Goal: Task Accomplishment & Management: Complete application form

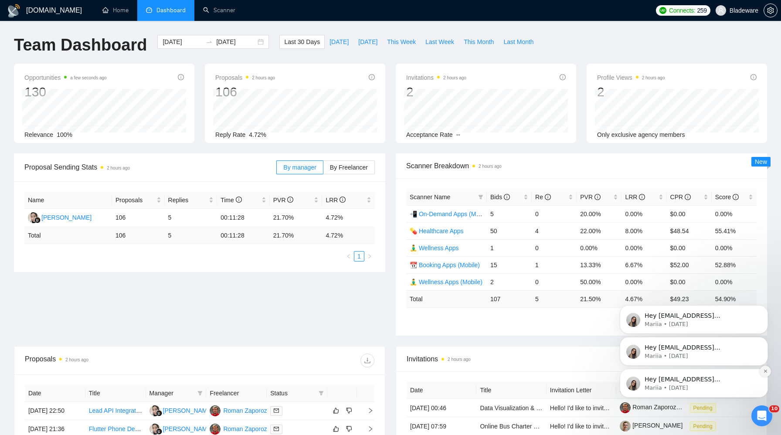
click at [763, 370] on icon "Dismiss notification" at bounding box center [765, 371] width 5 height 5
click at [764, 370] on icon "Dismiss notification" at bounding box center [766, 372] width 4 height 4
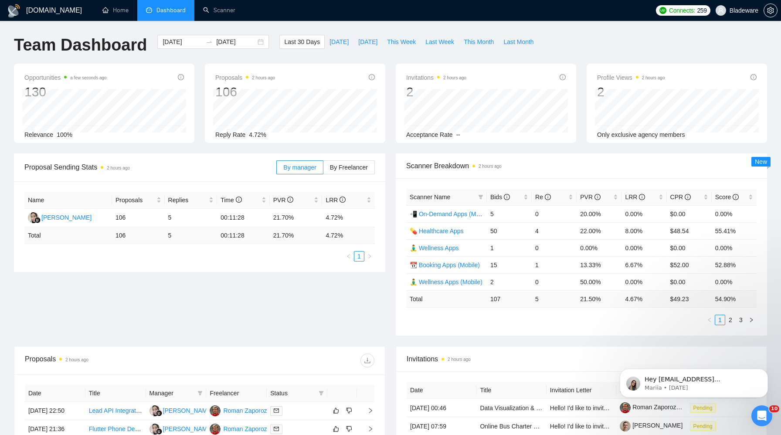
click at [764, 370] on icon "Dismiss notification" at bounding box center [766, 372] width 4 height 4
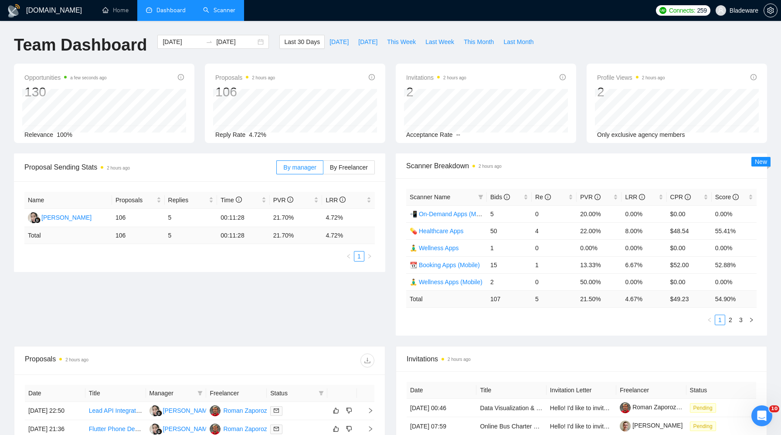
click at [211, 14] on link "Scanner" at bounding box center [219, 10] width 32 height 7
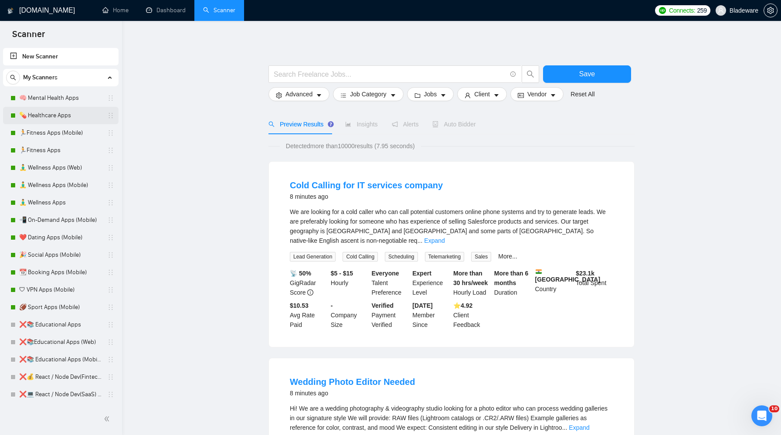
click at [58, 116] on link "💊 Healthcare Apps" at bounding box center [60, 115] width 83 height 17
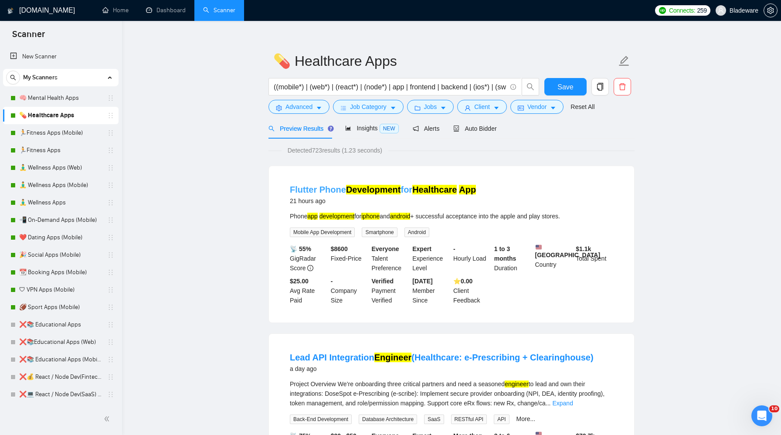
scroll to position [12, 0]
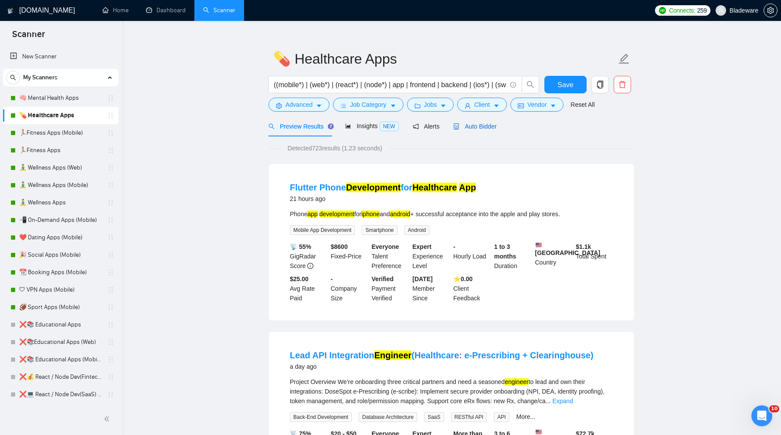
click at [477, 126] on span "Auto Bidder" at bounding box center [474, 126] width 43 height 7
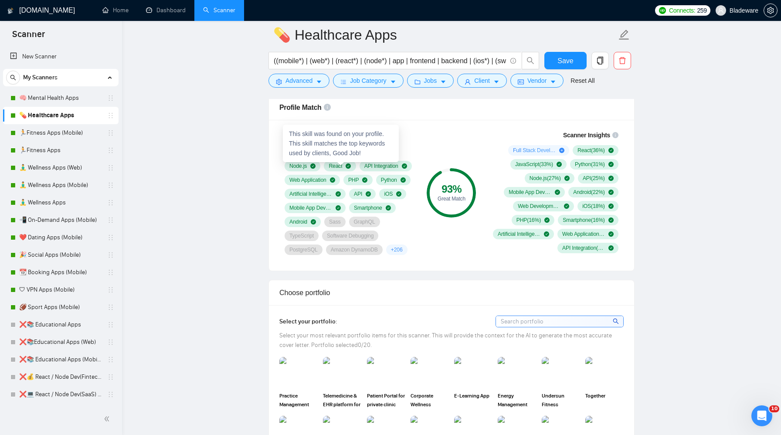
scroll to position [572, 0]
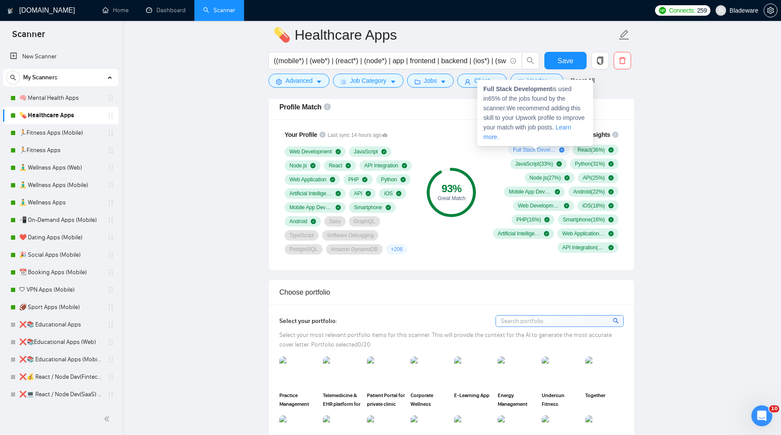
click at [559, 148] on icon "plus-circle" at bounding box center [561, 149] width 5 height 5
click at [559, 150] on icon "plus-circle" at bounding box center [561, 149] width 5 height 5
click at [533, 149] on span "Full Stack Development ( 65 %)" at bounding box center [534, 149] width 43 height 7
click at [505, 135] on link "Learn more." at bounding box center [527, 132] width 88 height 17
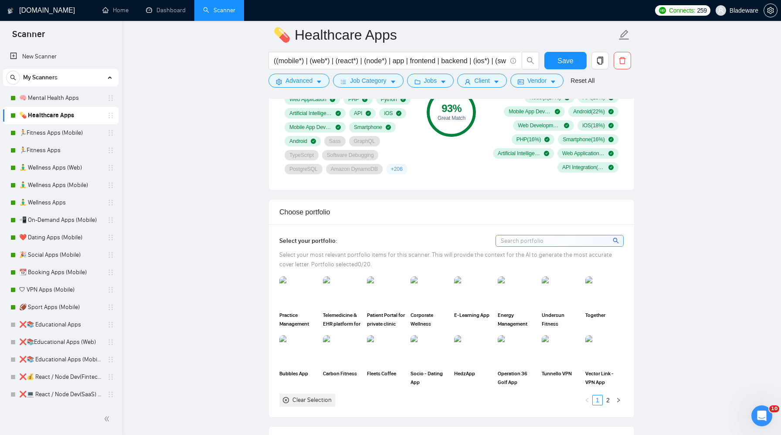
scroll to position [748, 0]
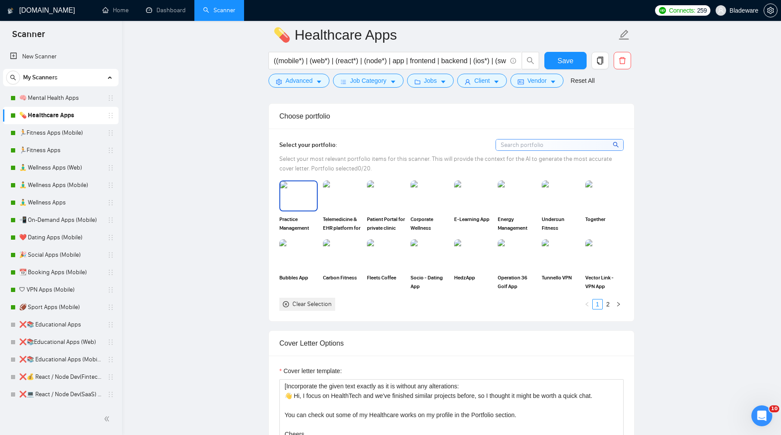
click at [304, 210] on img at bounding box center [298, 195] width 37 height 29
click at [343, 210] on img at bounding box center [342, 195] width 37 height 29
click at [376, 210] on img at bounding box center [386, 195] width 37 height 29
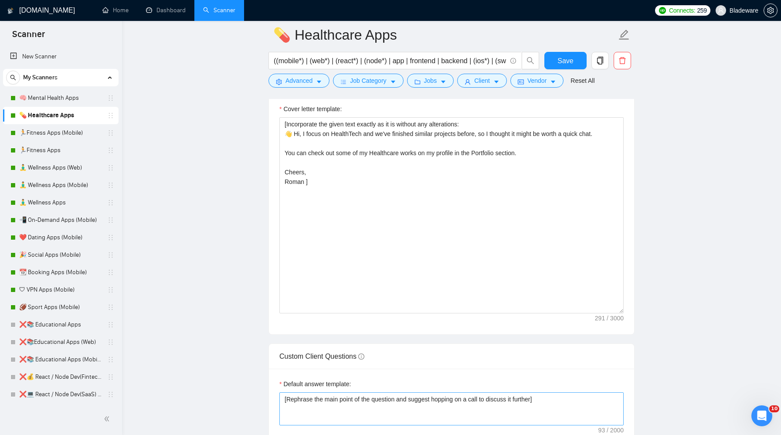
scroll to position [1006, 0]
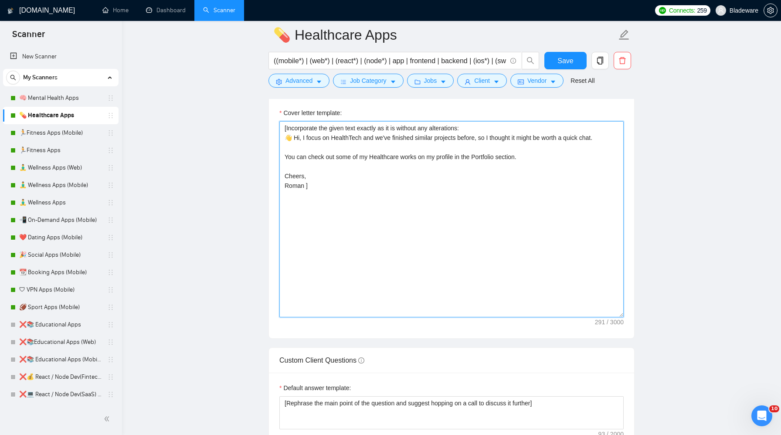
click at [306, 198] on textarea "​[Incorporate the given text exactly as it is without any alterations: 👋 Hi, I …" at bounding box center [451, 219] width 344 height 196
click at [312, 219] on textarea "​[Incorporate the given text exactly as it is without any alterations: 👋 Hi, I …" at bounding box center [451, 219] width 344 height 196
click at [395, 150] on textarea "​[Incorporate the given text exactly as it is without any alterations: 👋 Hi, I …" at bounding box center [451, 219] width 344 height 196
drag, startPoint x: 394, startPoint y: 151, endPoint x: 302, endPoint y: 153, distance: 91.6
click at [302, 153] on textarea "​[Incorporate the given text exactly as it is without any alterations: 👋 Hi, I …" at bounding box center [451, 219] width 344 height 196
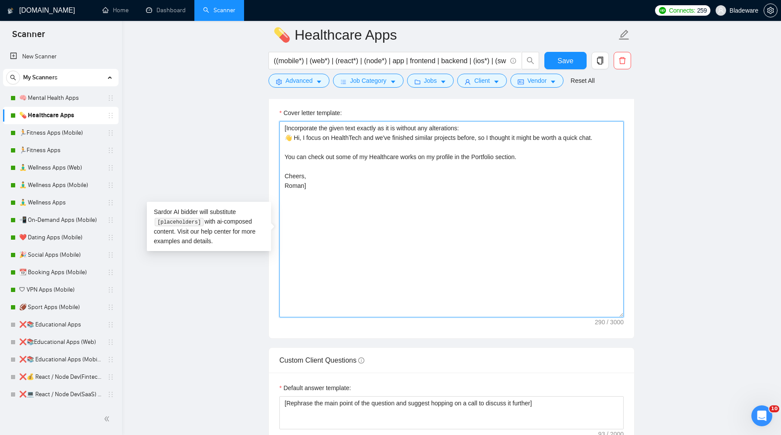
click at [362, 176] on textarea "​[Incorporate the given text exactly as it is without any alterations: 👋 Hi, I …" at bounding box center [451, 219] width 344 height 196
drag, startPoint x: 302, startPoint y: 153, endPoint x: 392, endPoint y: 153, distance: 90.7
click at [392, 152] on textarea "​[Incorporate the given text exactly as it is without any alterations: 👋 Hi, I …" at bounding box center [451, 219] width 344 height 196
click at [401, 190] on textarea "​[Incorporate the given text exactly as it is without any alterations: 👋 Hi, I …" at bounding box center [451, 219] width 344 height 196
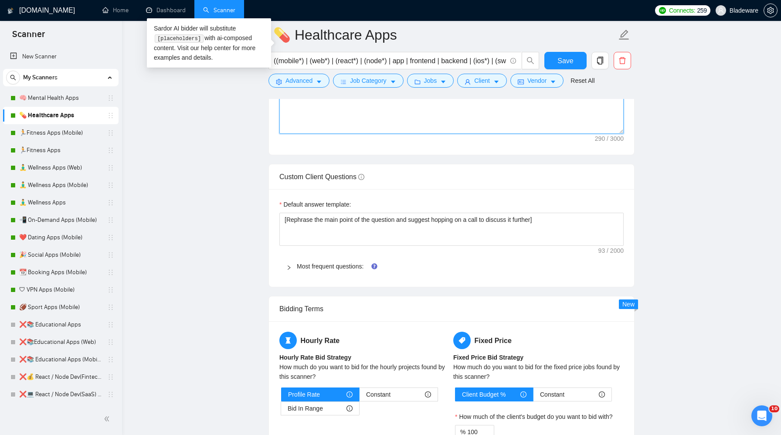
scroll to position [1230, 0]
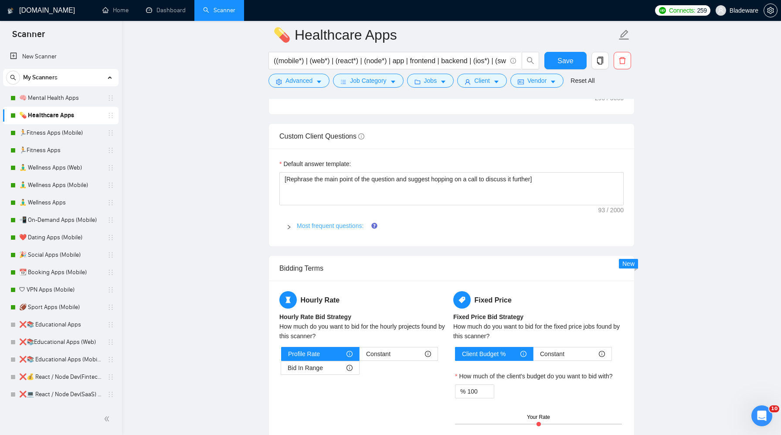
type textarea "​[Incorporate the given text exactly as it is without any alterations: 👋 Hi, I …"
click at [338, 229] on link "Most frequent questions:" at bounding box center [330, 225] width 67 height 7
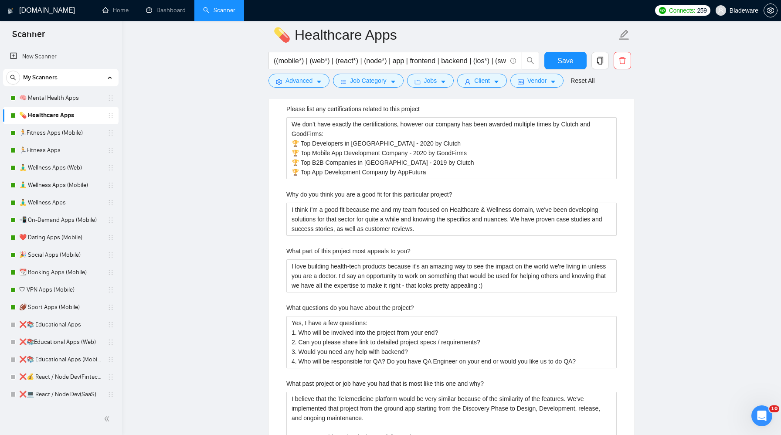
scroll to position [1807, 0]
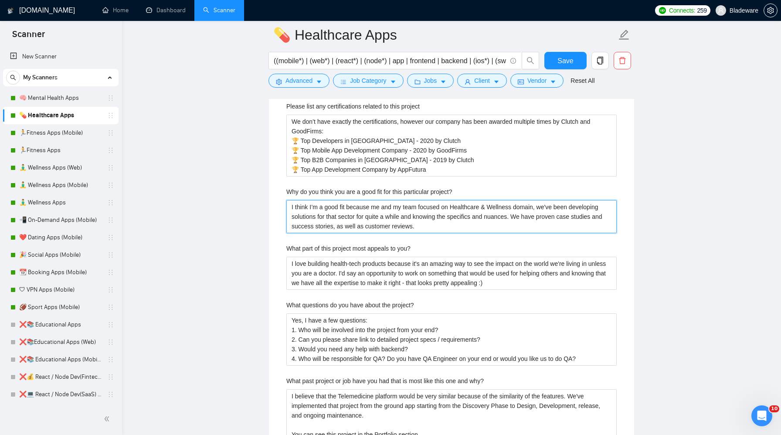
drag, startPoint x: 518, startPoint y: 220, endPoint x: 486, endPoint y: 219, distance: 31.8
click at [486, 219] on project\? "I think I’m a good fit because me and my team focused on Healthcare & Wellness …" at bounding box center [451, 216] width 330 height 33
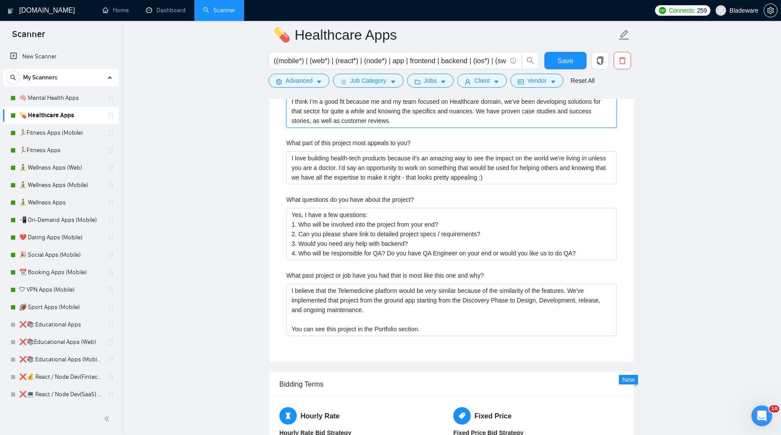
scroll to position [1913, 0]
type project\? "I think I’m a good fit because me and my team focused on Healthcare domain, we'…"
click at [556, 64] on button "Save" at bounding box center [565, 60] width 42 height 17
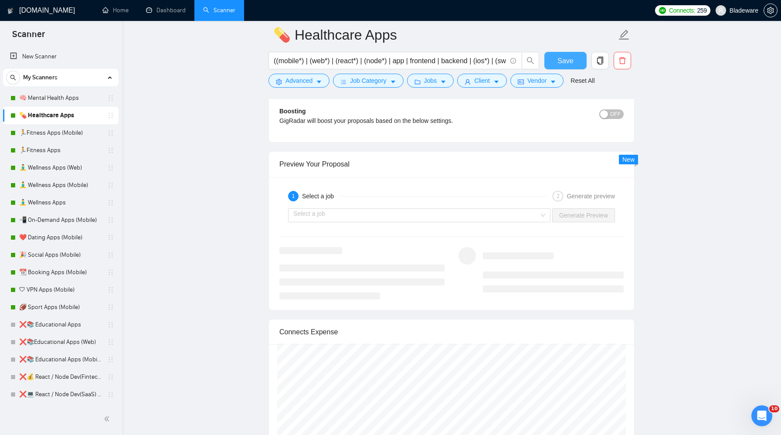
scroll to position [1618, 0]
click at [530, 222] on input "search" at bounding box center [416, 215] width 246 height 13
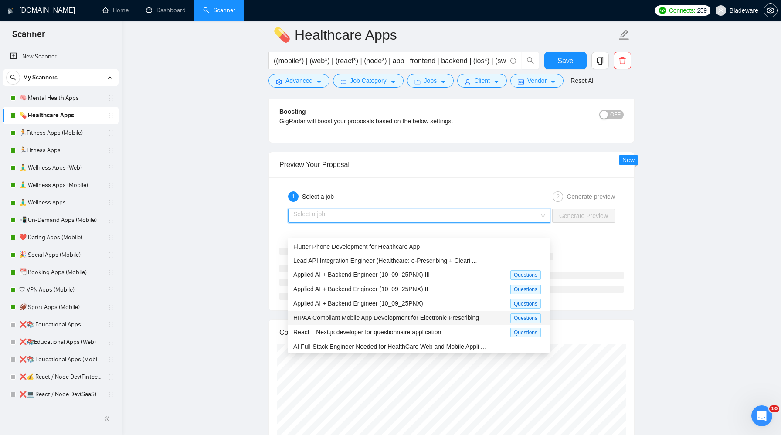
click at [425, 319] on span "HIPAA Compliant Mobile App Development for Electronic Prescribing" at bounding box center [386, 317] width 186 height 7
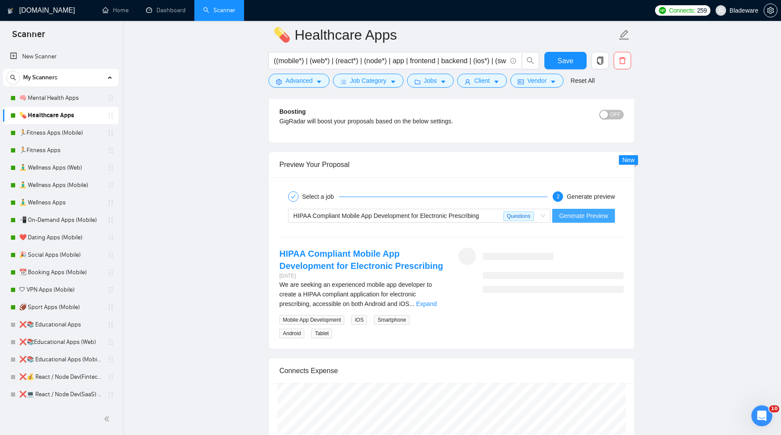
click at [581, 221] on span "Generate Preview" at bounding box center [583, 216] width 49 height 10
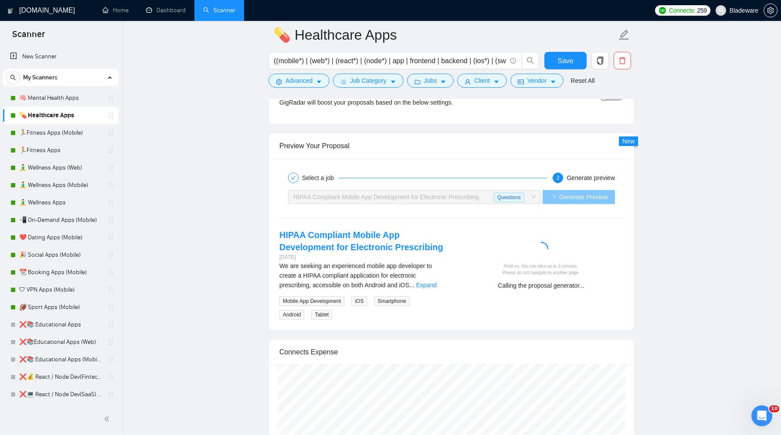
scroll to position [1640, 0]
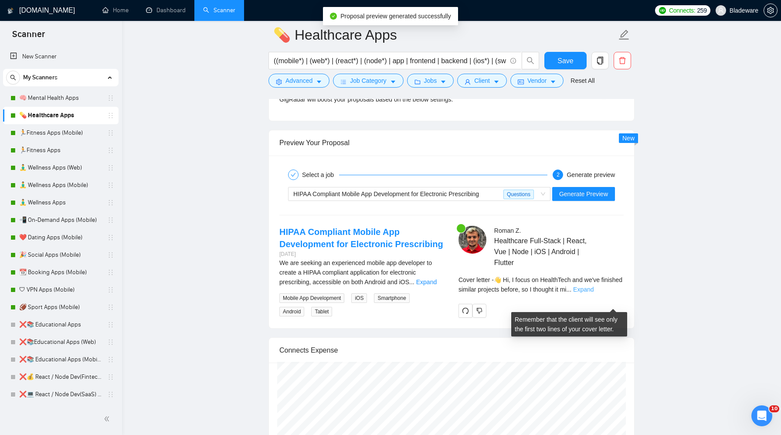
click at [594, 293] on link "Expand" at bounding box center [583, 289] width 20 height 7
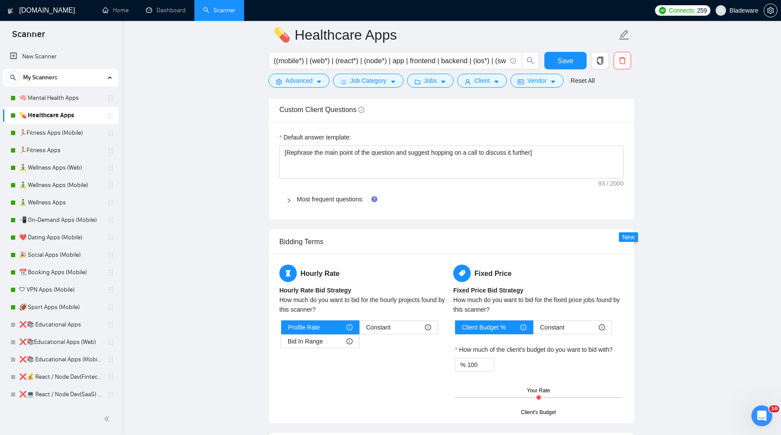
scroll to position [1265, 0]
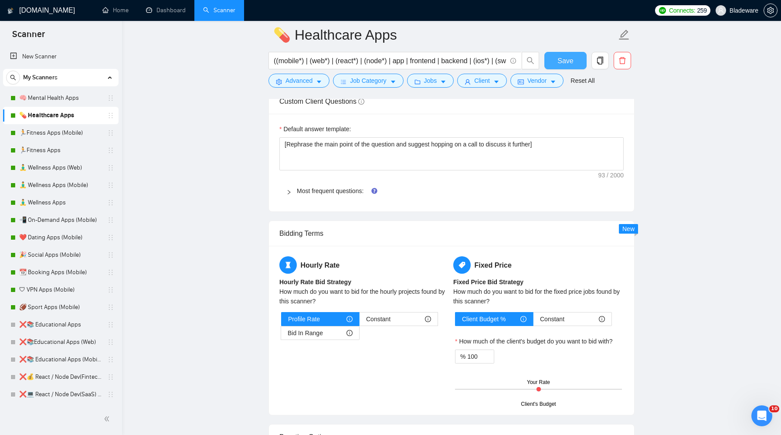
click at [565, 57] on span "Save" at bounding box center [565, 60] width 16 height 11
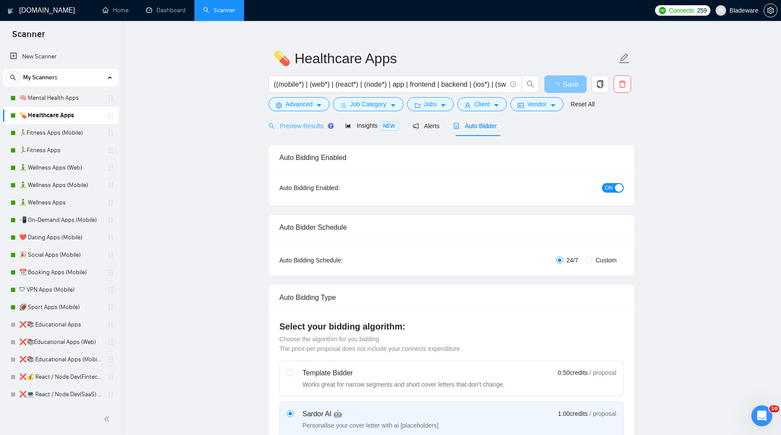
scroll to position [0, 0]
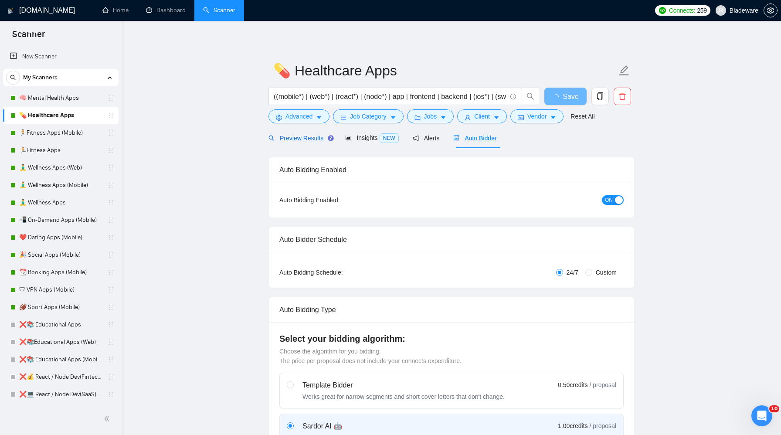
click at [313, 136] on span "Preview Results" at bounding box center [299, 138] width 63 height 7
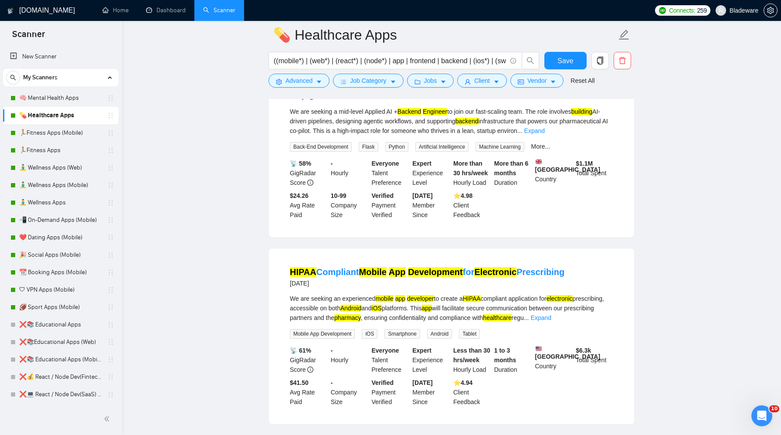
scroll to position [890, 0]
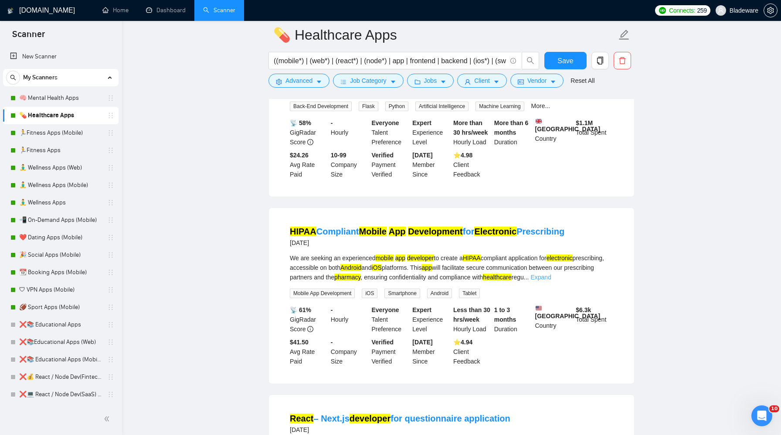
click at [551, 281] on link "Expand" at bounding box center [540, 277] width 20 height 7
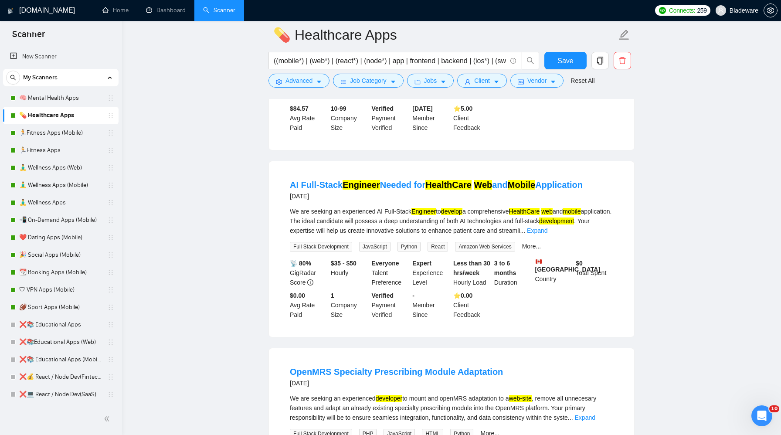
scroll to position [1322, 0]
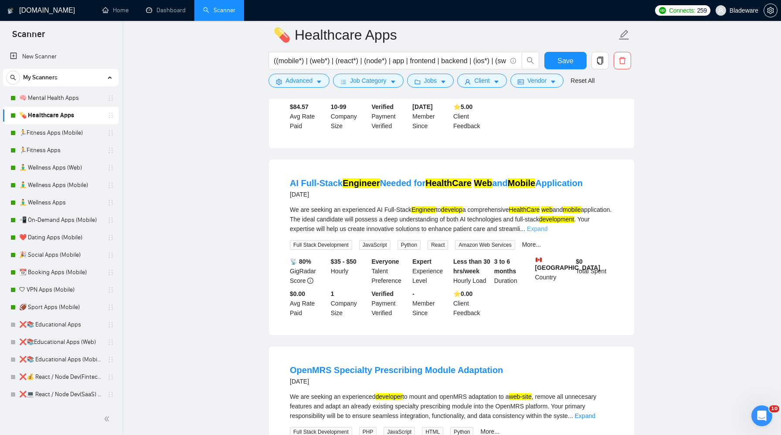
click at [547, 232] on link "Expand" at bounding box center [537, 228] width 20 height 7
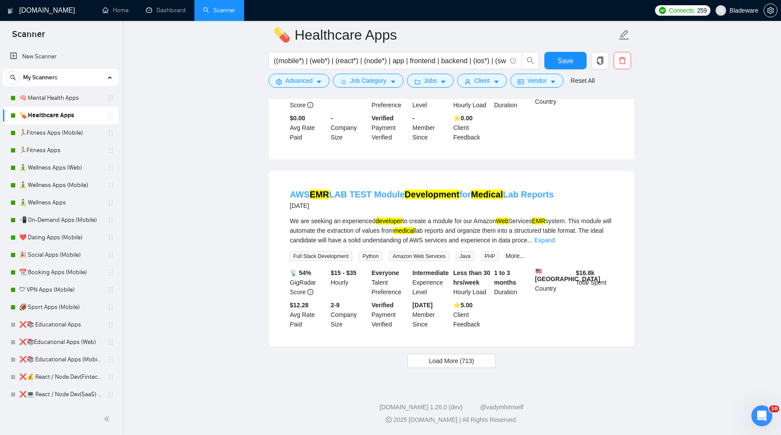
scroll to position [1767, 0]
click at [446, 362] on span "Load More (713)" at bounding box center [451, 361] width 45 height 10
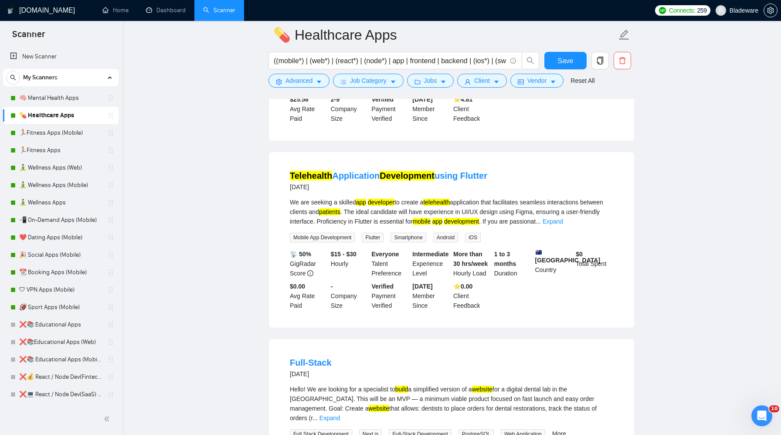
scroll to position [2107, 0]
click at [563, 224] on link "Expand" at bounding box center [553, 220] width 20 height 7
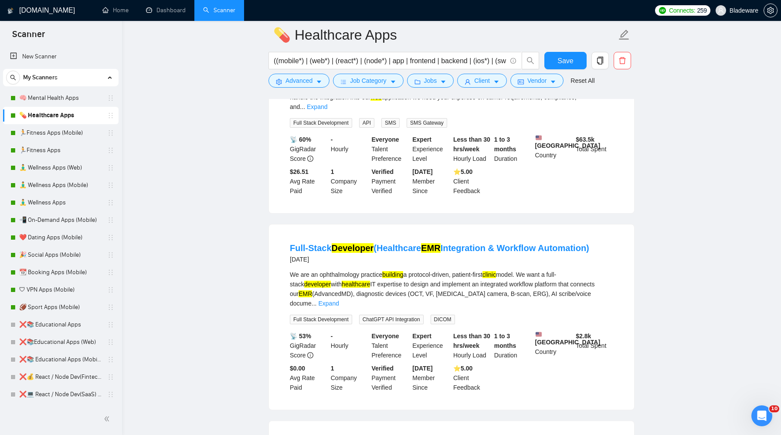
scroll to position [2821, 0]
click at [339, 306] on link "Expand" at bounding box center [328, 302] width 20 height 7
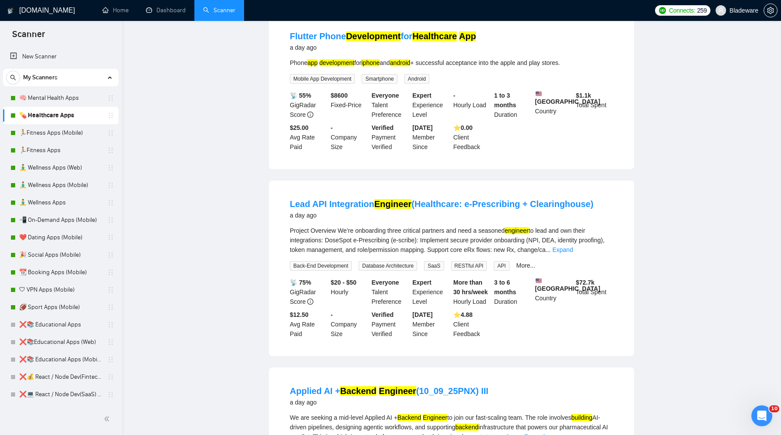
scroll to position [0, 0]
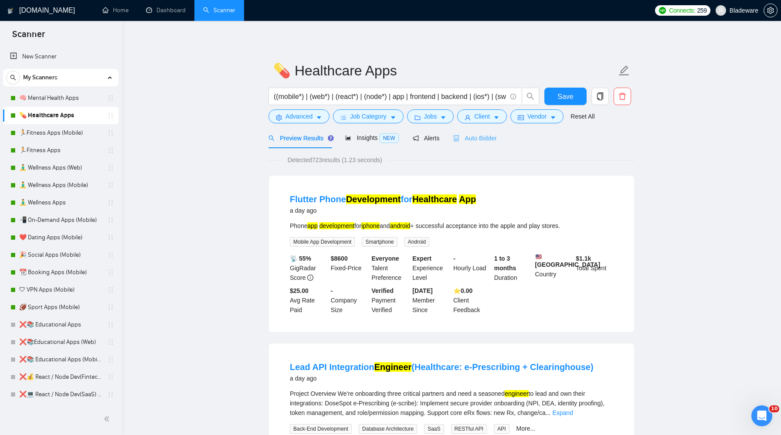
click at [470, 145] on div "Auto Bidder" at bounding box center [474, 138] width 43 height 20
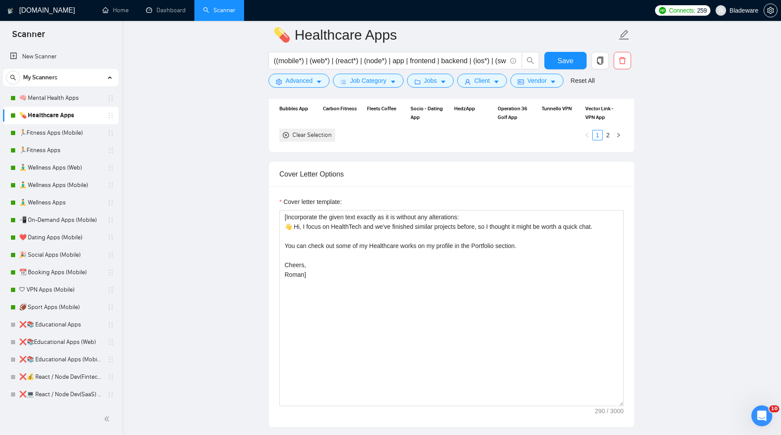
scroll to position [919, 0]
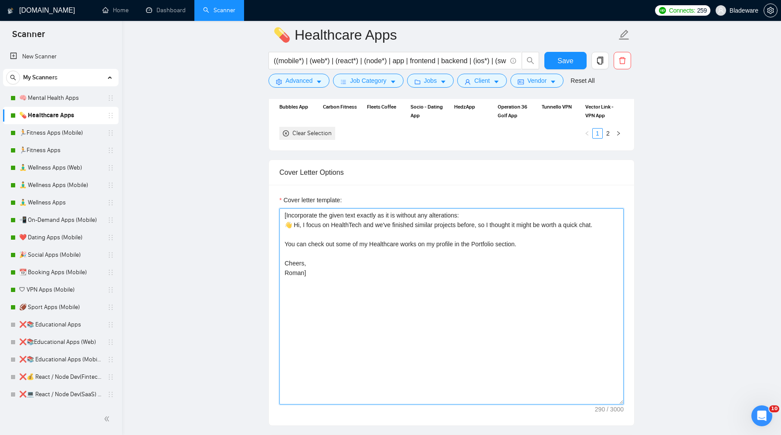
click at [373, 327] on textarea "​[Incorporate the given text exactly as it is without any alterations: 👋 Hi, I …" at bounding box center [451, 306] width 344 height 196
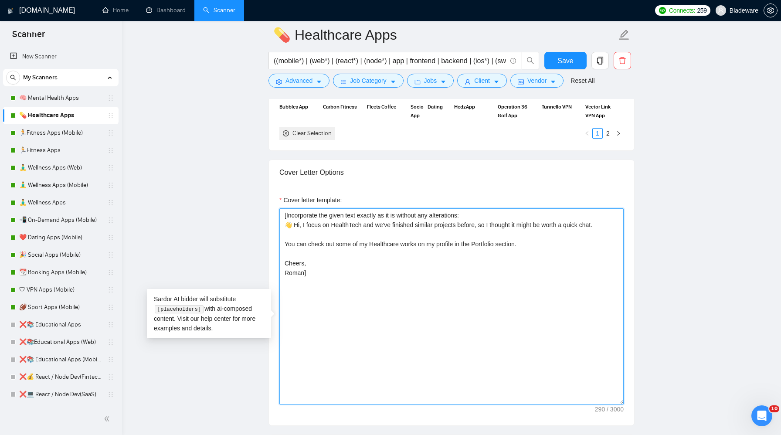
drag, startPoint x: 304, startPoint y: 286, endPoint x: 283, endPoint y: 241, distance: 49.5
click at [283, 241] on textarea "​[Incorporate the given text exactly as it is without any alterations: 👋 Hi, I …" at bounding box center [451, 306] width 344 height 196
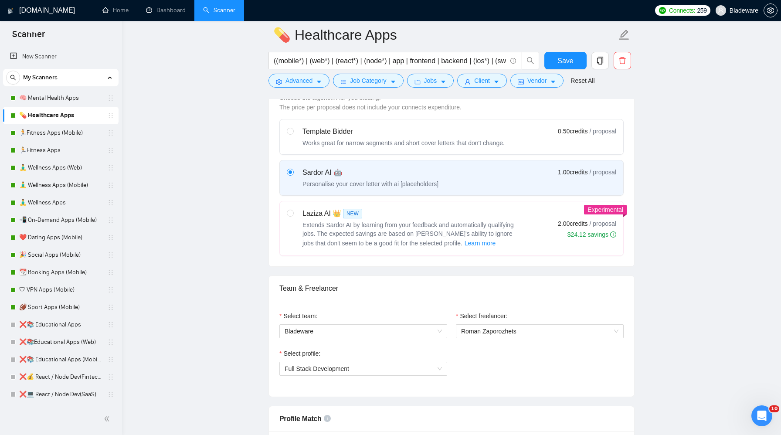
scroll to position [0, 0]
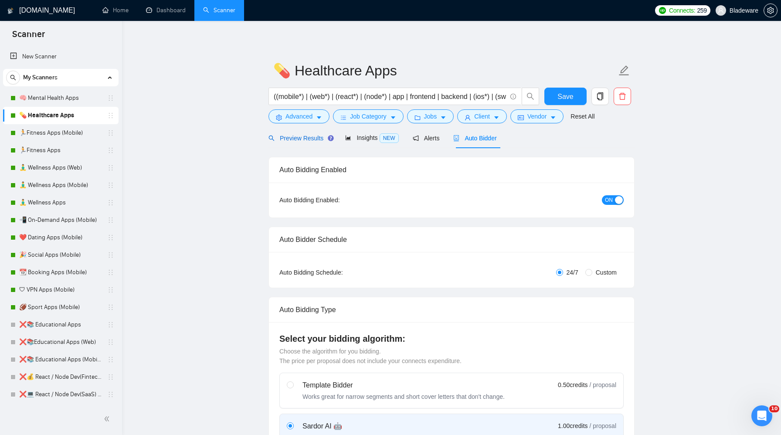
click at [306, 142] on div "Preview Results" at bounding box center [299, 138] width 63 height 10
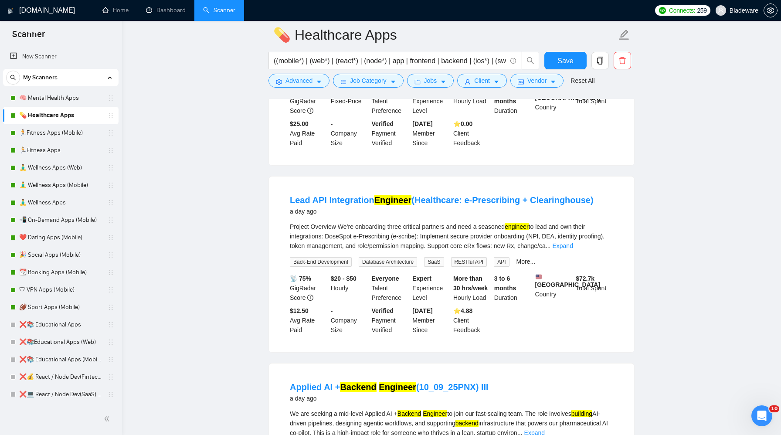
scroll to position [178, 0]
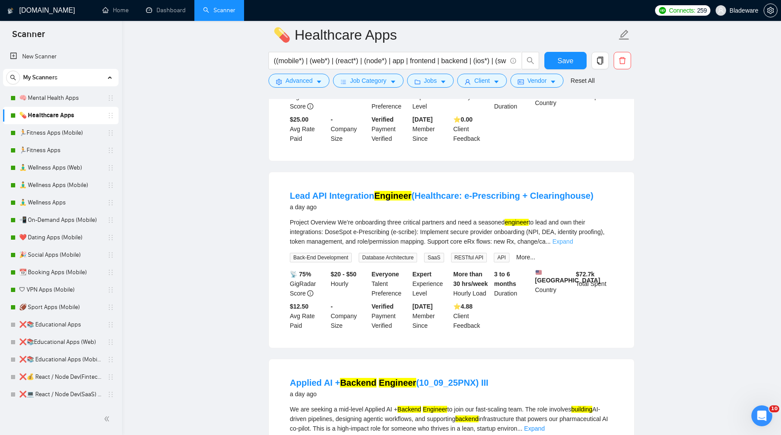
click at [573, 238] on link "Expand" at bounding box center [562, 241] width 20 height 7
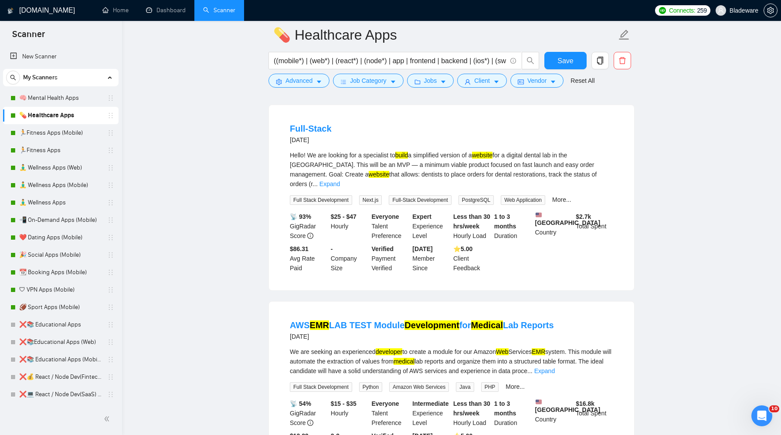
scroll to position [2554, 0]
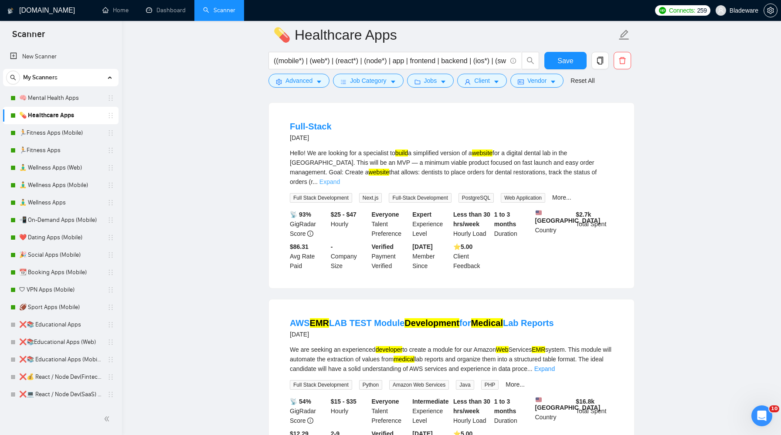
click at [340, 185] on link "Expand" at bounding box center [329, 181] width 20 height 7
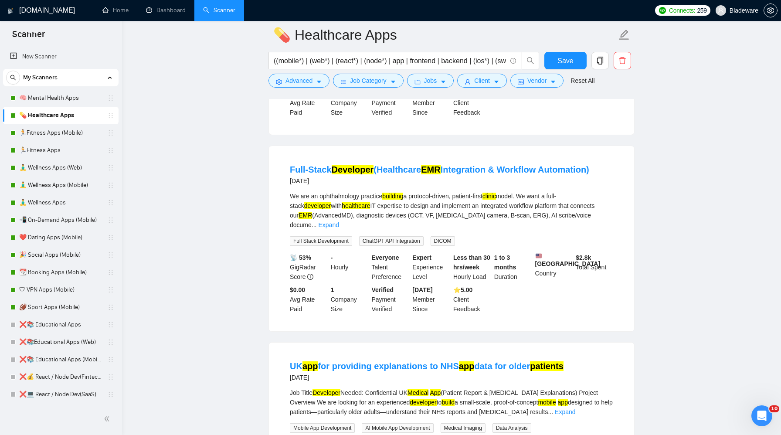
scroll to position [3149, 0]
click at [339, 228] on link "Expand" at bounding box center [328, 224] width 20 height 7
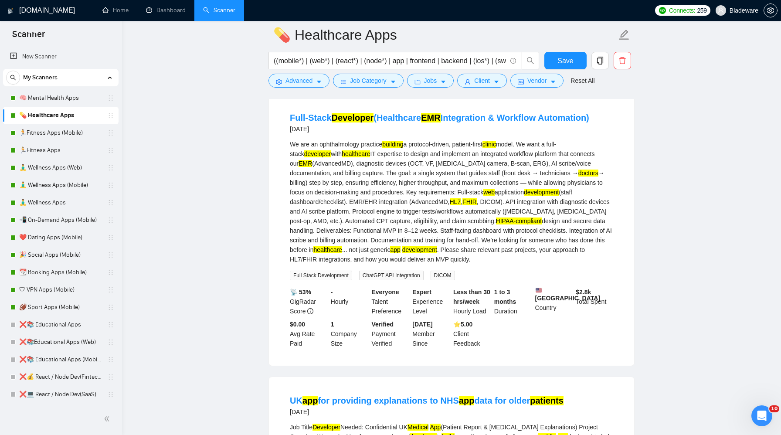
scroll to position [3206, 0]
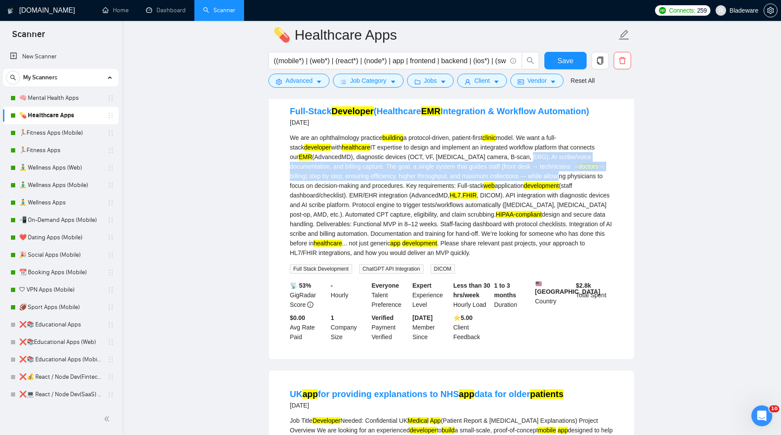
drag, startPoint x: 521, startPoint y: 224, endPoint x: 538, endPoint y: 247, distance: 28.7
click at [538, 247] on div "We are an ophthalmology practice building a protocol-driven, patient-first clin…" at bounding box center [451, 195] width 323 height 125
click at [453, 241] on div "We are an ophthalmology practice building a protocol-driven, patient-first clin…" at bounding box center [451, 195] width 323 height 125
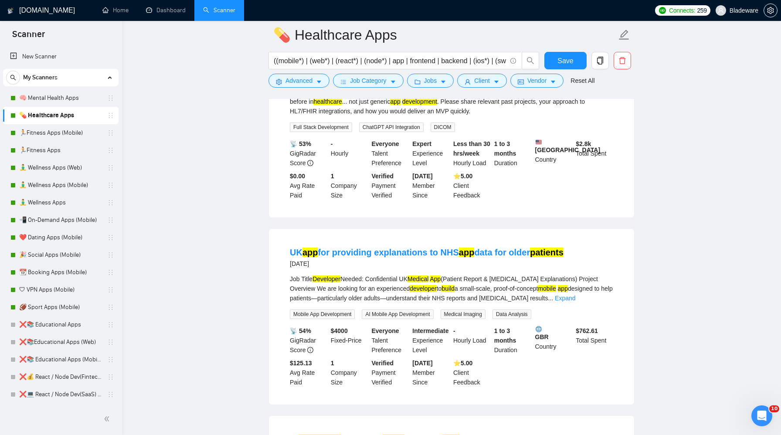
scroll to position [3351, 0]
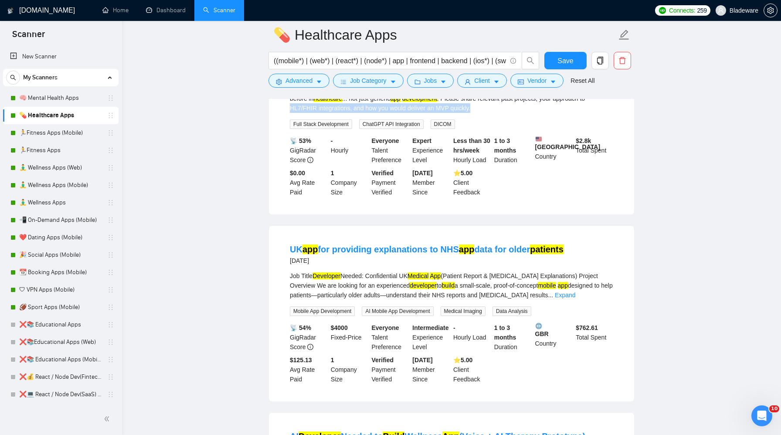
drag, startPoint x: 377, startPoint y: 175, endPoint x: 609, endPoint y: 177, distance: 231.9
click at [609, 113] on div "We are an ophthalmology practice building a protocol-driven, patient-first clin…" at bounding box center [451, 50] width 323 height 125
click at [471, 113] on div "We are an ophthalmology practice building a protocol-driven, patient-first clin…" at bounding box center [451, 50] width 323 height 125
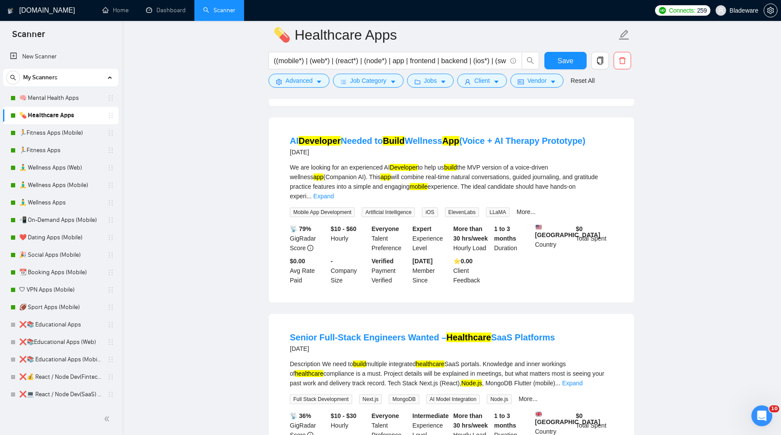
scroll to position [3646, 0]
click at [334, 200] on link "Expand" at bounding box center [323, 196] width 20 height 7
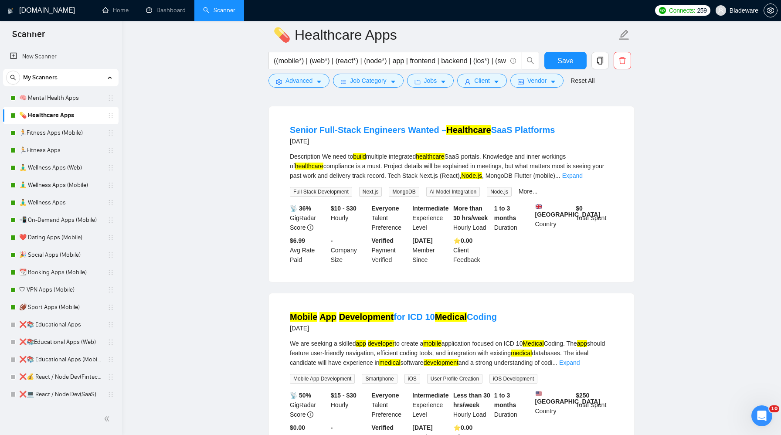
scroll to position [4013, 0]
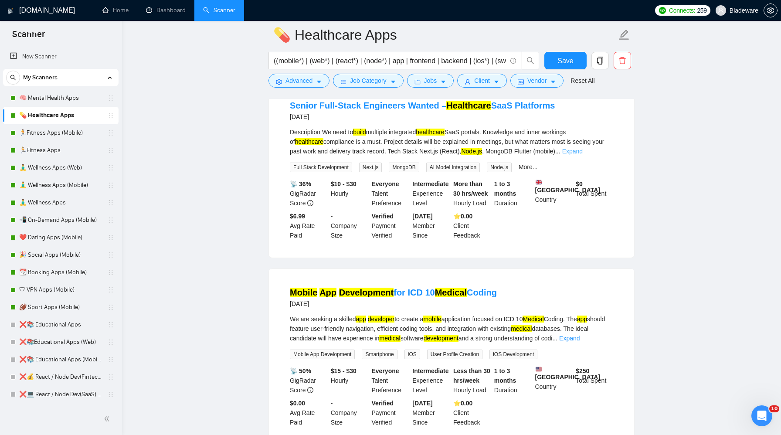
click at [583, 155] on link "Expand" at bounding box center [572, 151] width 20 height 7
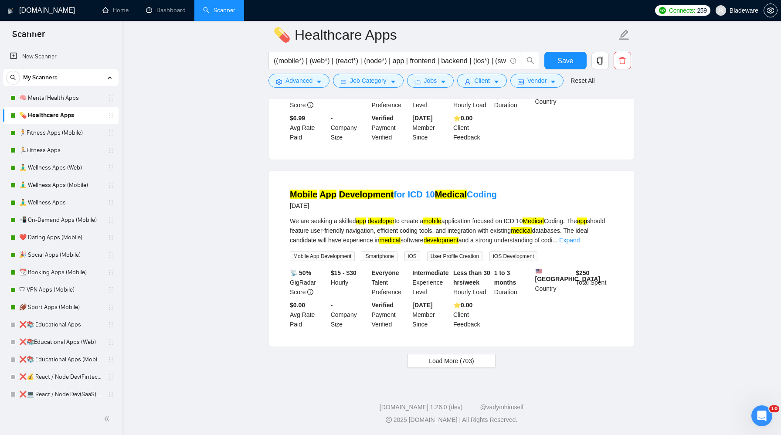
scroll to position [4241, 0]
click at [430, 366] on span "Load More (703)" at bounding box center [451, 361] width 45 height 10
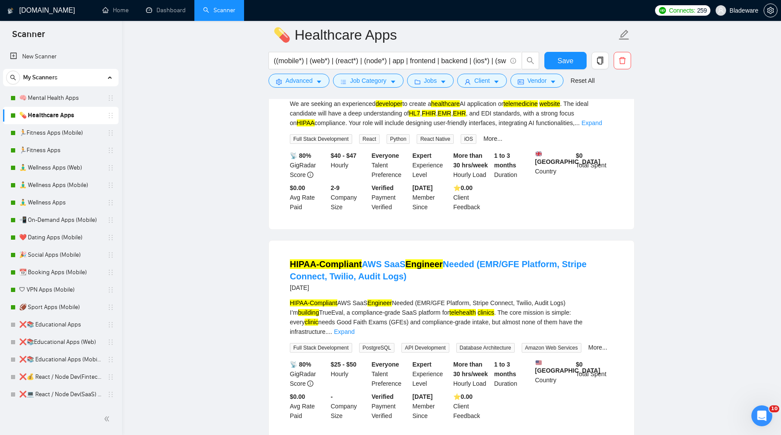
scroll to position [4673, 0]
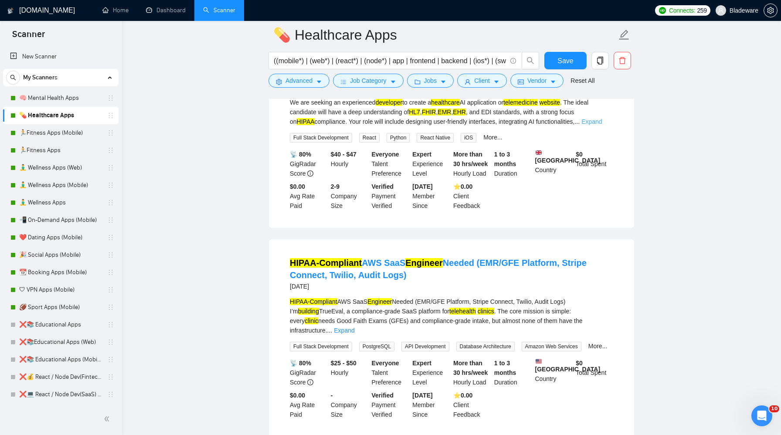
click at [600, 125] on link "Expand" at bounding box center [591, 121] width 20 height 7
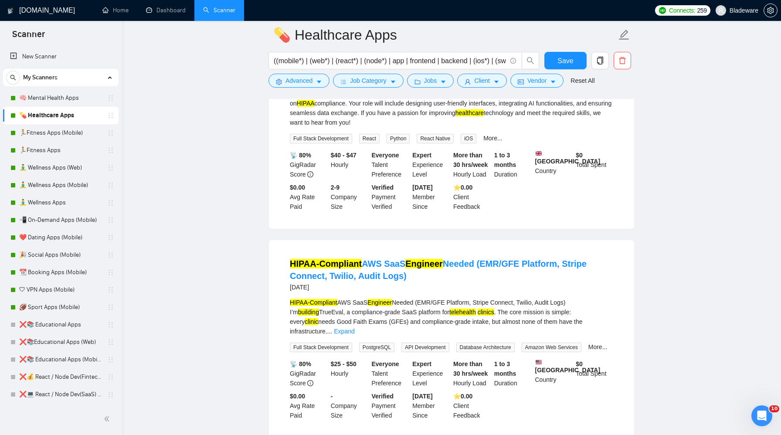
scroll to position [4692, 0]
click at [502, 141] on link "More..." at bounding box center [492, 137] width 19 height 7
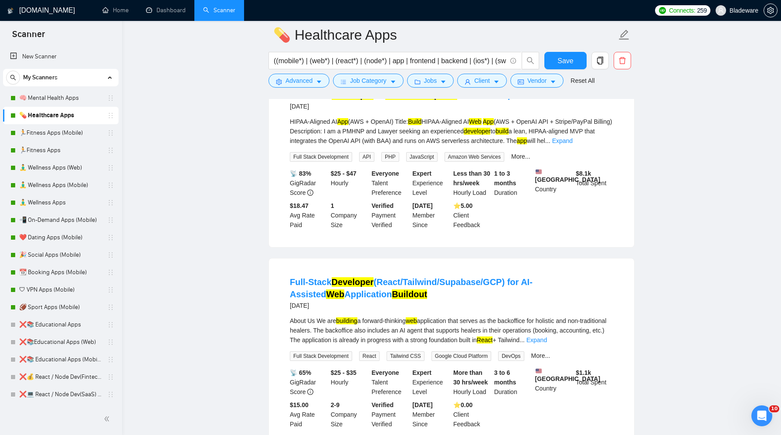
scroll to position [5456, 0]
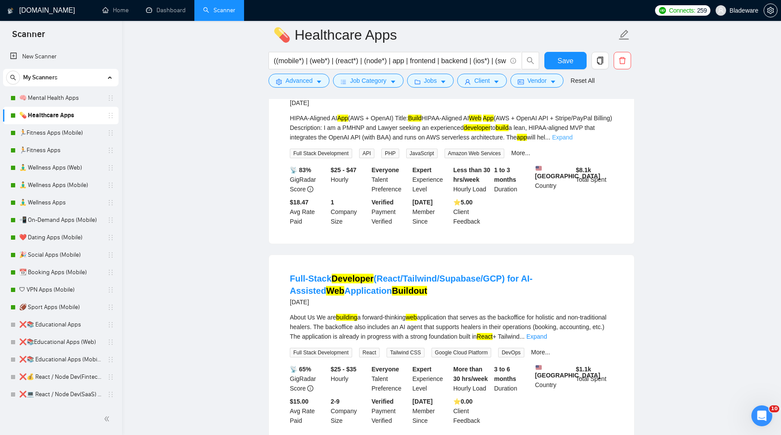
click at [573, 141] on link "Expand" at bounding box center [562, 137] width 20 height 7
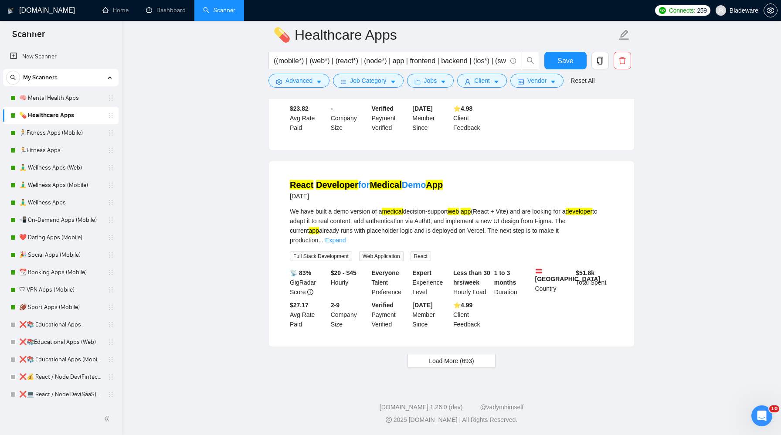
scroll to position [6358, 0]
click at [346, 244] on link "Expand" at bounding box center [335, 240] width 20 height 7
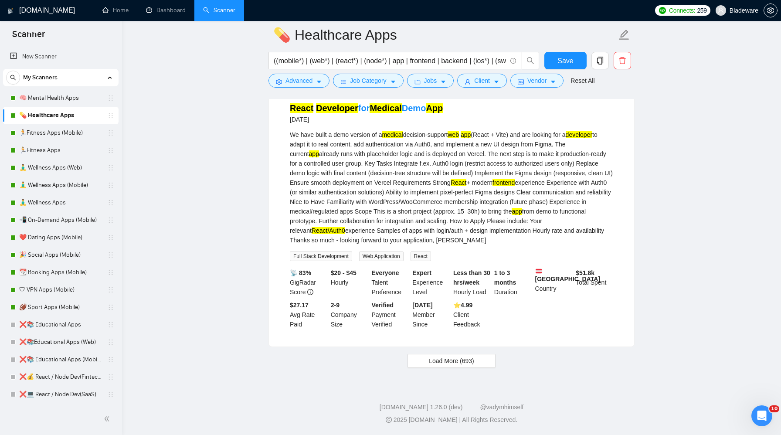
scroll to position [6468, 0]
click at [457, 354] on button "Load More (693)" at bounding box center [452, 361] width 88 height 14
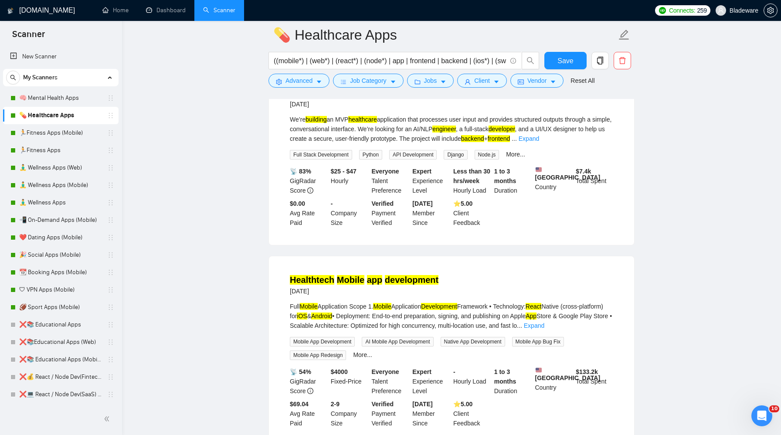
scroll to position [6821, 0]
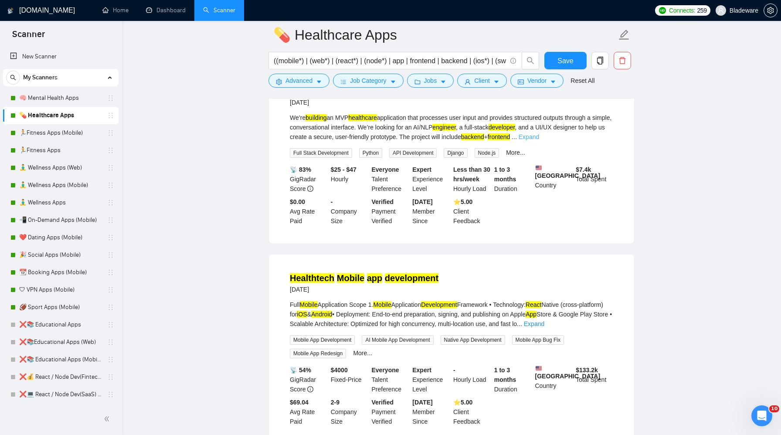
click at [539, 140] on link "Expand" at bounding box center [529, 136] width 20 height 7
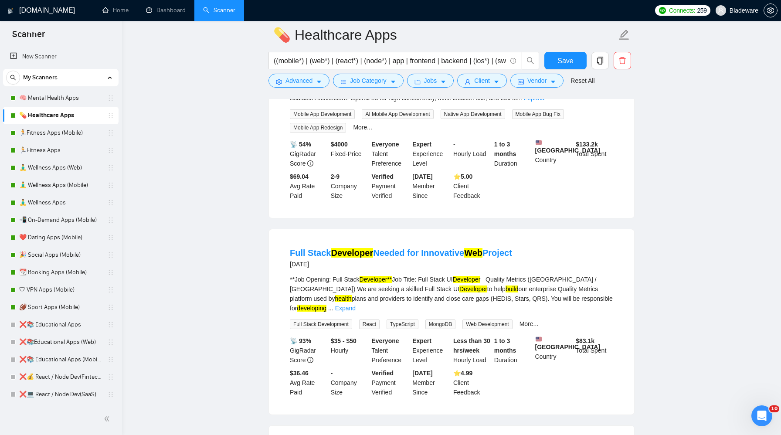
scroll to position [7063, 0]
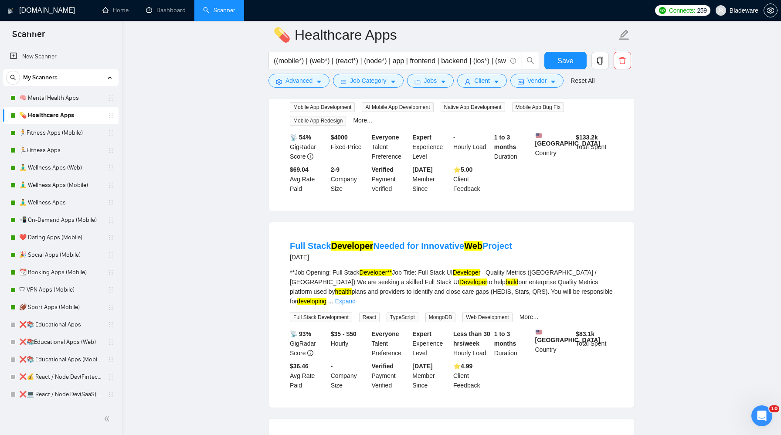
click at [544, 95] on link "Expand" at bounding box center [534, 91] width 20 height 7
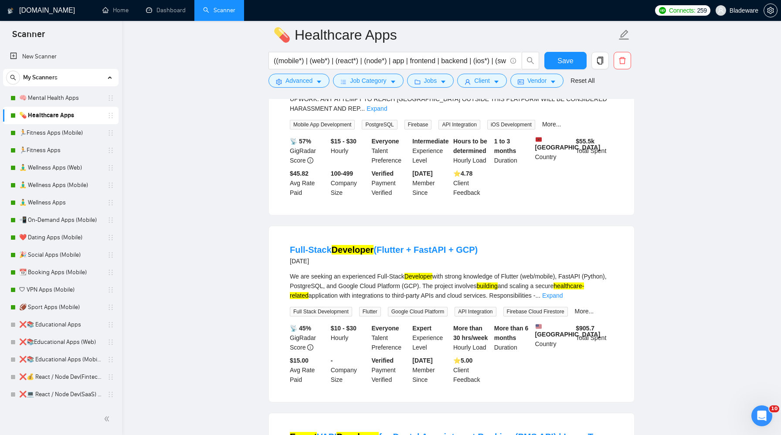
scroll to position [7703, 0]
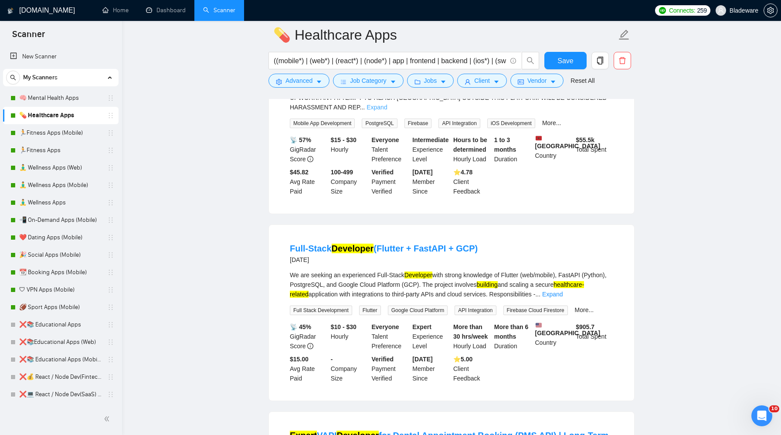
click at [387, 111] on link "Expand" at bounding box center [377, 107] width 20 height 7
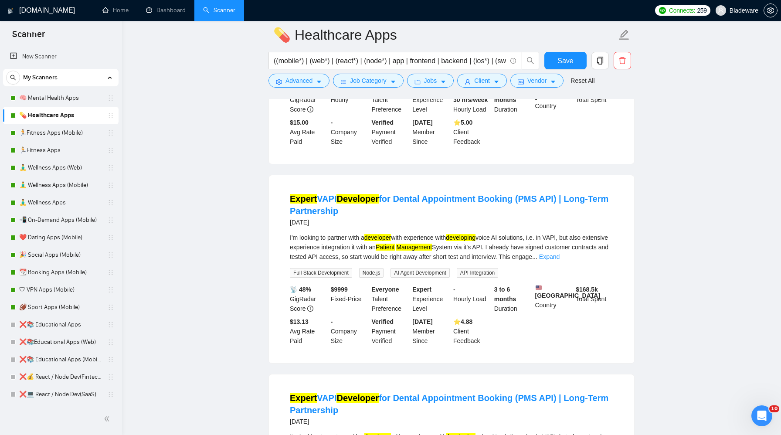
scroll to position [8183, 0]
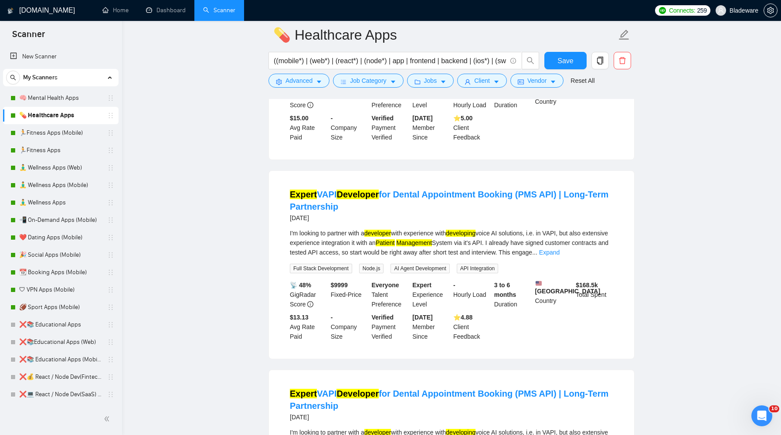
click at [563, 57] on link "Expand" at bounding box center [552, 53] width 20 height 7
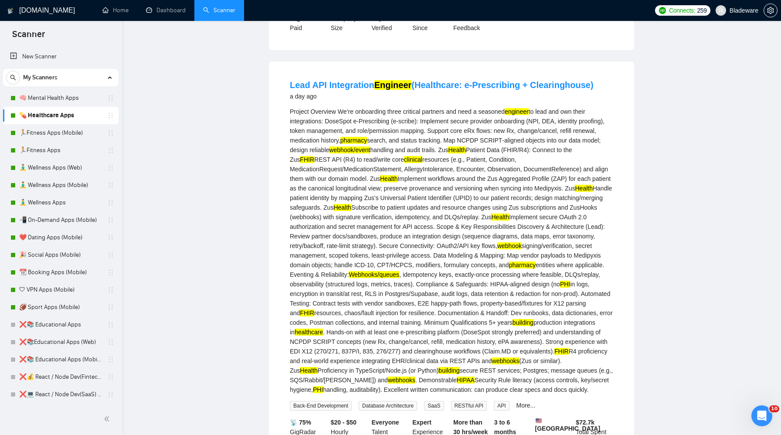
scroll to position [0, 0]
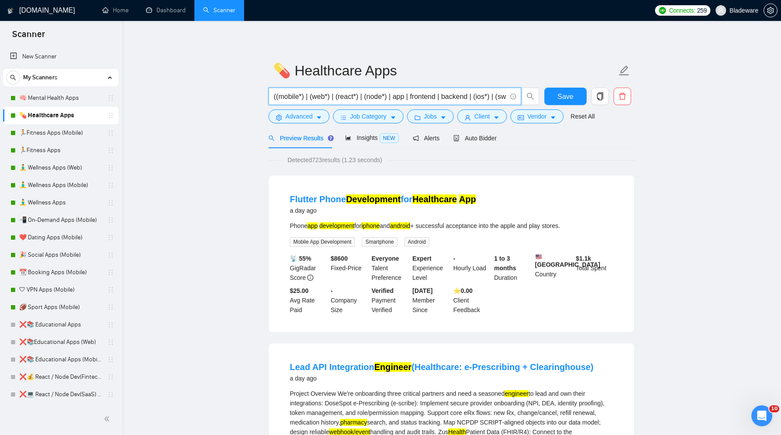
click at [411, 95] on input "((mobile*) | (web*) | (react*) | (node*) | app | frontend | backend | (ios*) | …" at bounding box center [390, 96] width 233 height 11
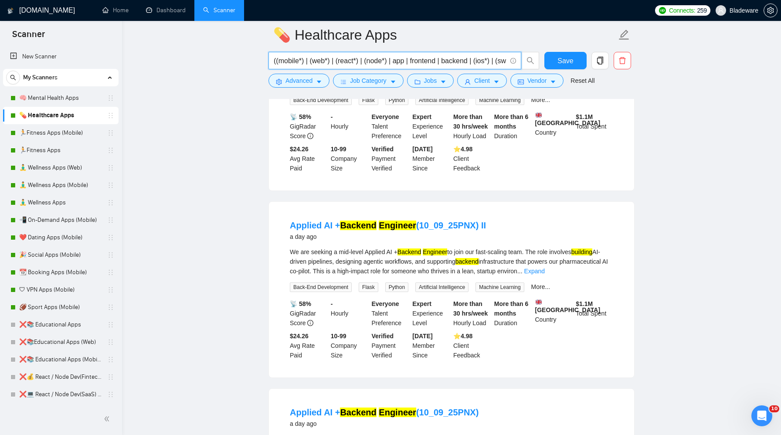
scroll to position [834, 0]
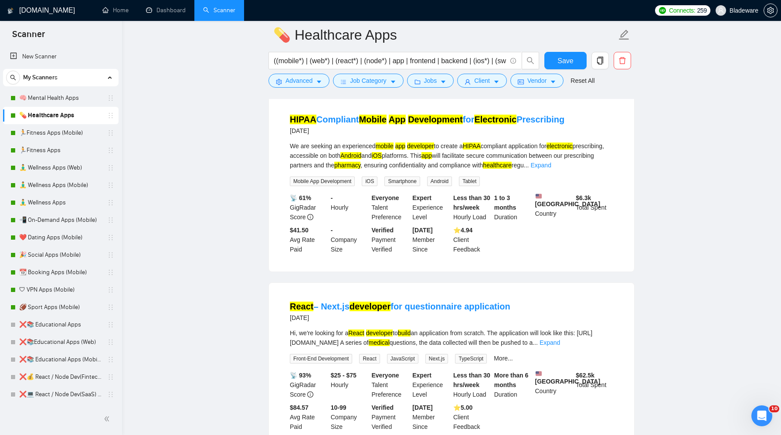
scroll to position [1275, 0]
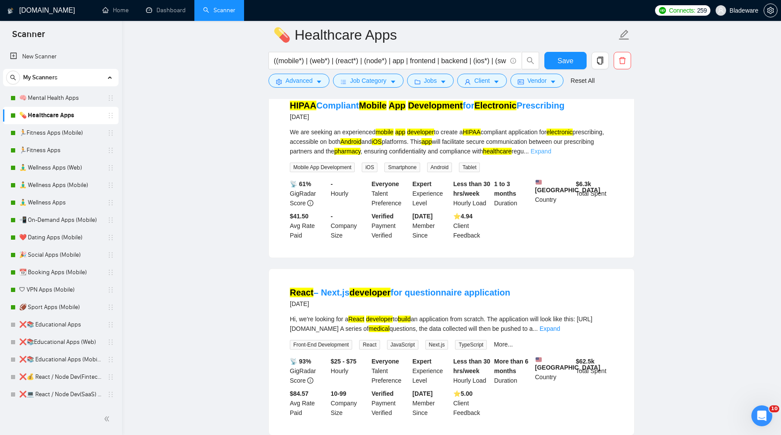
click at [551, 155] on link "Expand" at bounding box center [540, 151] width 20 height 7
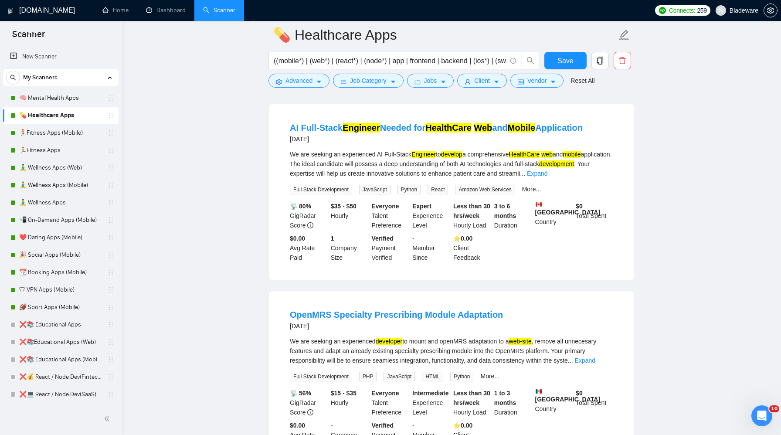
scroll to position [1033, 0]
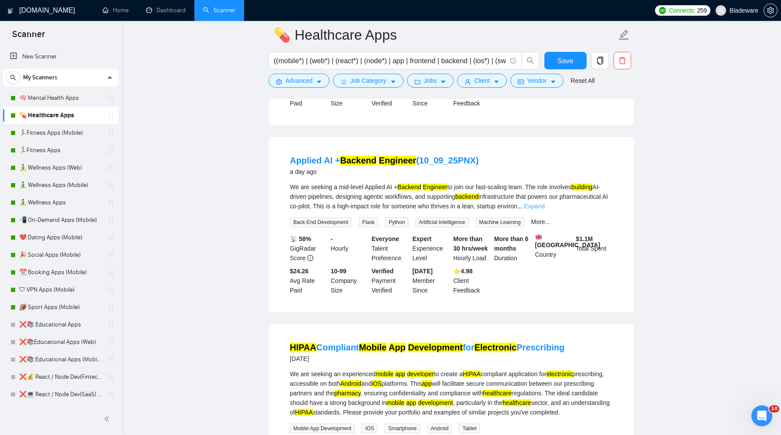
click at [545, 210] on link "Expand" at bounding box center [534, 206] width 20 height 7
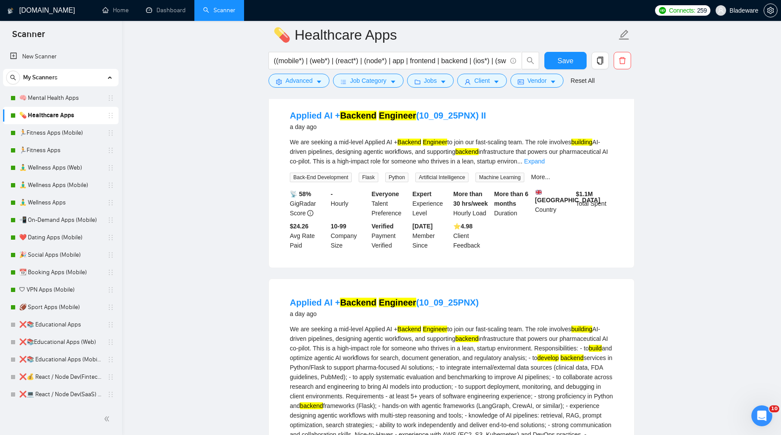
scroll to position [873, 0]
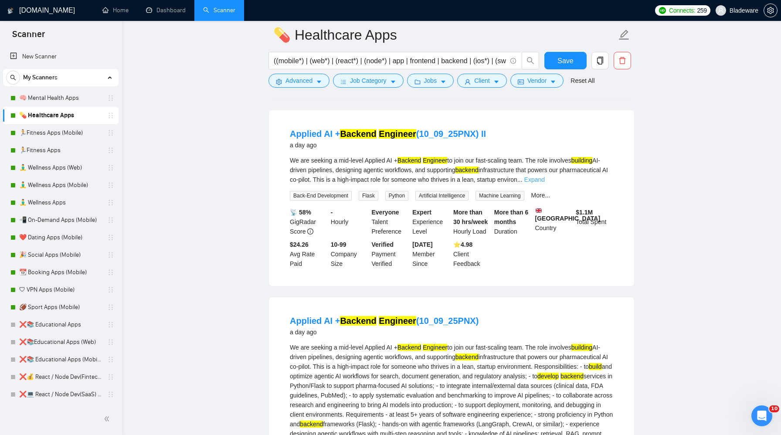
click at [545, 183] on link "Expand" at bounding box center [534, 179] width 20 height 7
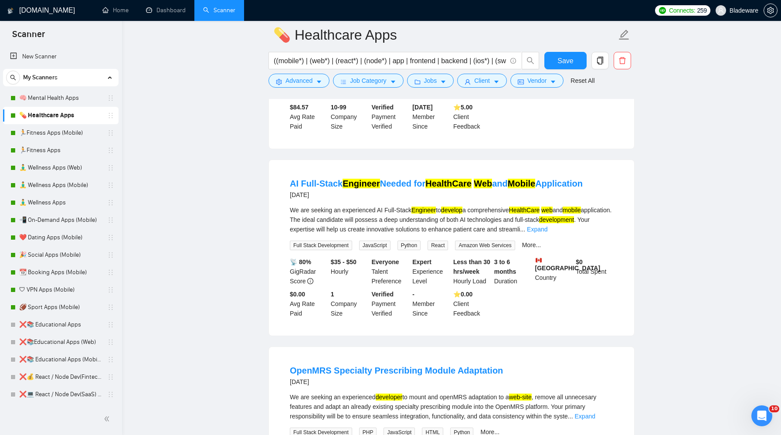
scroll to position [1825, 0]
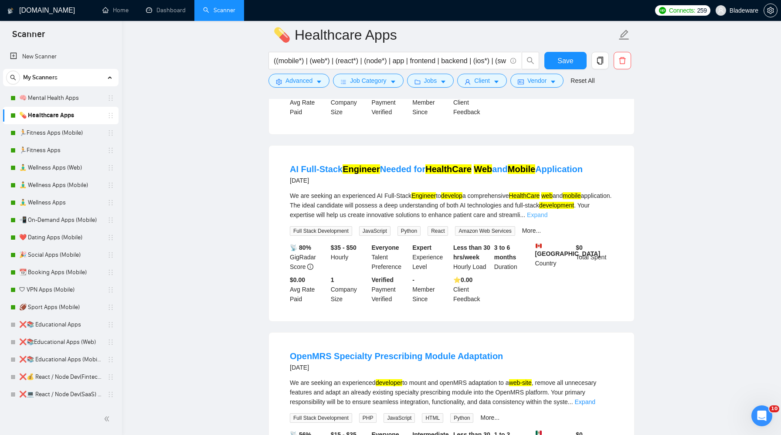
click at [547, 218] on link "Expand" at bounding box center [537, 214] width 20 height 7
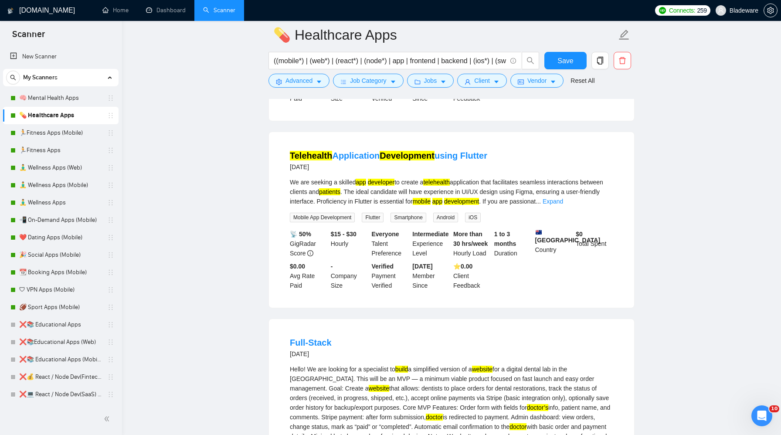
scroll to position [2616, 0]
click at [563, 204] on link "Expand" at bounding box center [553, 200] width 20 height 7
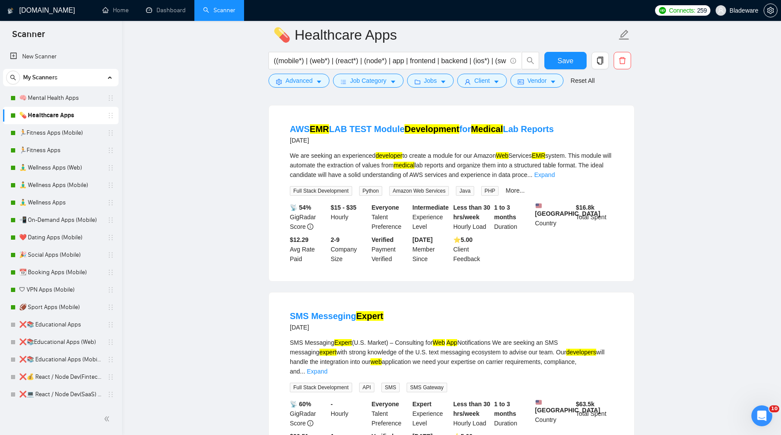
scroll to position [3120, 0]
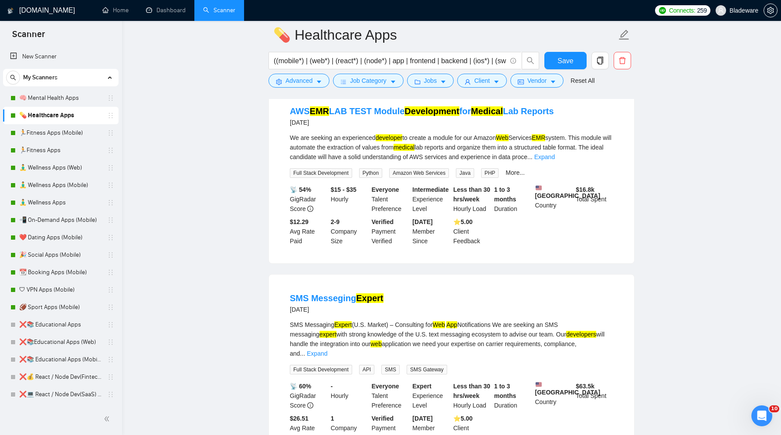
click at [601, 162] on div "We are seeking an experienced developer to create a module for our Amazon Web S…" at bounding box center [451, 147] width 323 height 29
click at [555, 160] on link "Expand" at bounding box center [544, 156] width 20 height 7
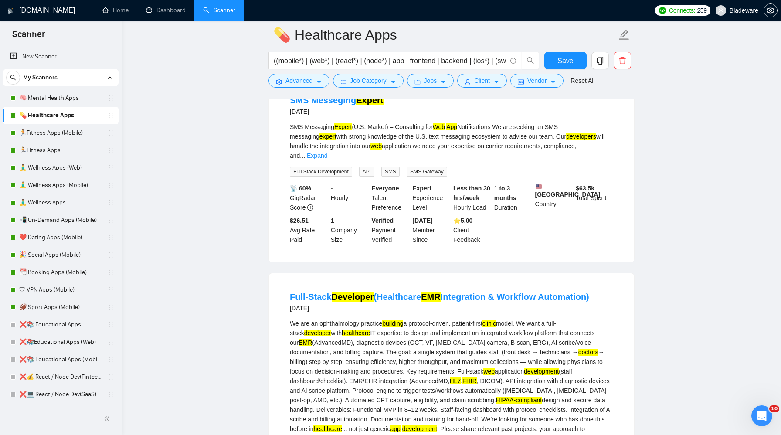
scroll to position [3491, 0]
click at [327, 159] on link "Expand" at bounding box center [317, 155] width 20 height 7
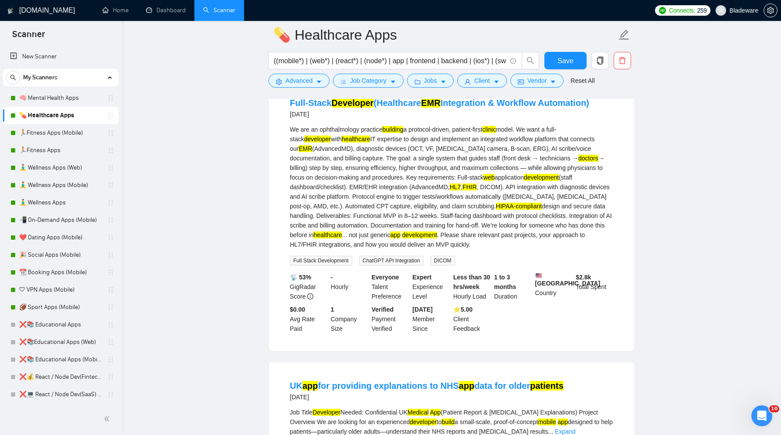
scroll to position [3790, 0]
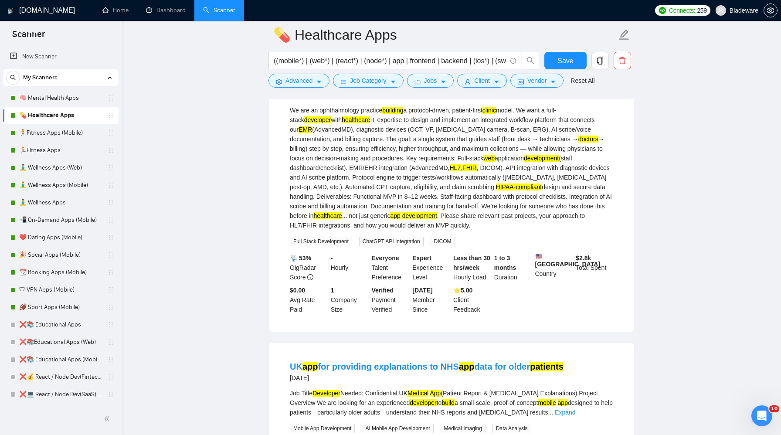
click at [497, 230] on div "We are an ophthalmology practice building a protocol-driven, patient-first clin…" at bounding box center [451, 167] width 323 height 125
click at [434, 230] on div "We are an ophthalmology practice building a protocol-driven, patient-first clin…" at bounding box center [451, 167] width 323 height 125
click at [497, 230] on div "We are an ophthalmology practice building a protocol-driven, patient-first clin…" at bounding box center [451, 167] width 323 height 125
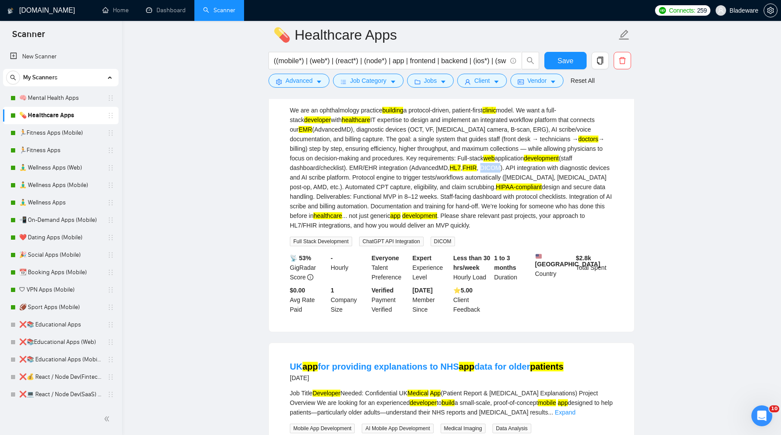
copy div "DICOM"
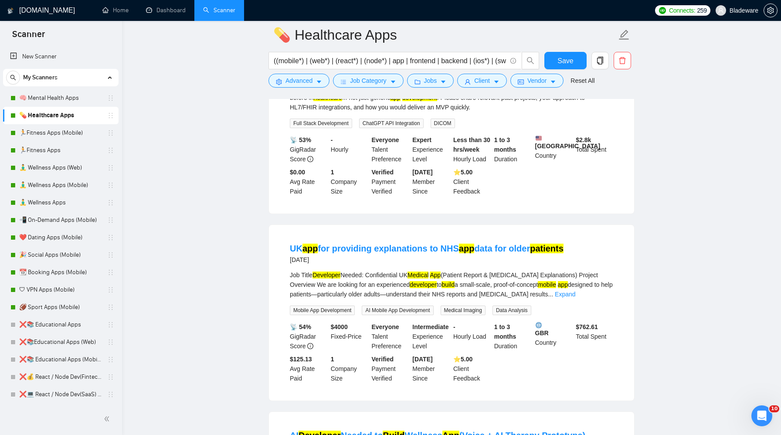
scroll to position [3907, 0]
drag, startPoint x: 378, startPoint y: 166, endPoint x: 354, endPoint y: 166, distance: 24.0
click at [354, 113] on div "We are an ophthalmology practice building a protocol-driven, patient-first clin…" at bounding box center [451, 50] width 323 height 125
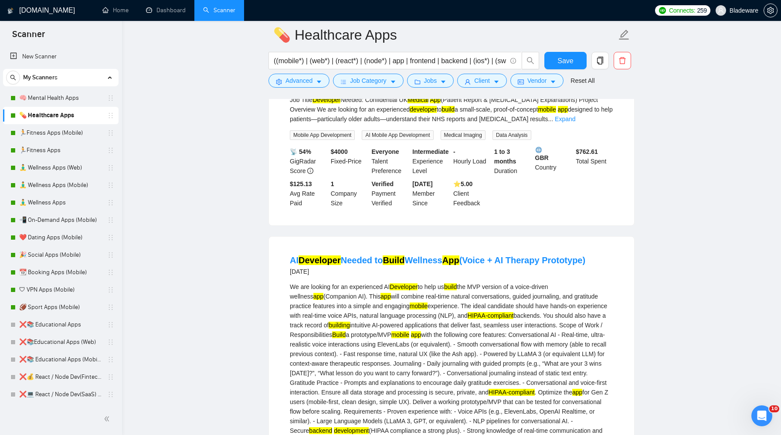
scroll to position [4096, 0]
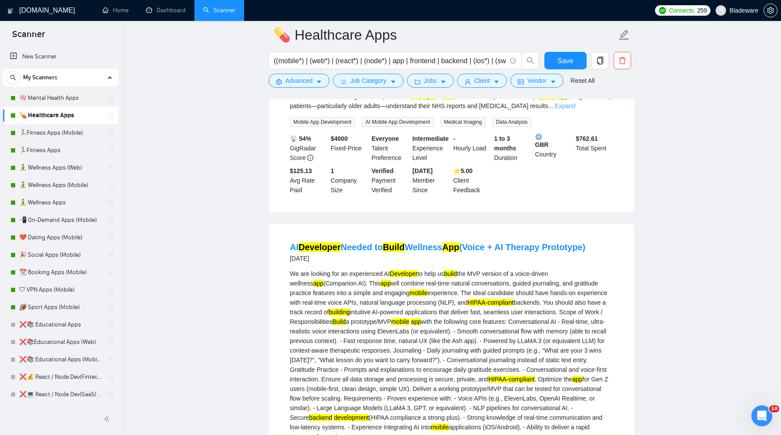
click at [575, 109] on link "Expand" at bounding box center [565, 105] width 20 height 7
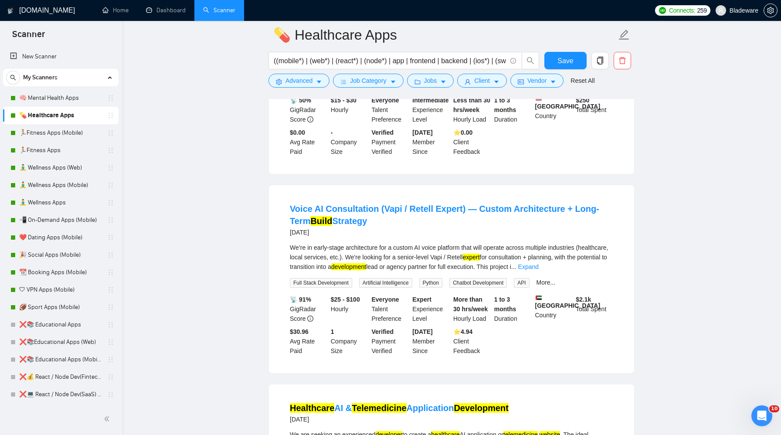
scroll to position [5132, 0]
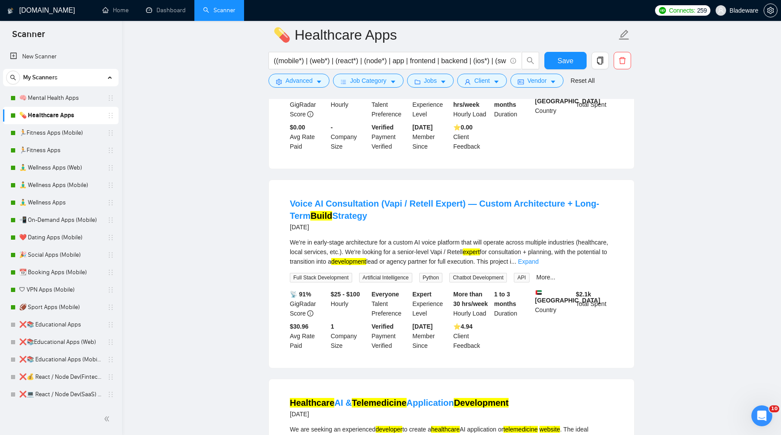
click at [580, 66] on link "Expand" at bounding box center [569, 62] width 20 height 7
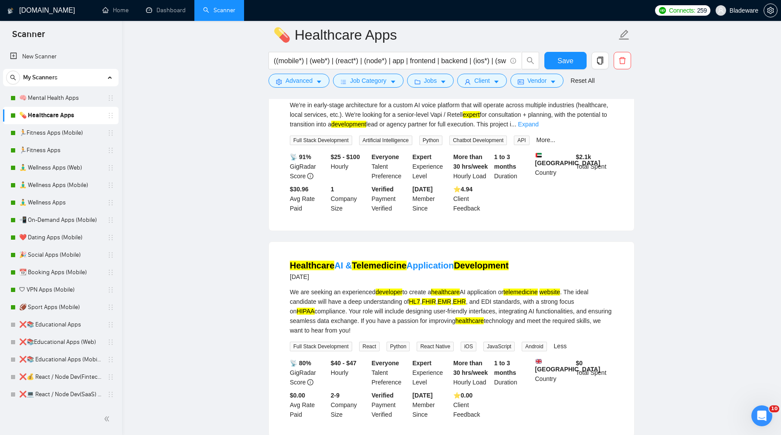
scroll to position [5300, 0]
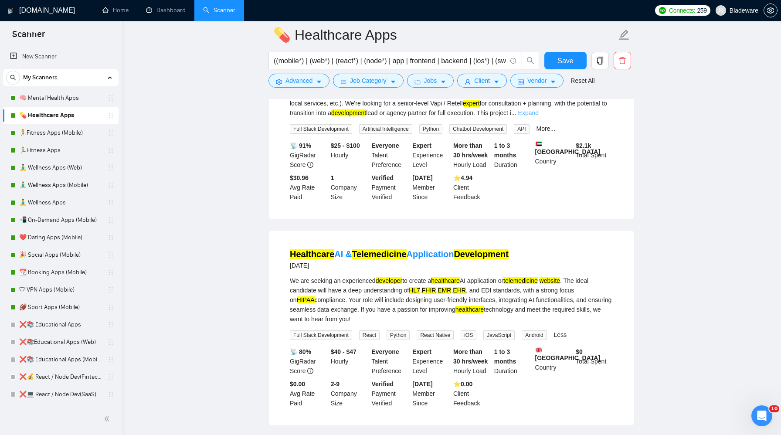
click at [539, 116] on link "Expand" at bounding box center [528, 112] width 20 height 7
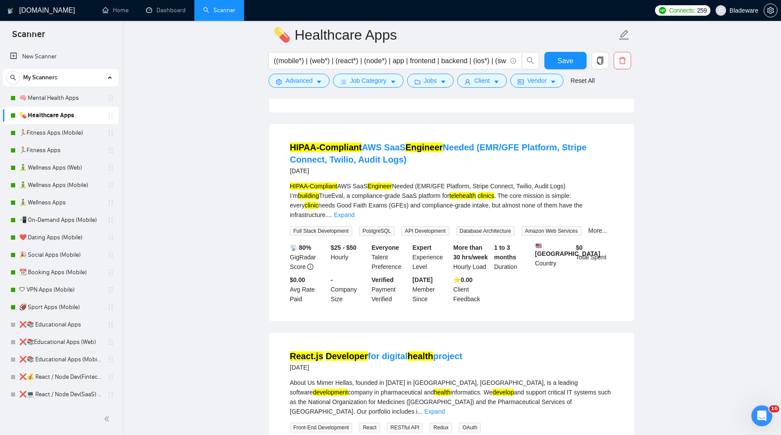
scroll to position [5875, 0]
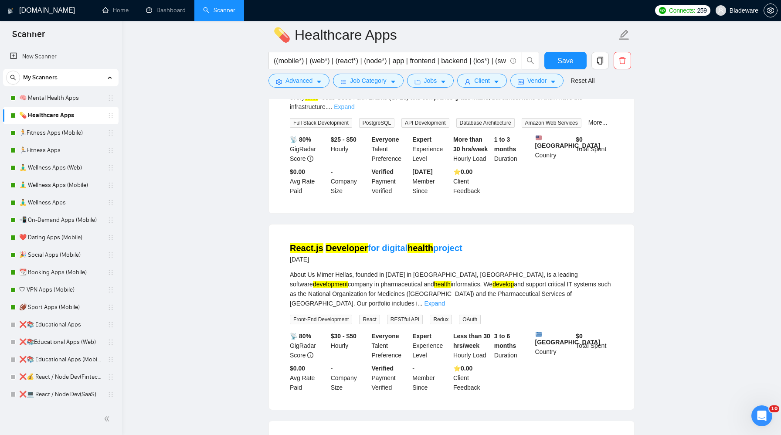
click at [354, 110] on link "Expand" at bounding box center [344, 106] width 20 height 7
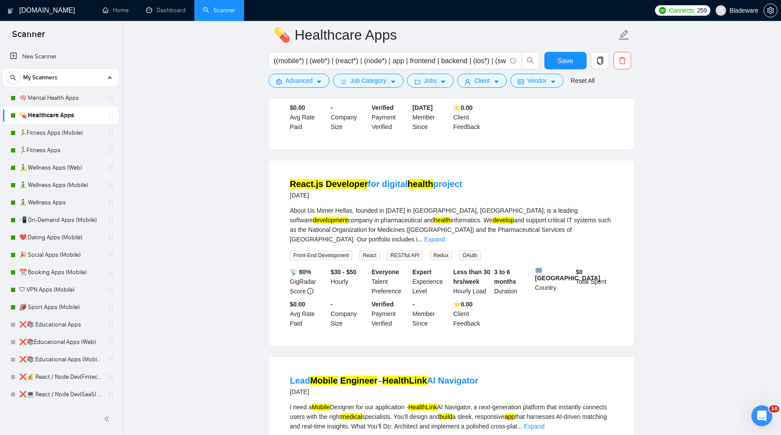
scroll to position [6376, 0]
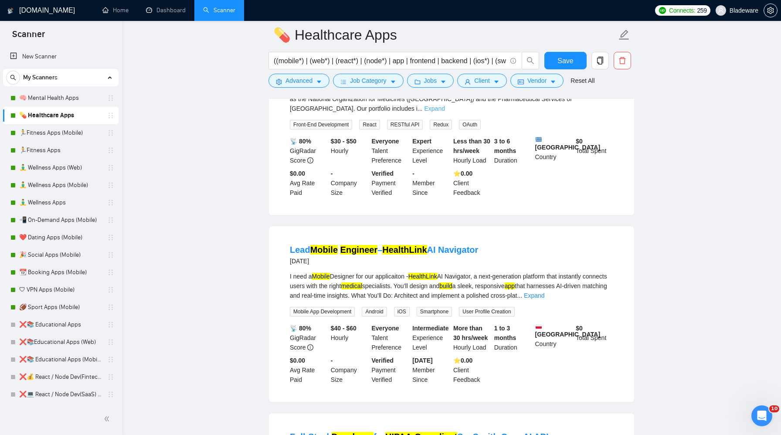
click at [445, 112] on link "Expand" at bounding box center [434, 108] width 20 height 7
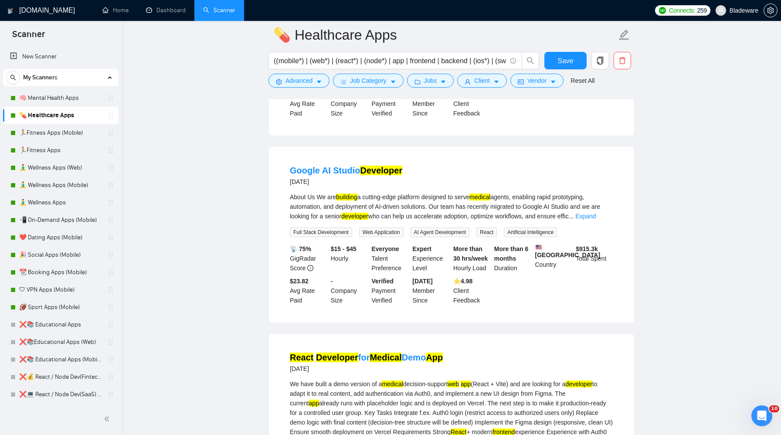
scroll to position [7505, 0]
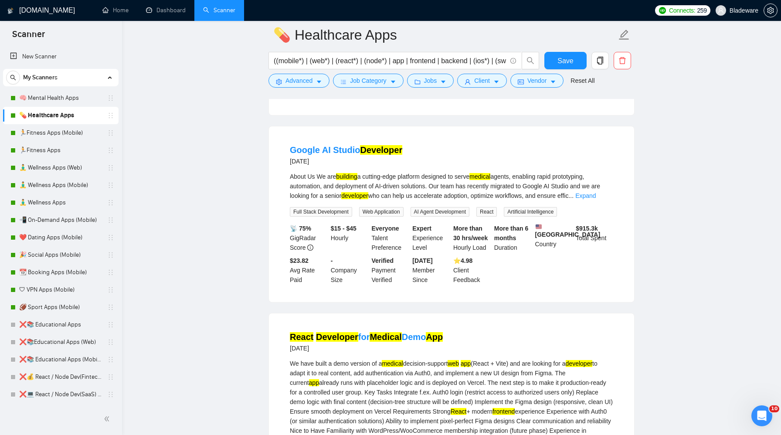
click at [600, 12] on link "Expand" at bounding box center [592, 8] width 20 height 7
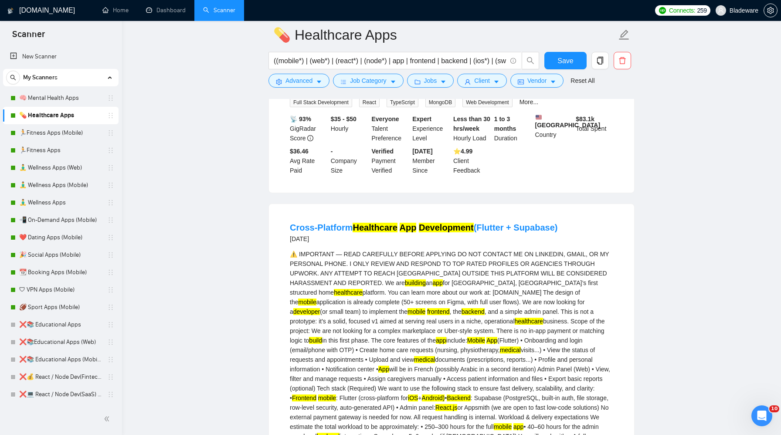
scroll to position [8958, 0]
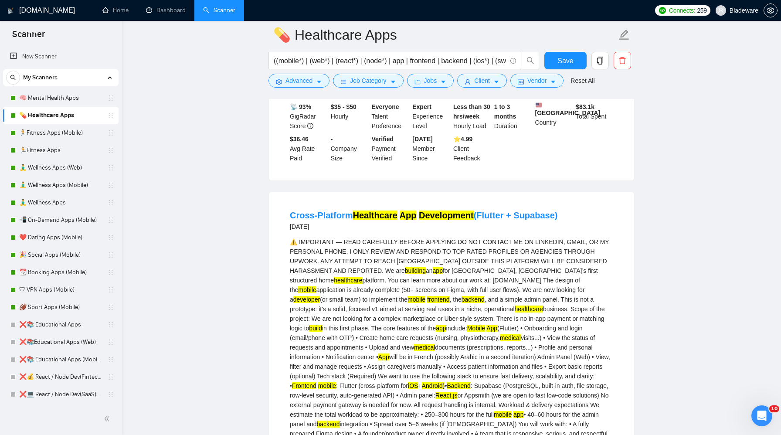
click at [356, 78] on link "Expand" at bounding box center [345, 74] width 20 height 7
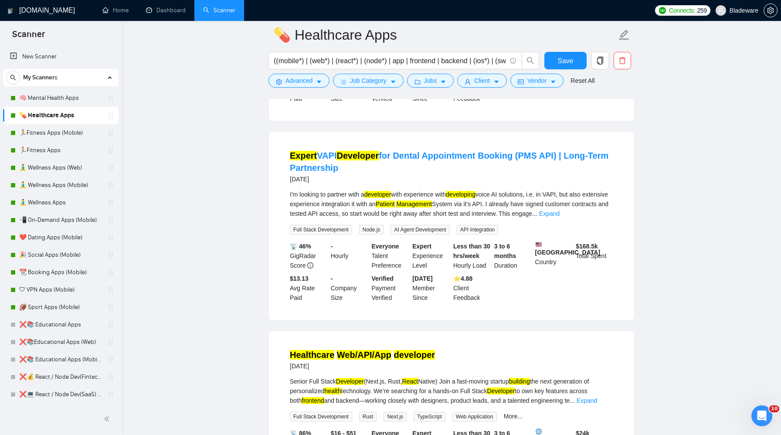
scroll to position [10139, 0]
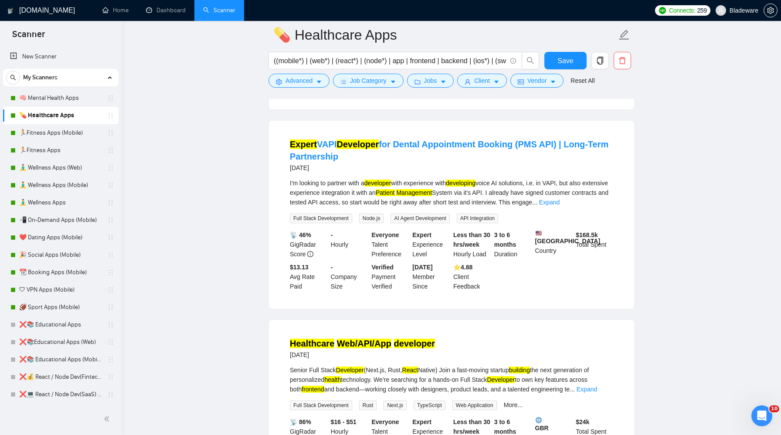
click at [560, 7] on link "Expand" at bounding box center [549, 3] width 20 height 7
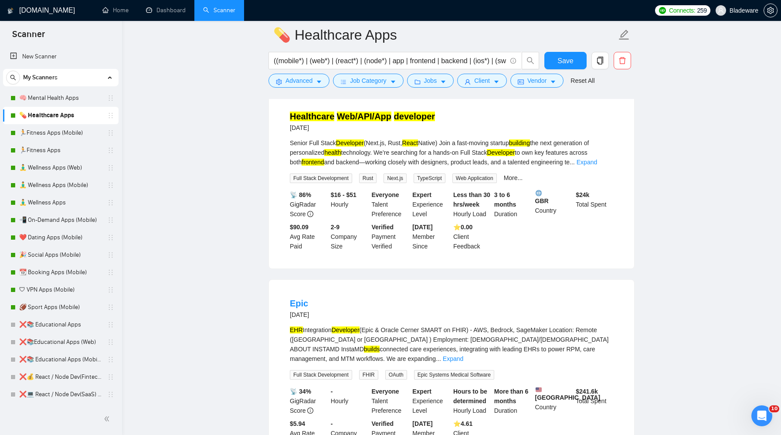
scroll to position [10958, 0]
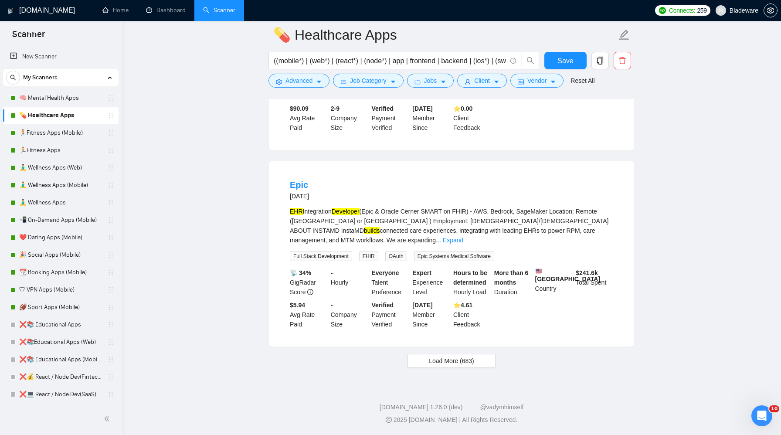
scroll to position [11673, 0]
click at [597, 47] on link "Expand" at bounding box center [587, 43] width 20 height 7
click at [463, 237] on link "Expand" at bounding box center [453, 240] width 20 height 7
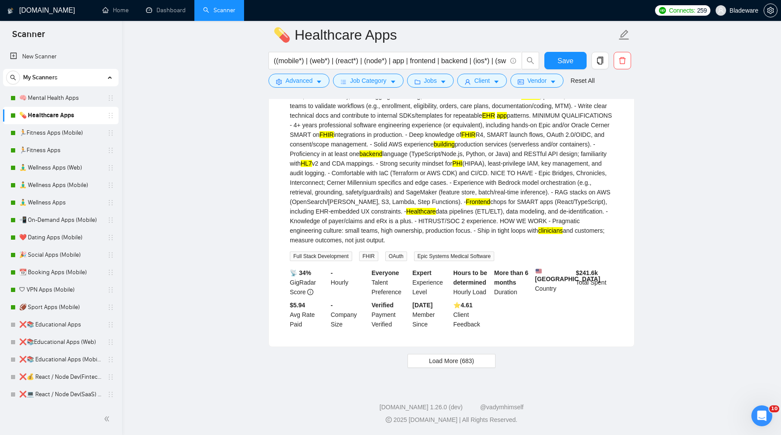
scroll to position [12297, 0]
click at [445, 361] on span "Load More (683)" at bounding box center [451, 361] width 45 height 10
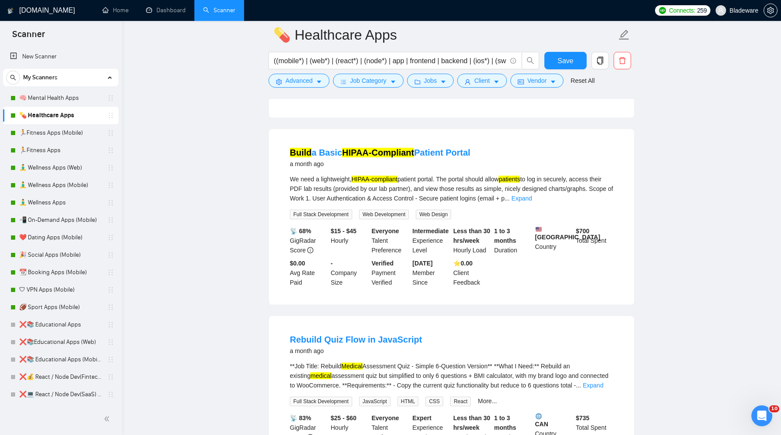
scroll to position [12547, 0]
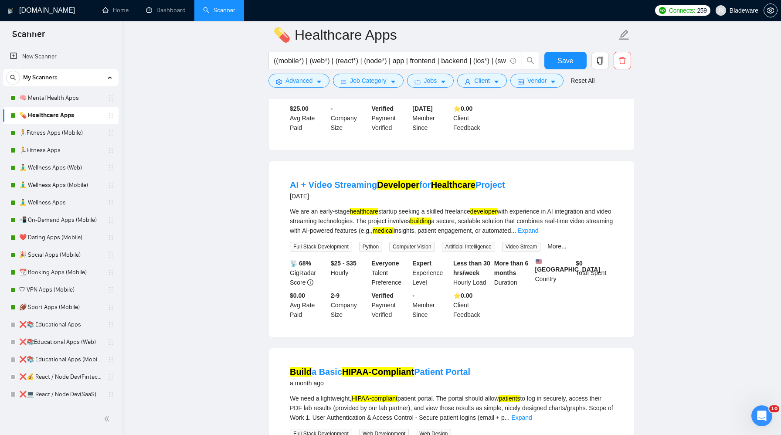
copy div "veterinary"
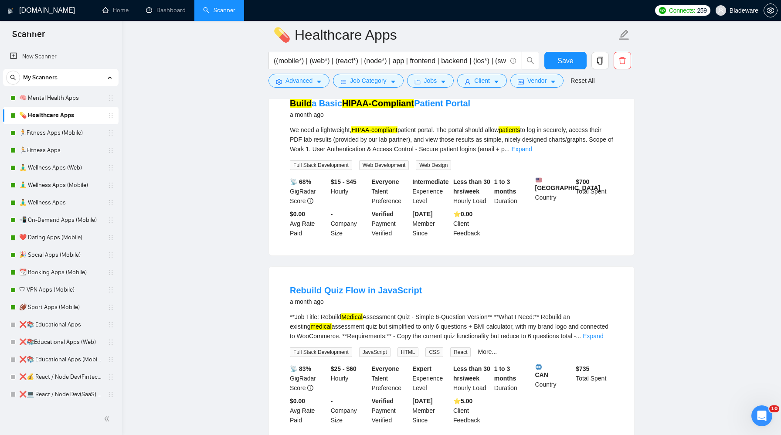
scroll to position [12871, 0]
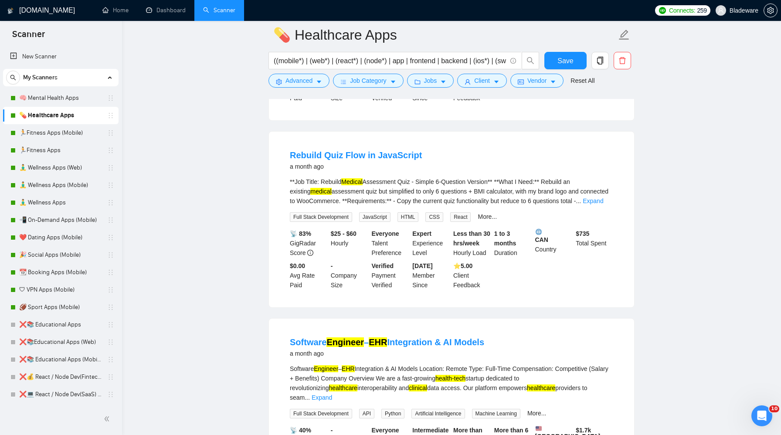
scroll to position [13128, 0]
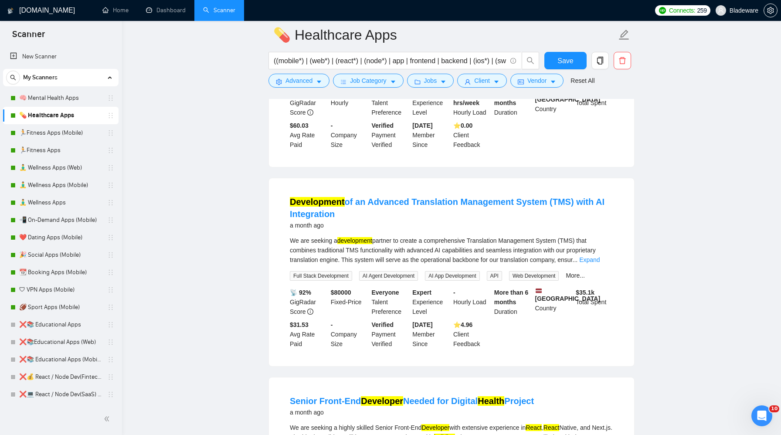
scroll to position [13863, 0]
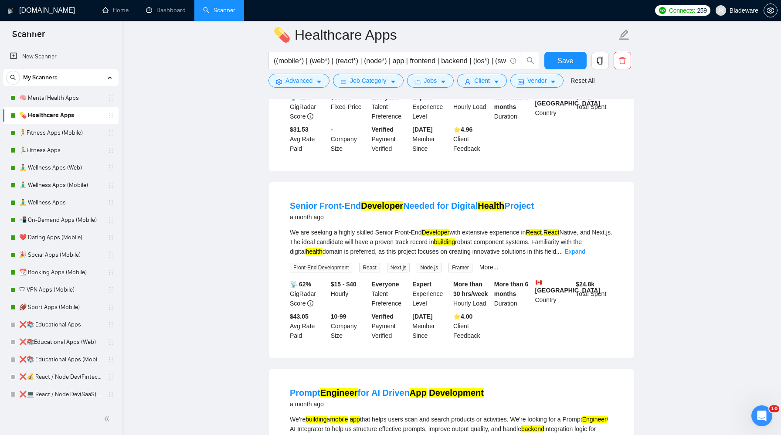
scroll to position [14116, 0]
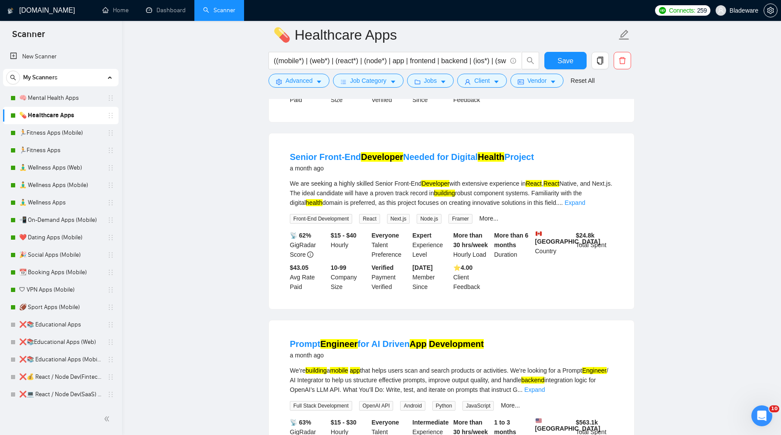
scroll to position [14306, 0]
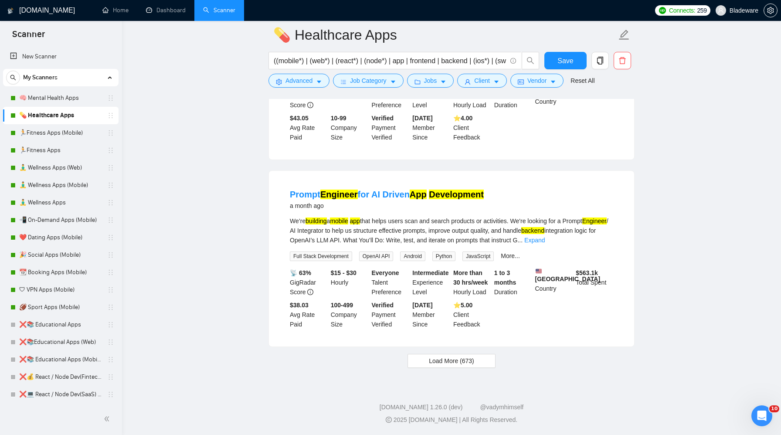
scroll to position [14958, 0]
click at [585, 57] on link "Expand" at bounding box center [574, 53] width 20 height 7
click at [545, 238] on link "Expand" at bounding box center [534, 240] width 20 height 7
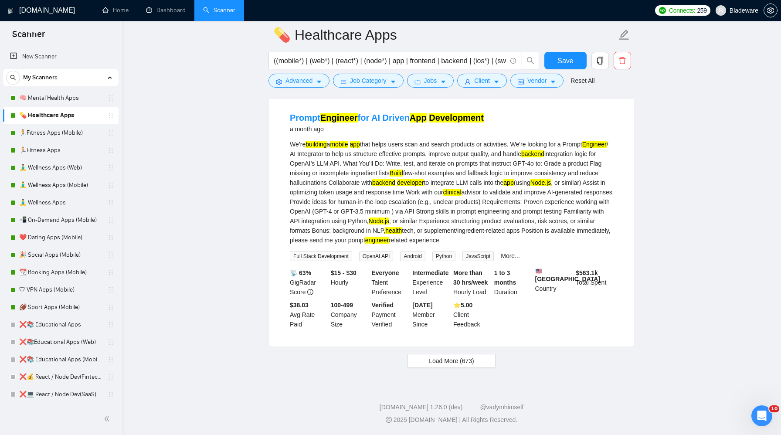
scroll to position [15265, 0]
click at [474, 360] on span "Load More (673)" at bounding box center [451, 361] width 45 height 10
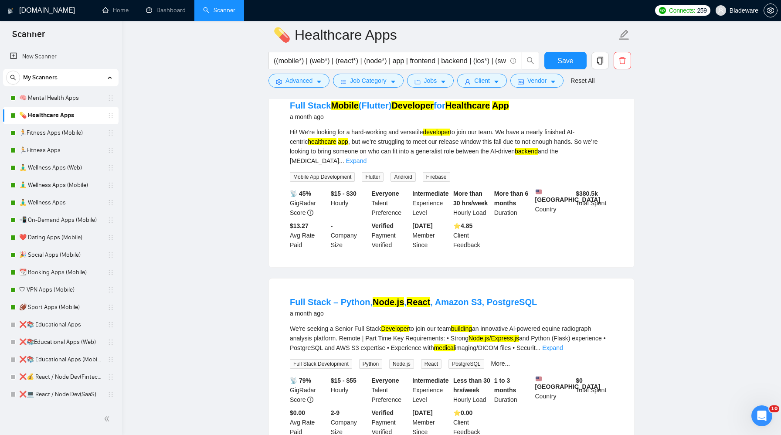
scroll to position [16104, 0]
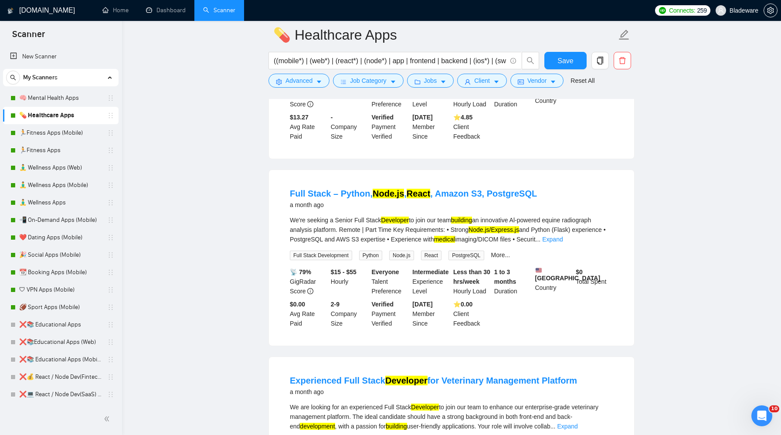
scroll to position [16421, 0]
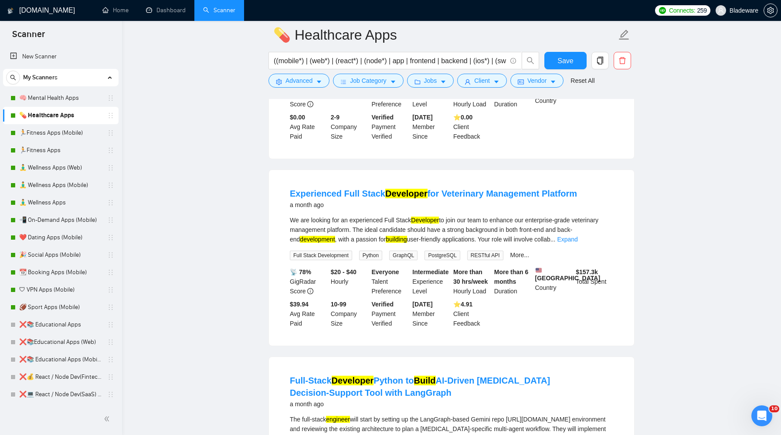
scroll to position [16724, 0]
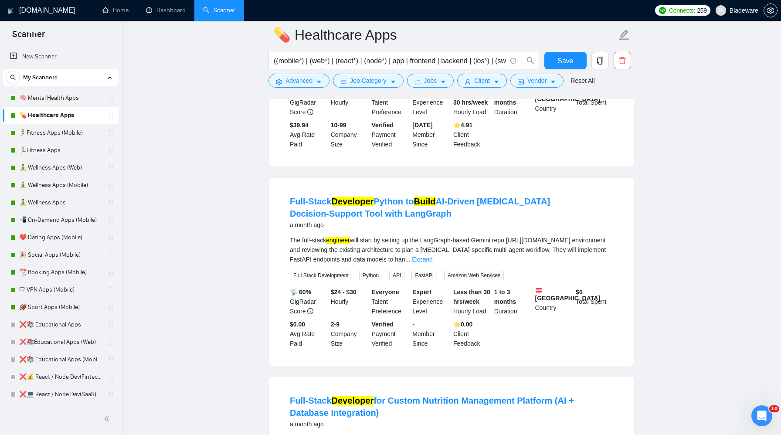
scroll to position [16894, 0]
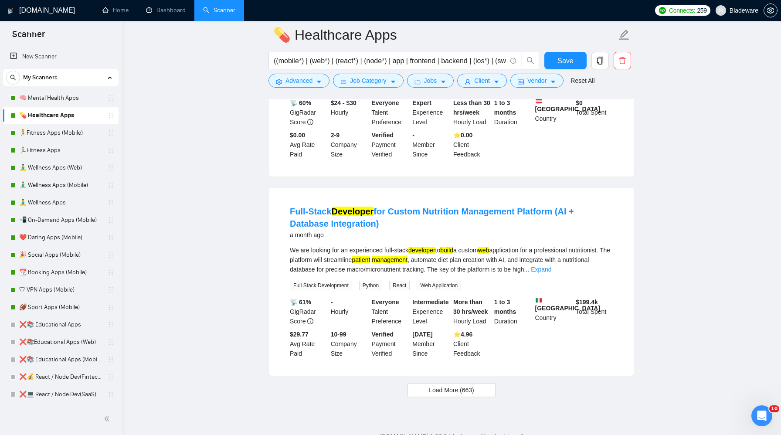
scroll to position [17166, 0]
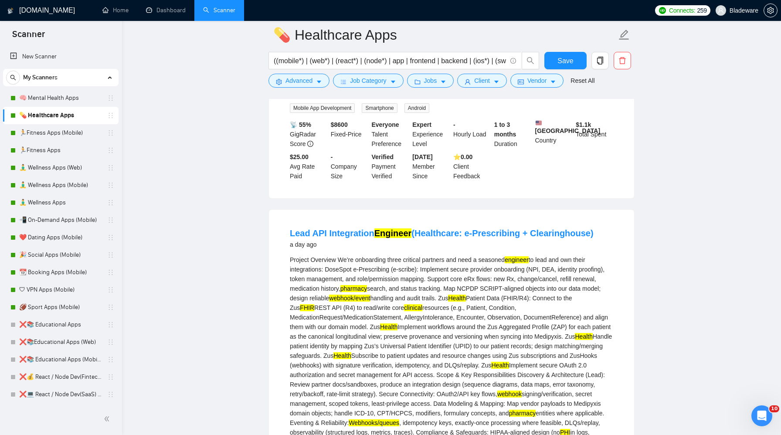
scroll to position [0, 0]
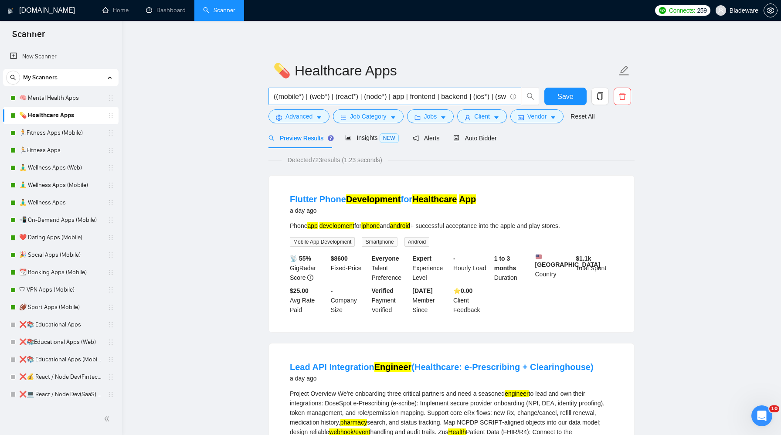
click at [469, 97] on input "((mobile*) | (web*) | (react*) | (node*) | app | frontend | backend | (ios*) | …" at bounding box center [390, 96] width 233 height 11
paste input "((mobile*) | (web*) | (react*) | (node*) | app | frontend | backend | (ios*) | …"
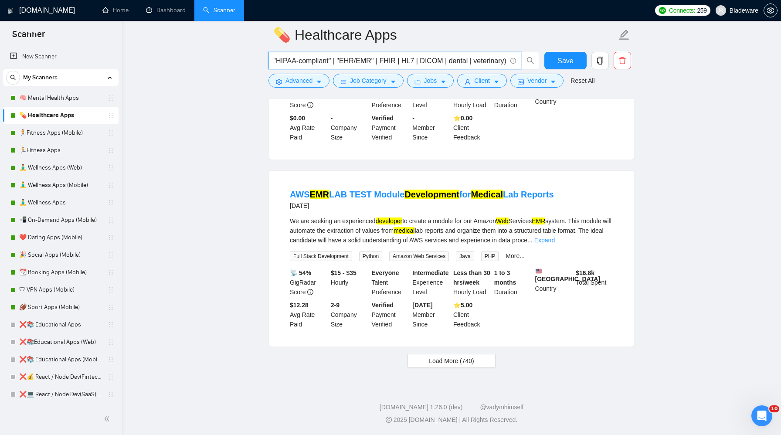
scroll to position [1710, 0]
type input "((mobile*) | (web*) | (react*) | (node*) | app | frontend | backend | (ios*) | …"
click at [446, 360] on span "Load More (740)" at bounding box center [451, 361] width 45 height 10
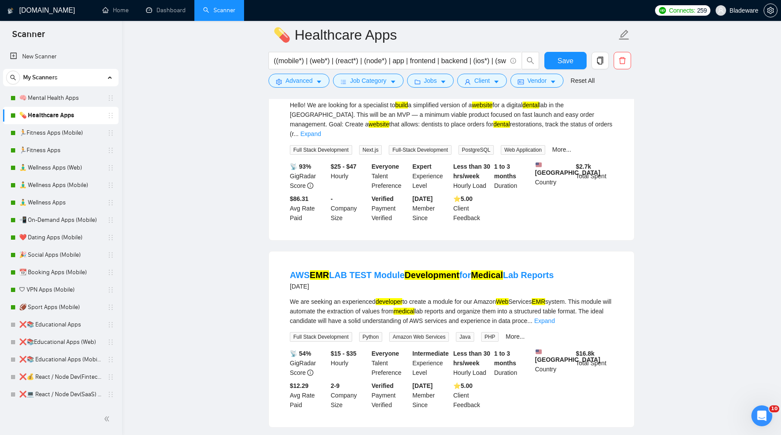
scroll to position [2346, 0]
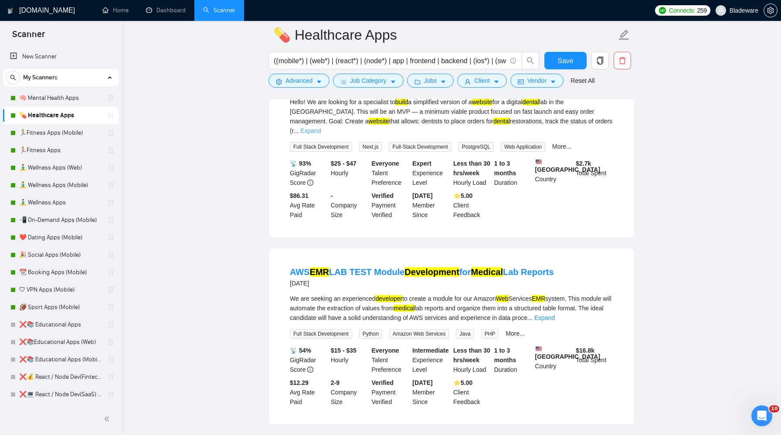
click at [321, 134] on link "Expand" at bounding box center [310, 130] width 20 height 7
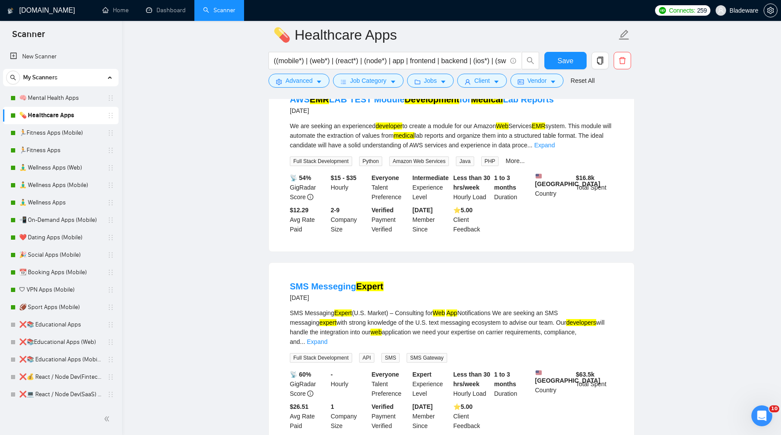
scroll to position [2608, 0]
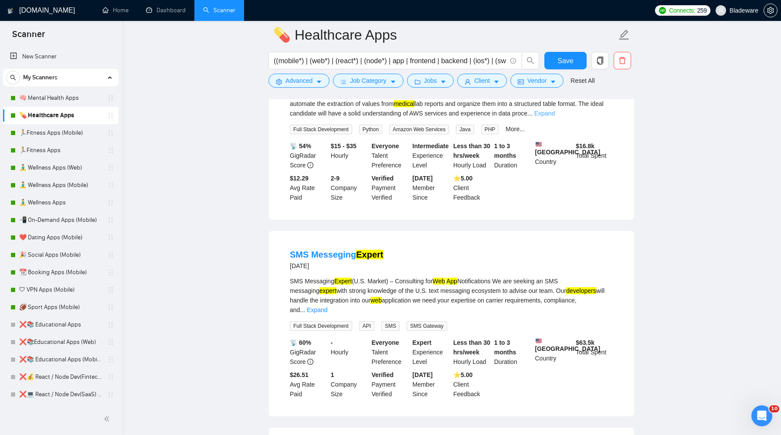
click at [555, 117] on link "Expand" at bounding box center [544, 113] width 20 height 7
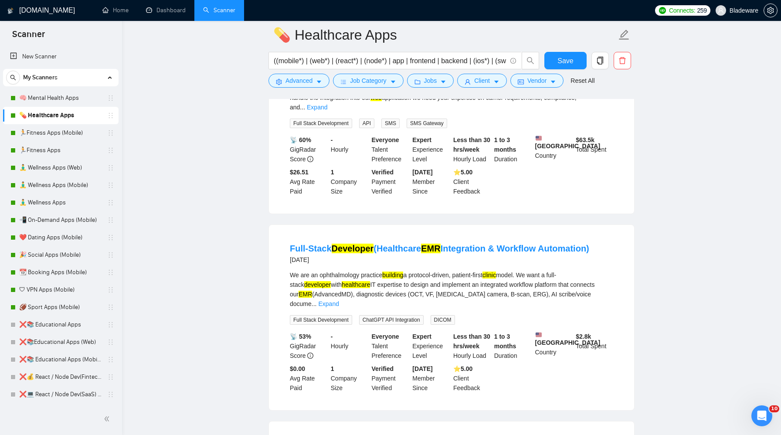
scroll to position [2944, 0]
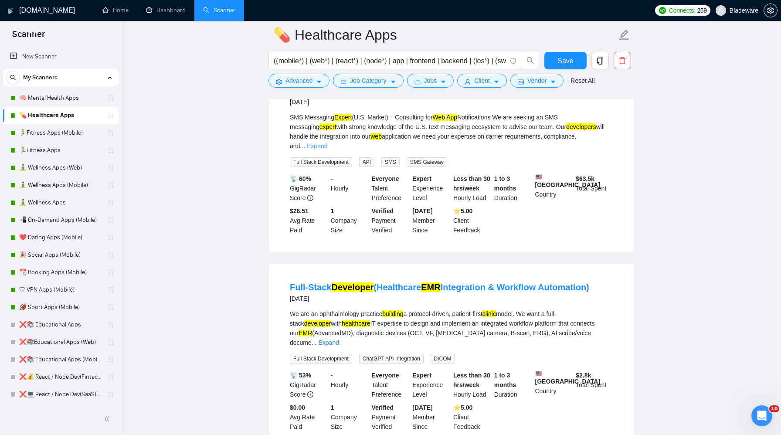
click at [327, 149] on link "Expand" at bounding box center [317, 146] width 20 height 7
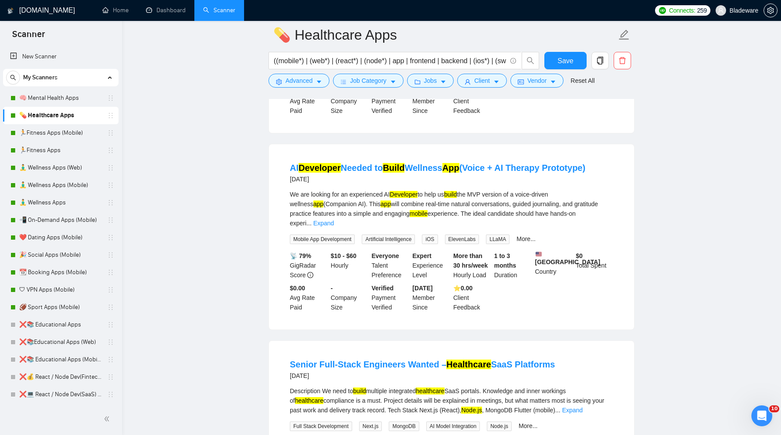
scroll to position [3535, 0]
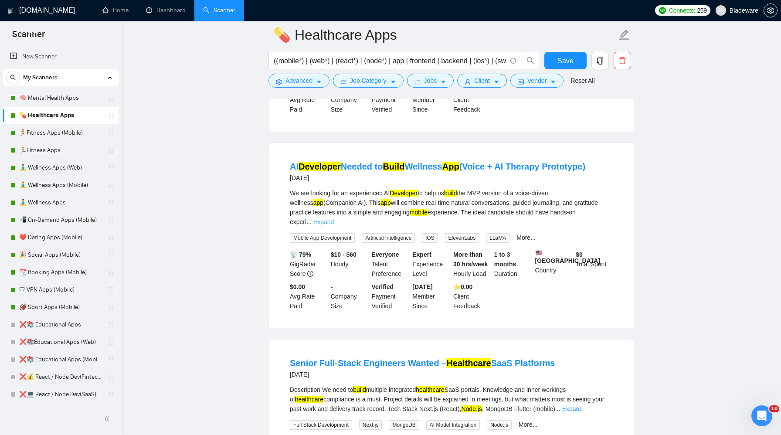
click at [334, 225] on link "Expand" at bounding box center [323, 221] width 20 height 7
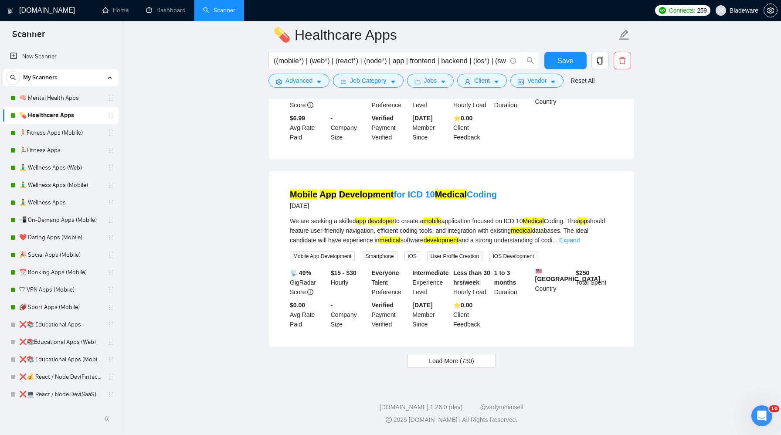
scroll to position [4115, 0]
click at [457, 356] on span "Load More (730)" at bounding box center [451, 361] width 45 height 10
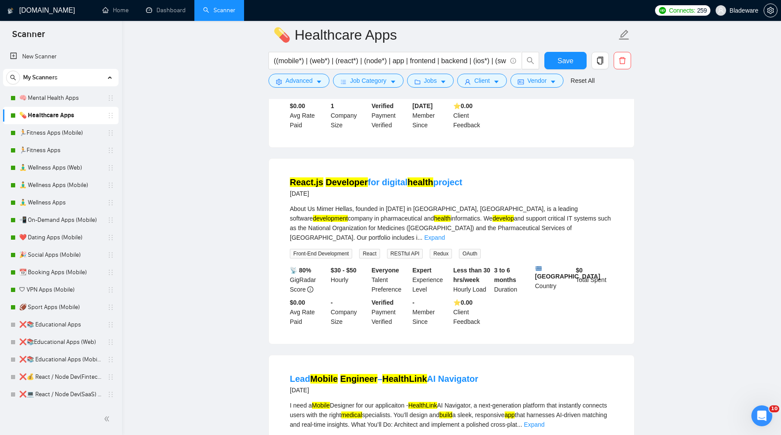
scroll to position [4968, 0]
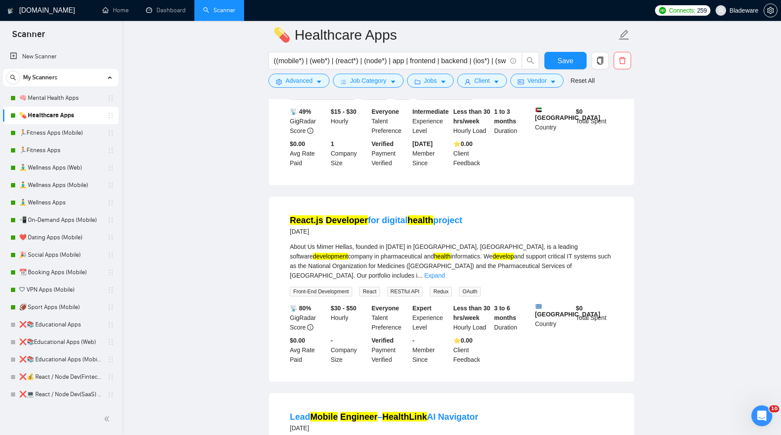
click at [557, 82] on link "Expand" at bounding box center [547, 78] width 20 height 7
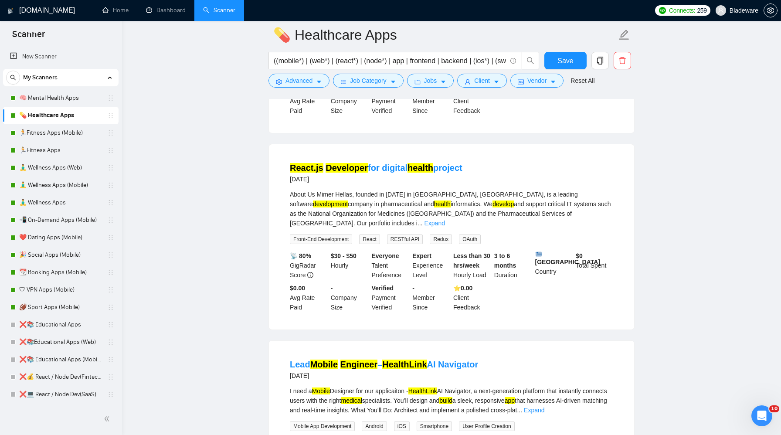
scroll to position [5041, 0]
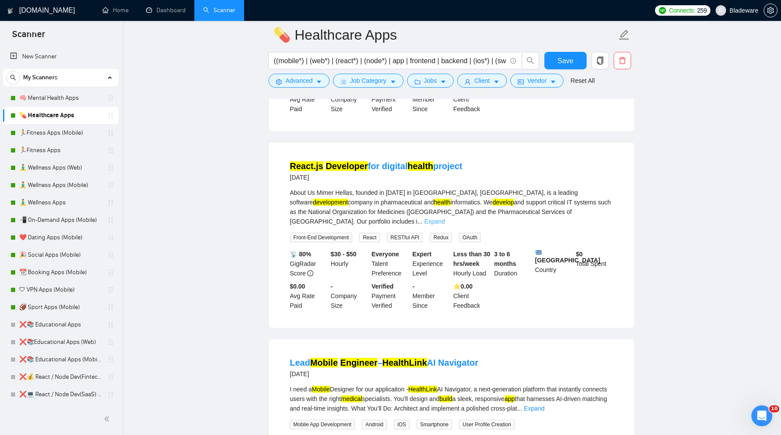
click at [445, 225] on link "Expand" at bounding box center [434, 221] width 20 height 7
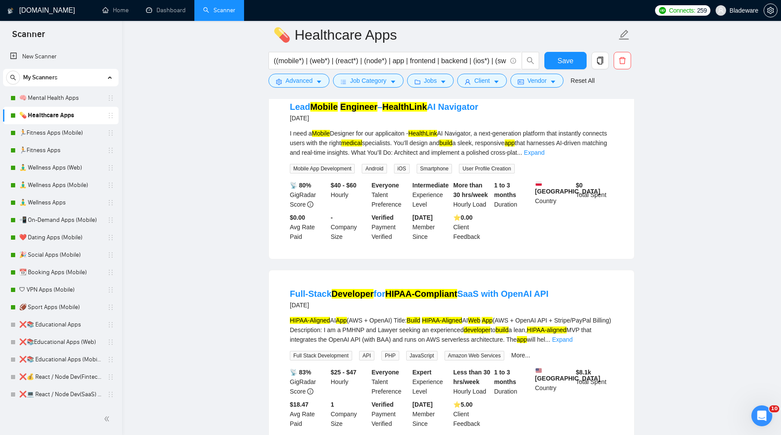
scroll to position [5441, 0]
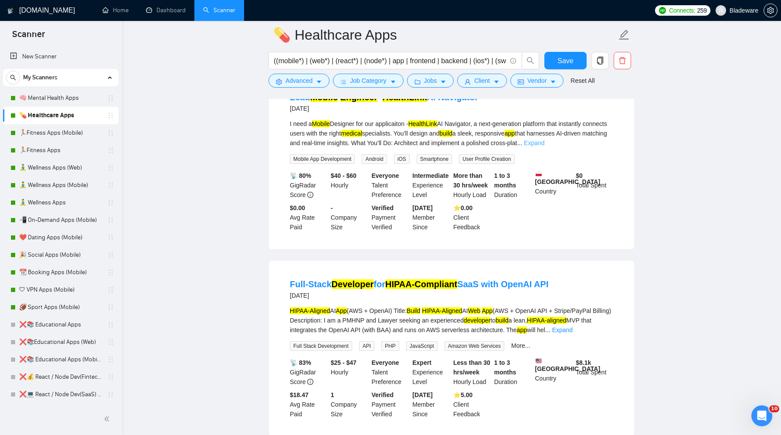
click at [544, 146] on link "Expand" at bounding box center [534, 142] width 20 height 7
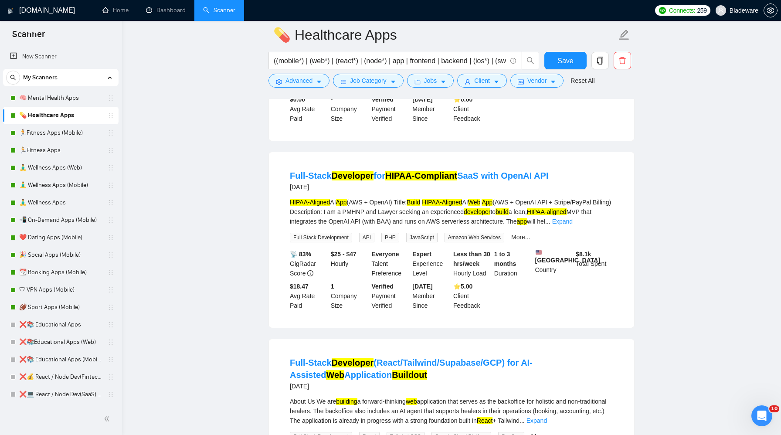
scroll to position [5657, 0]
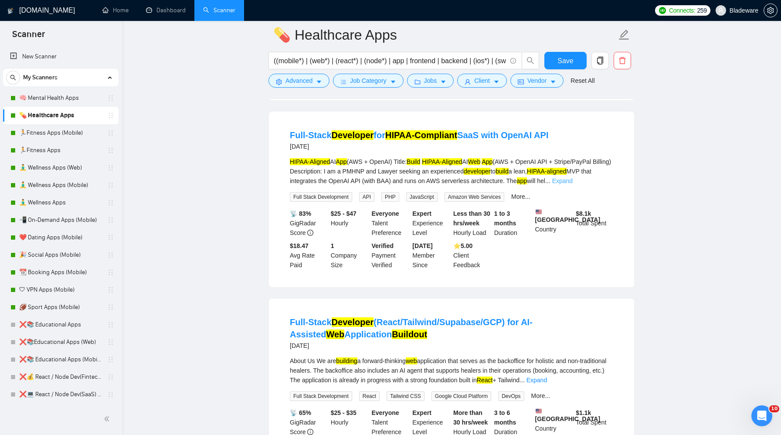
click at [573, 184] on link "Expand" at bounding box center [562, 180] width 20 height 7
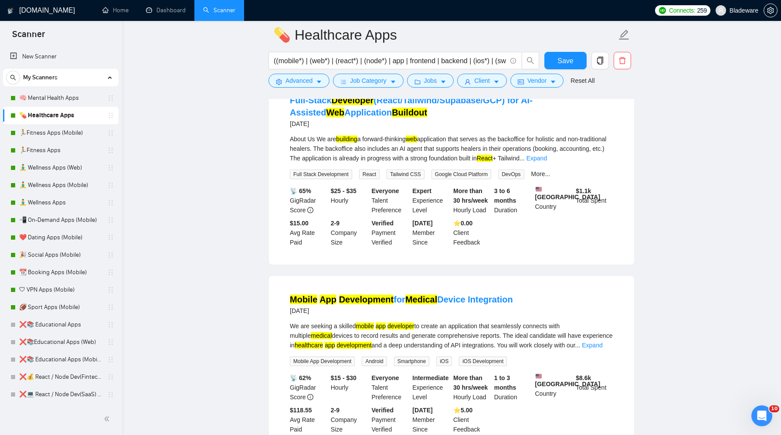
scroll to position [6032, 0]
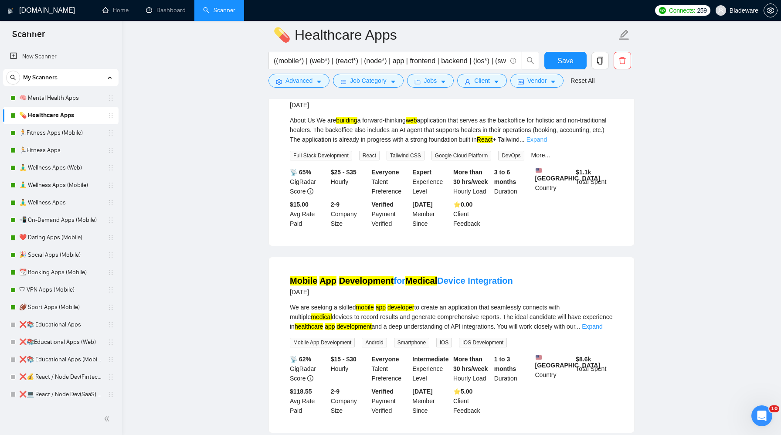
click at [547, 143] on link "Expand" at bounding box center [536, 139] width 20 height 7
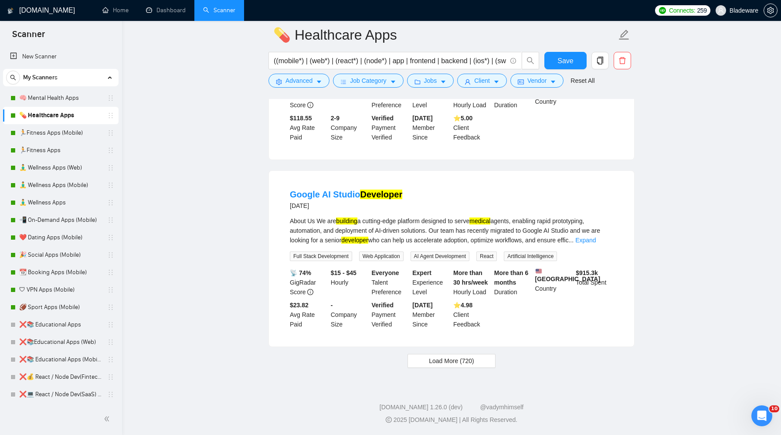
scroll to position [6733, 0]
click at [457, 357] on span "Load More (720)" at bounding box center [451, 361] width 45 height 10
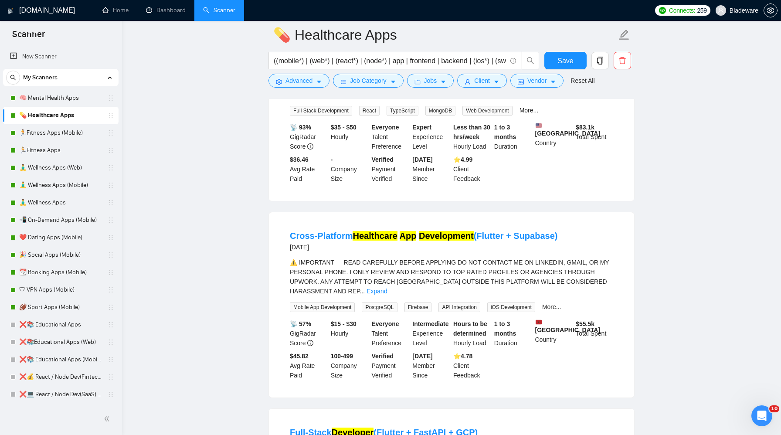
scroll to position [8043, 0]
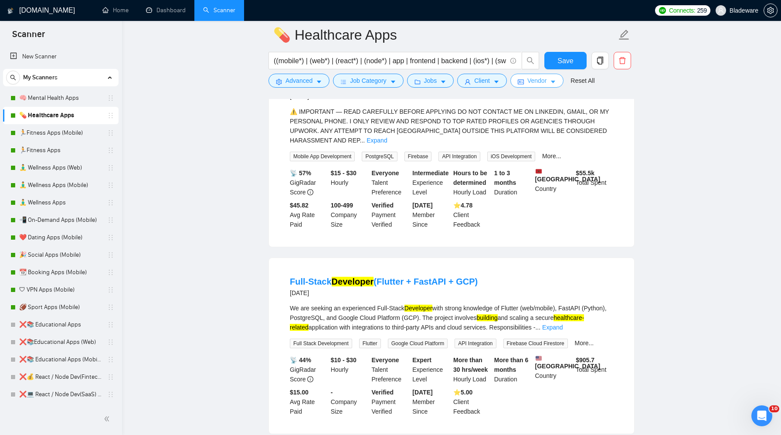
click at [540, 83] on span "Vendor" at bounding box center [536, 81] width 19 height 10
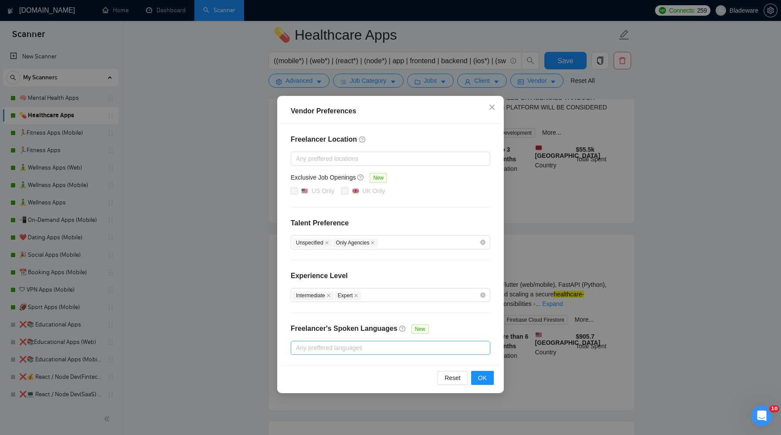
scroll to position [8064, 0]
click at [624, 224] on div "Vendor Preferences Freelancer Location Any preffered locations Exclusive Job Op…" at bounding box center [390, 217] width 781 height 435
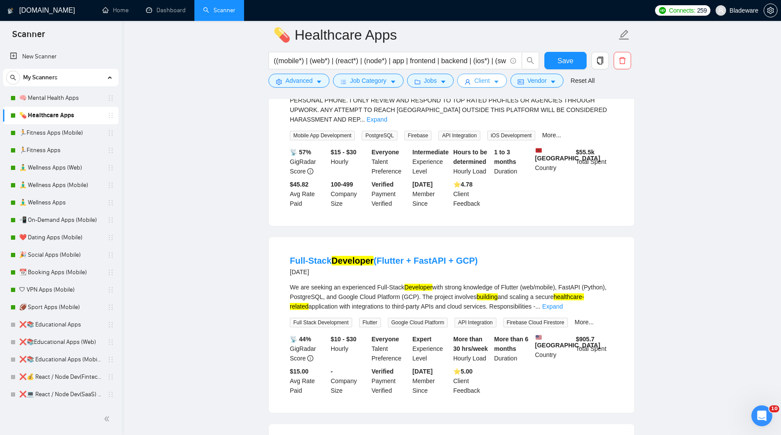
click at [478, 84] on span "Client" at bounding box center [482, 81] width 16 height 10
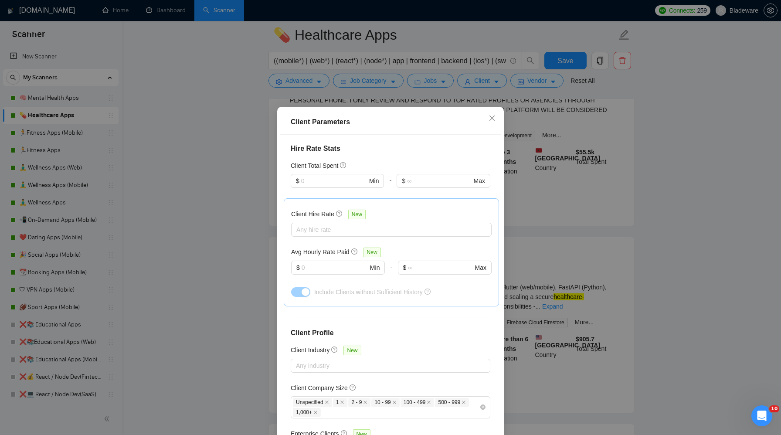
scroll to position [43, 0]
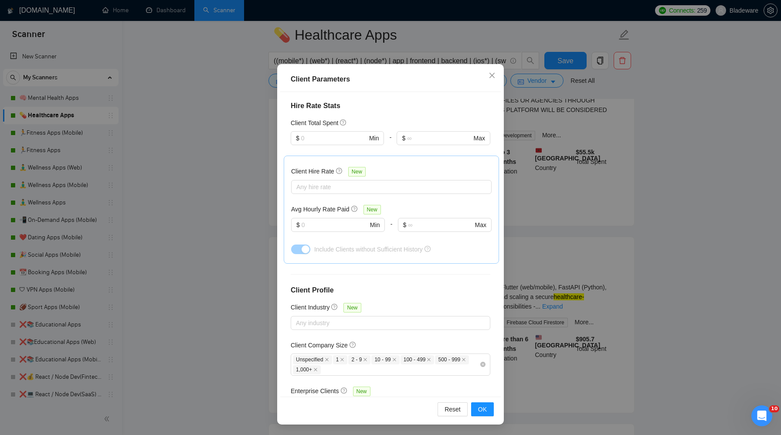
click at [682, 197] on div "Client Parameters Client Location Include Client Countries Select Exclude Clien…" at bounding box center [390, 217] width 781 height 435
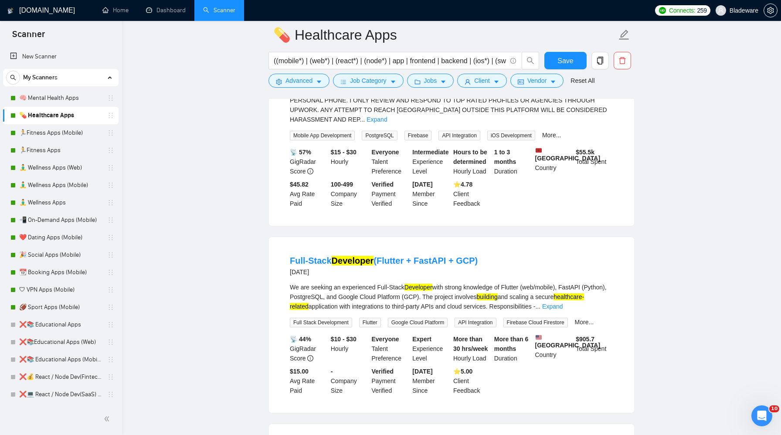
scroll to position [0, 0]
click at [315, 80] on button "Advanced" at bounding box center [298, 81] width 61 height 14
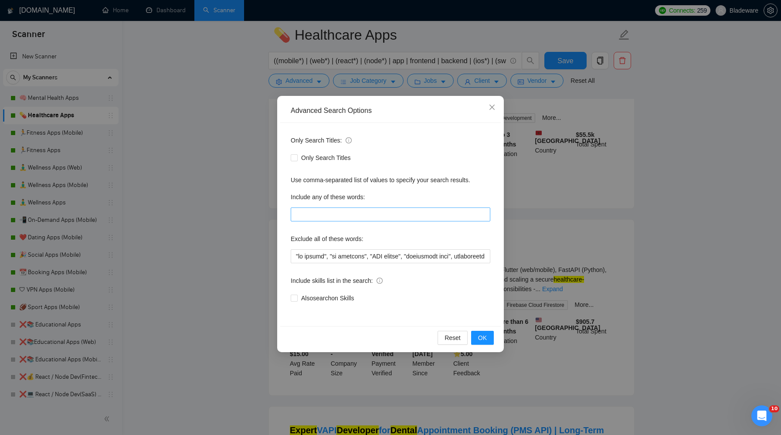
scroll to position [8082, 0]
click at [638, 122] on div "Advanced Search Options Only Search Titles: Only Search Titles Use comma-separa…" at bounding box center [390, 217] width 781 height 435
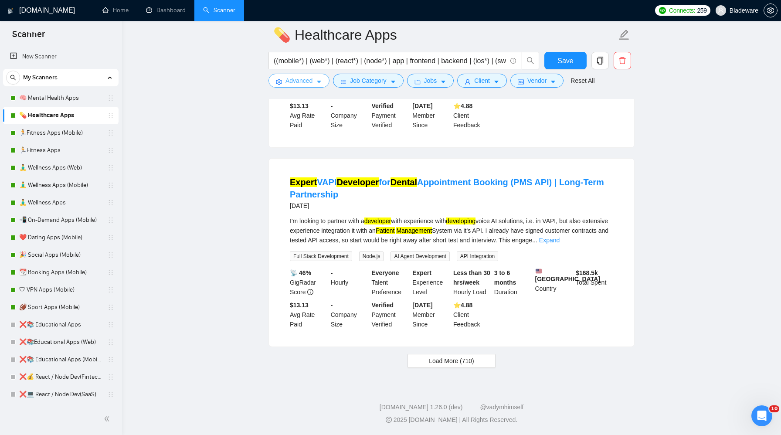
scroll to position [8663, 0]
click at [456, 361] on span "Load More (710)" at bounding box center [451, 361] width 45 height 10
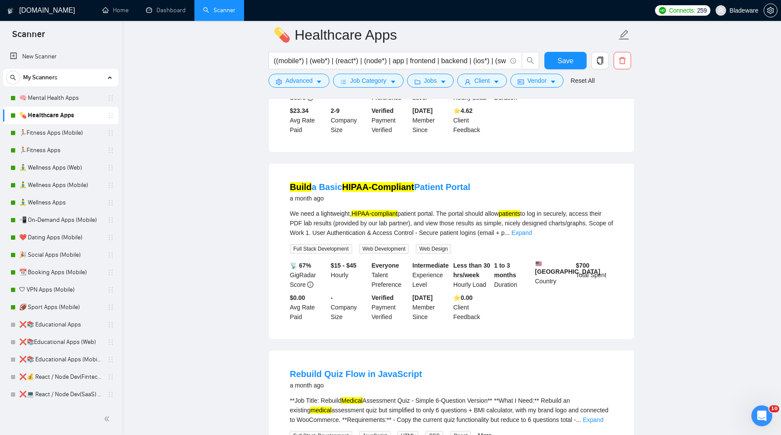
scroll to position [9865, 0]
click at [328, 48] on link "Expand" at bounding box center [318, 44] width 20 height 7
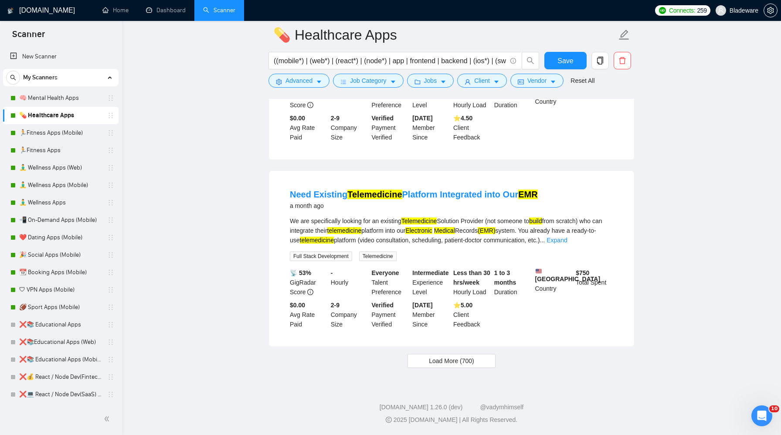
scroll to position [10595, 0]
click at [473, 366] on span "Load More (700)" at bounding box center [451, 361] width 45 height 10
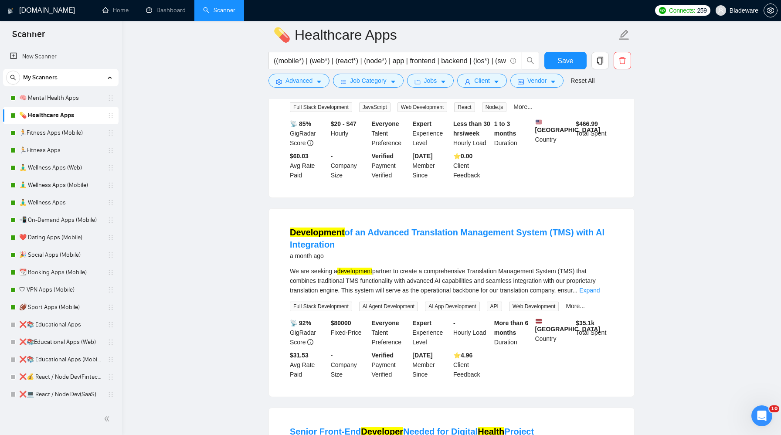
scroll to position [10829, 0]
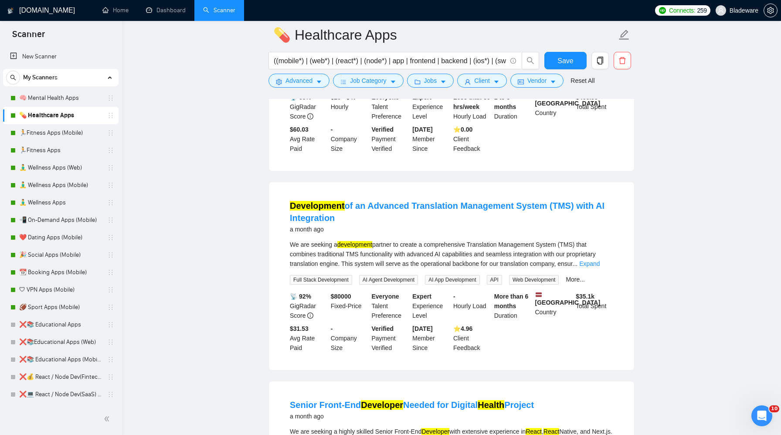
click at [569, 68] on link "Expand" at bounding box center [559, 64] width 20 height 7
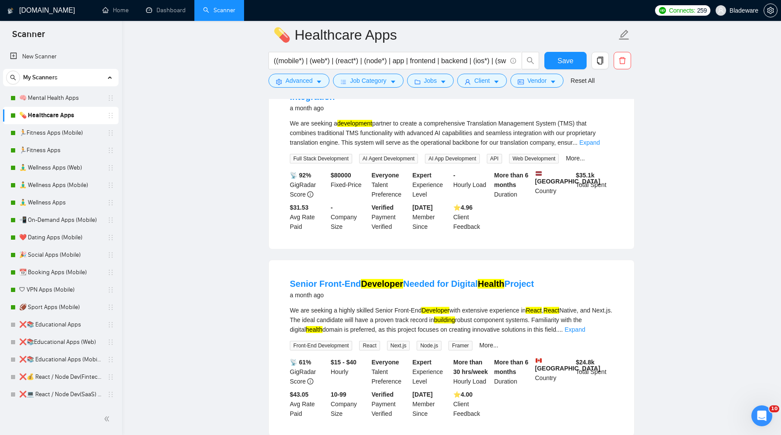
scroll to position [11061, 0]
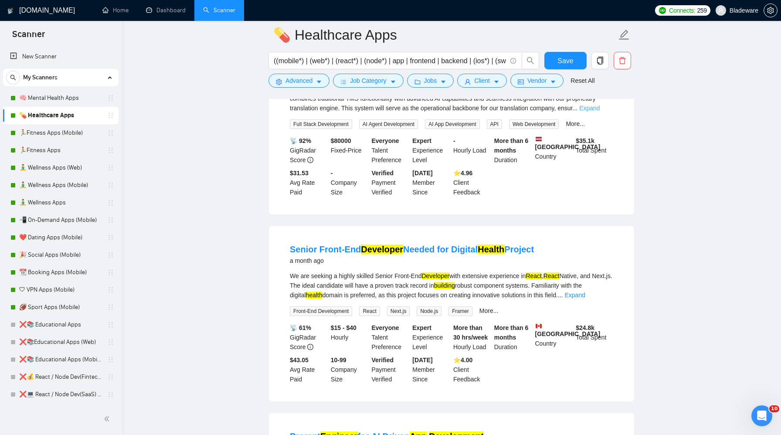
click at [598, 112] on link "Expand" at bounding box center [589, 108] width 20 height 7
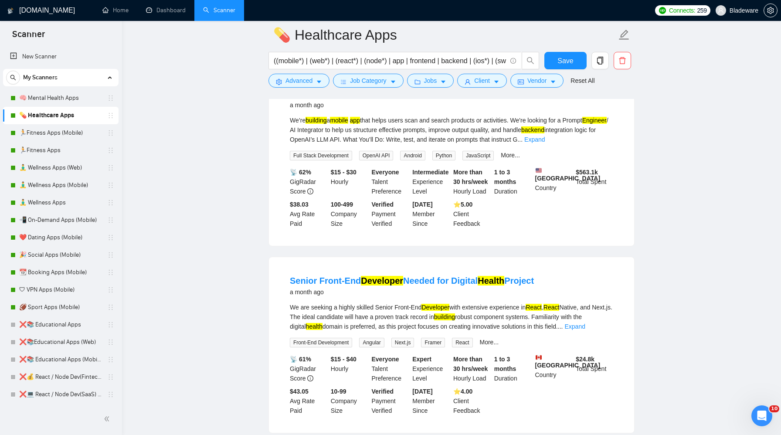
scroll to position [11815, 0]
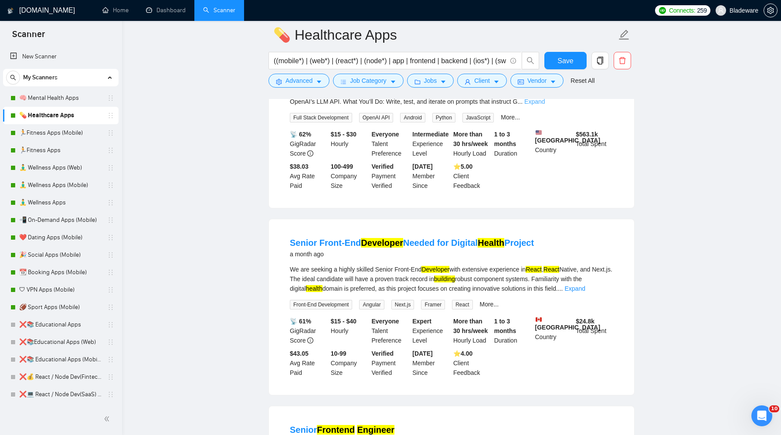
click at [545, 105] on link "Expand" at bounding box center [534, 101] width 20 height 7
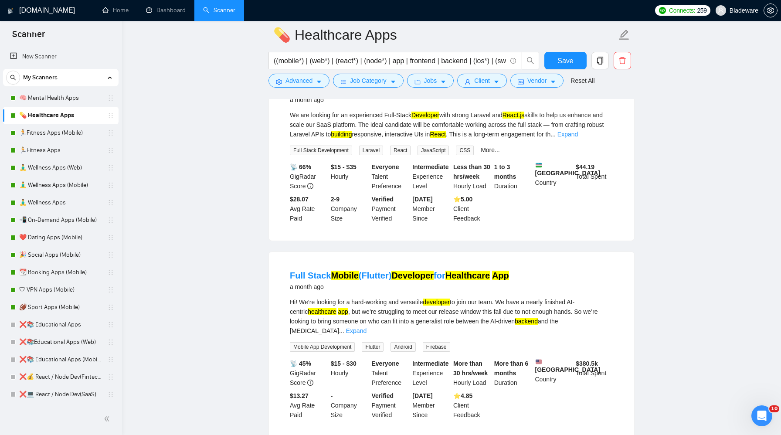
scroll to position [12821, 0]
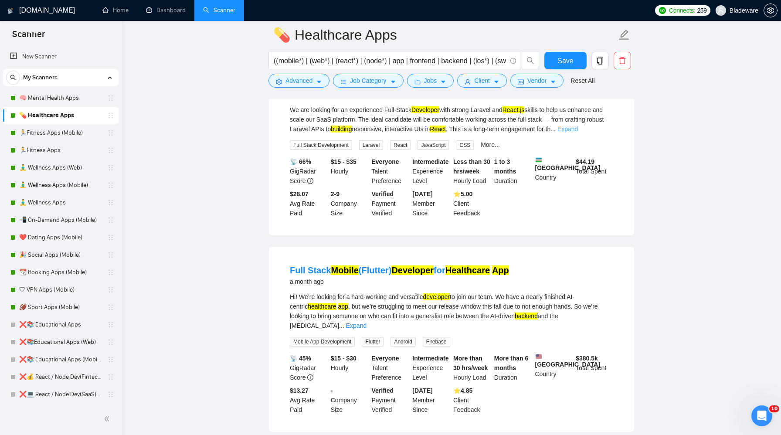
click at [578, 132] on link "Expand" at bounding box center [567, 129] width 20 height 7
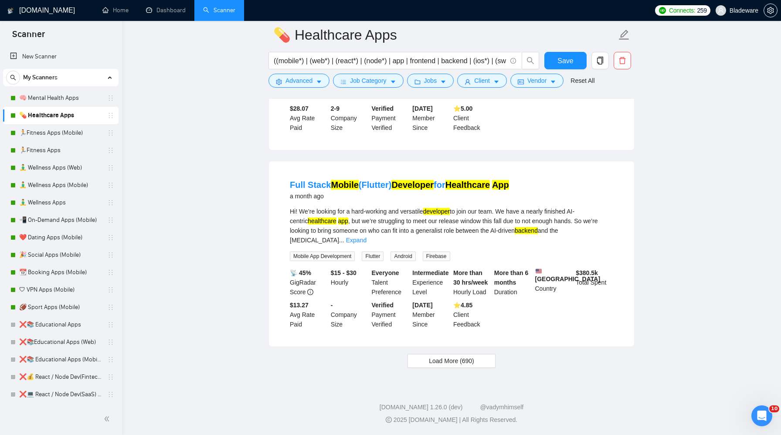
scroll to position [13109, 0]
click at [367, 244] on link "Expand" at bounding box center [356, 240] width 20 height 7
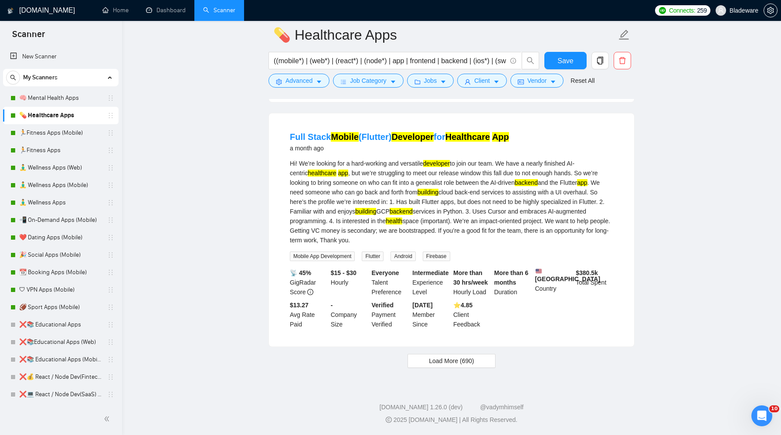
scroll to position [13251, 0]
click at [437, 363] on span "Load More (690)" at bounding box center [451, 361] width 45 height 10
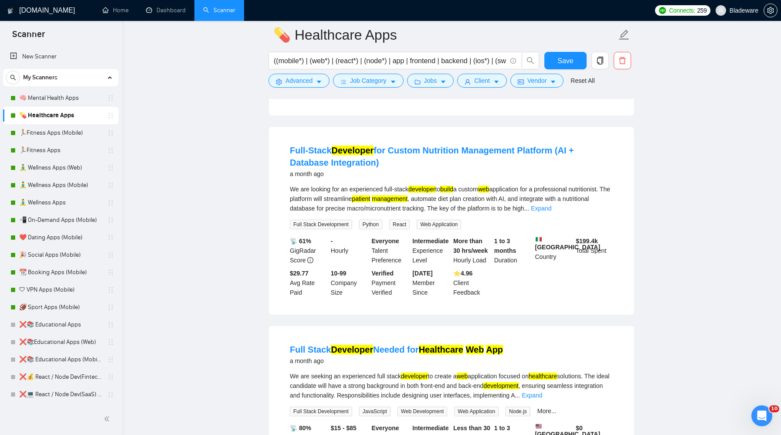
scroll to position [13886, 0]
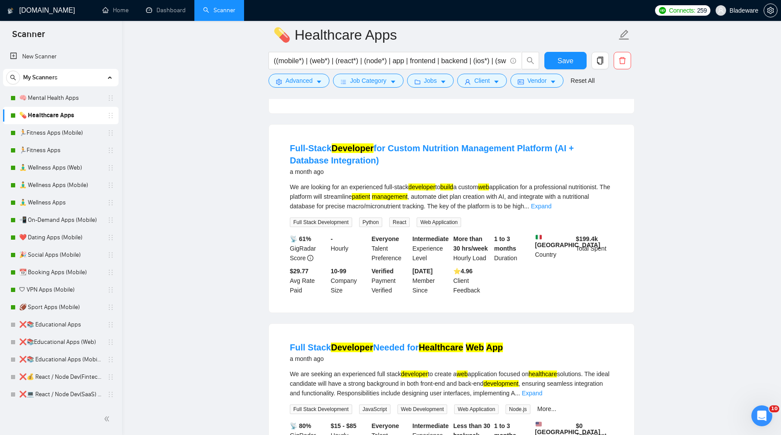
click at [432, 10] on link "Expand" at bounding box center [422, 6] width 20 height 7
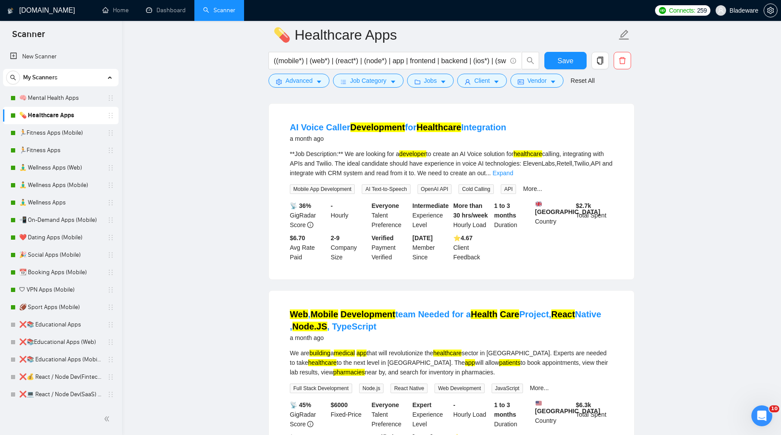
scroll to position [14721, 0]
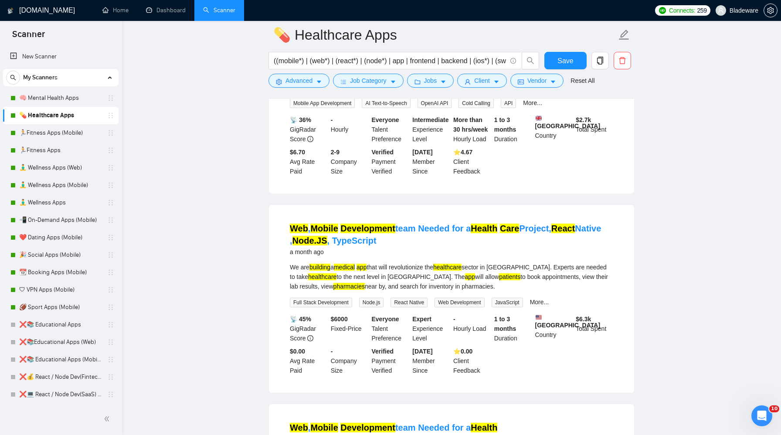
scroll to position [14824, 0]
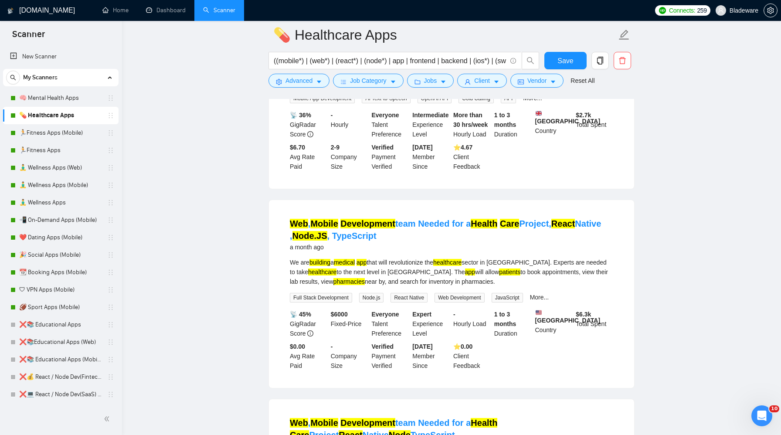
click at [513, 86] on link "Expand" at bounding box center [503, 82] width 20 height 7
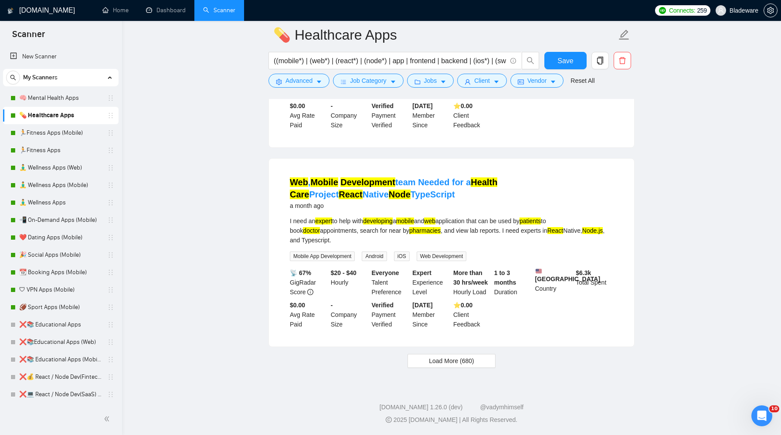
scroll to position [15341, 0]
click at [459, 359] on span "Load More (680)" at bounding box center [451, 361] width 45 height 10
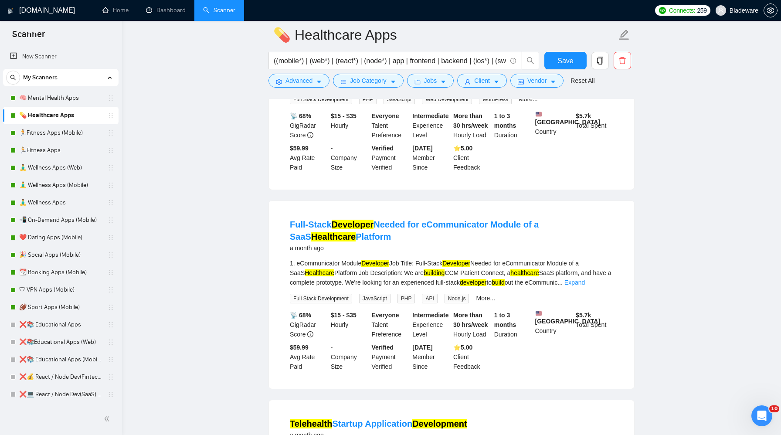
scroll to position [15844, 0]
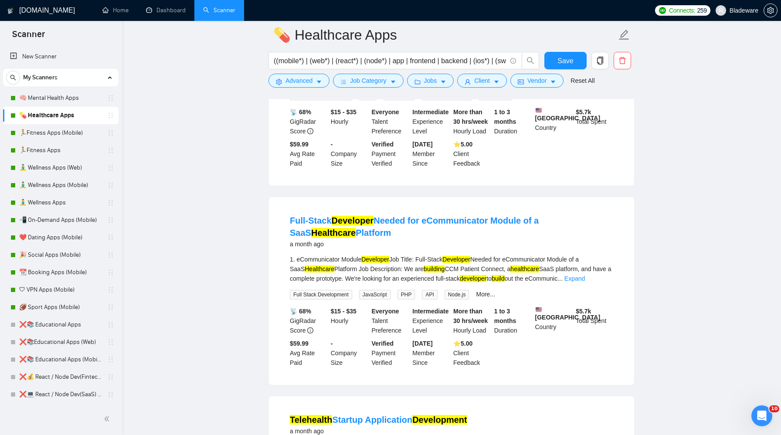
click at [536, 83] on link "Expand" at bounding box center [525, 79] width 20 height 7
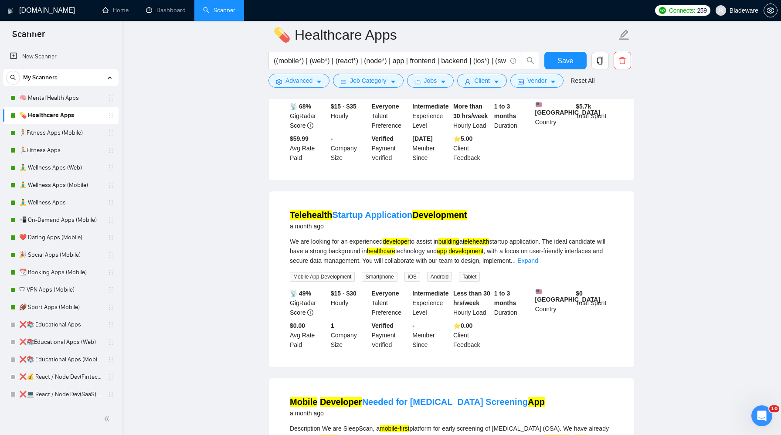
scroll to position [16148, 0]
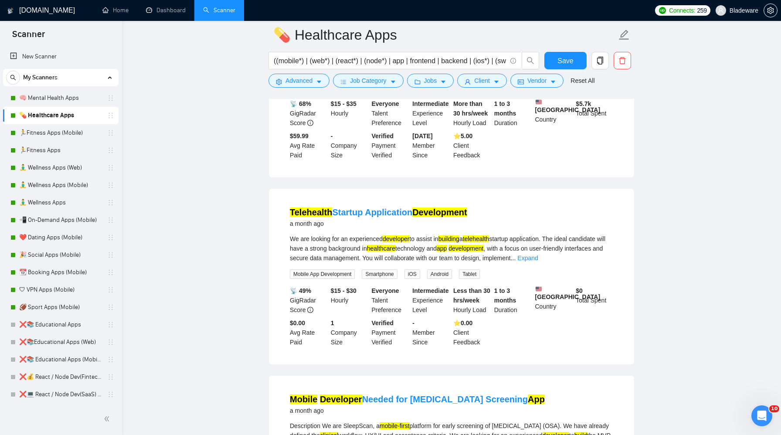
click at [585, 75] on link "Expand" at bounding box center [574, 71] width 20 height 7
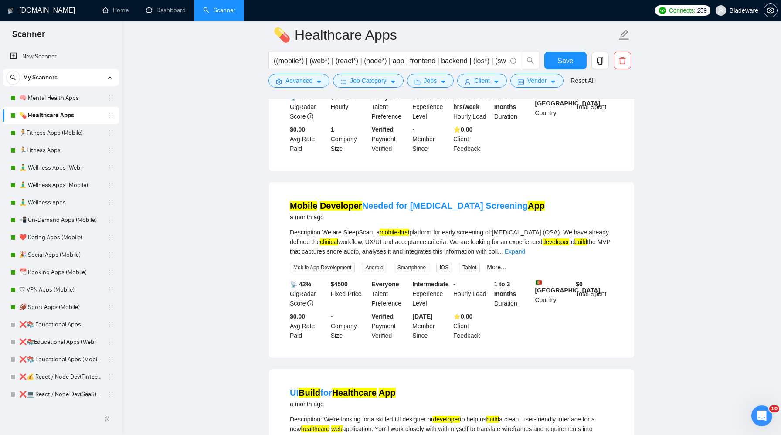
scroll to position [16478, 0]
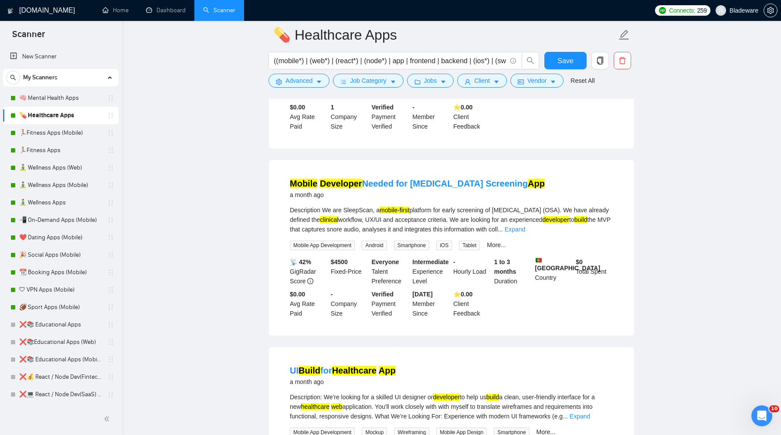
click at [538, 46] on link "Expand" at bounding box center [527, 42] width 20 height 7
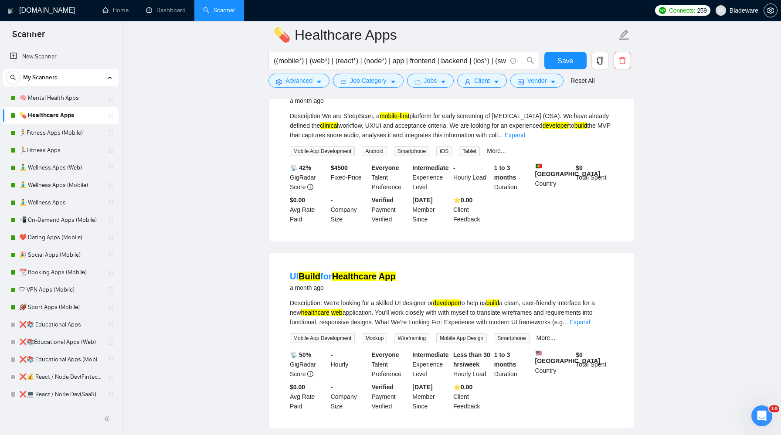
scroll to position [16675, 0]
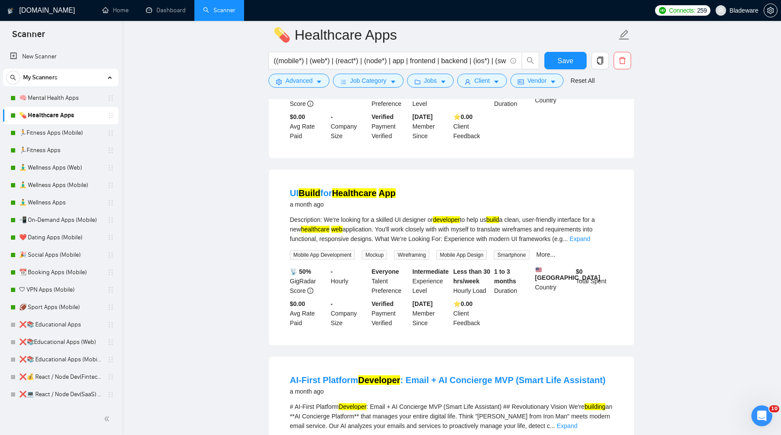
click at [525, 55] on link "Expand" at bounding box center [515, 51] width 20 height 7
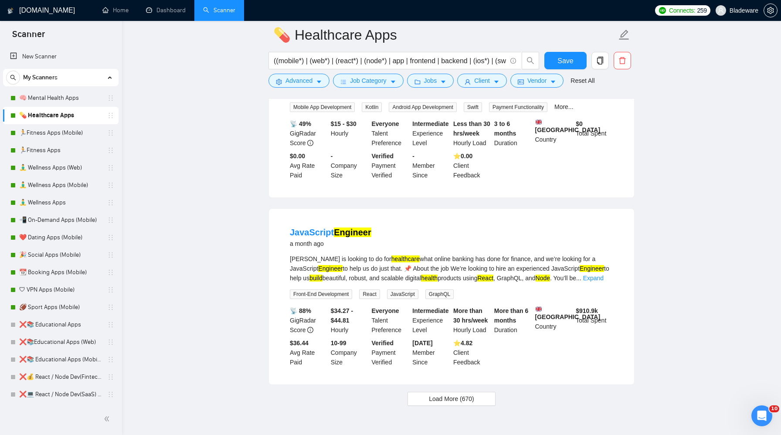
scroll to position [17279, 0]
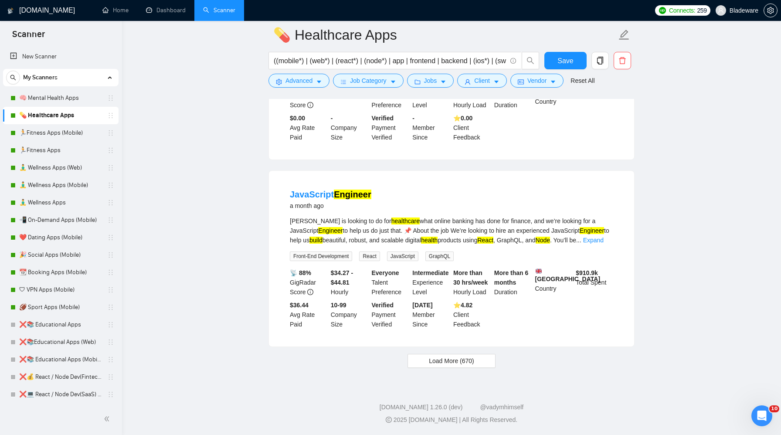
scroll to position [18374, 0]
click at [458, 366] on span "Load More (670)" at bounding box center [451, 361] width 45 height 10
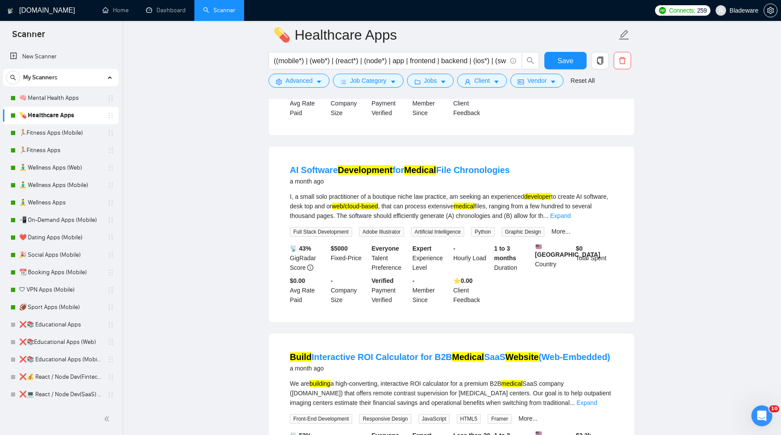
scroll to position [18629, 0]
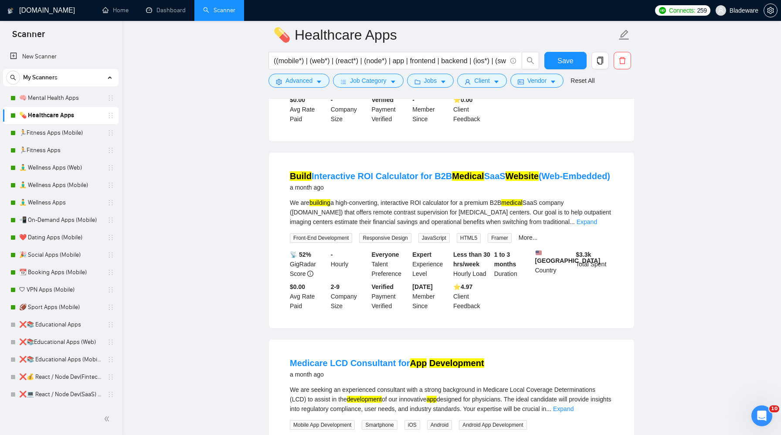
scroll to position [18923, 0]
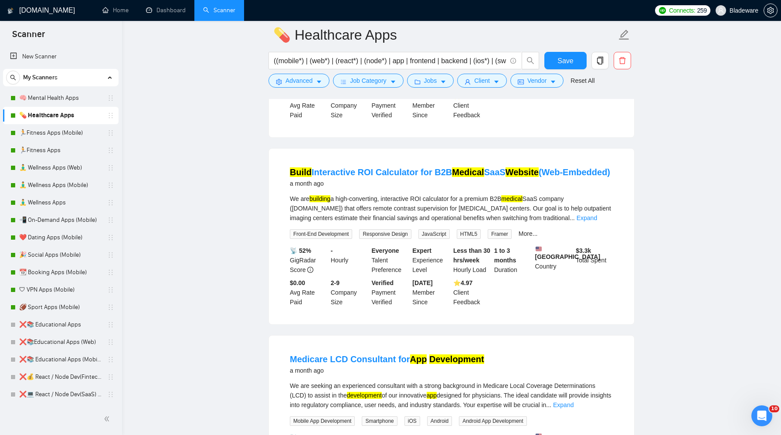
click at [571, 34] on link "Expand" at bounding box center [560, 30] width 20 height 7
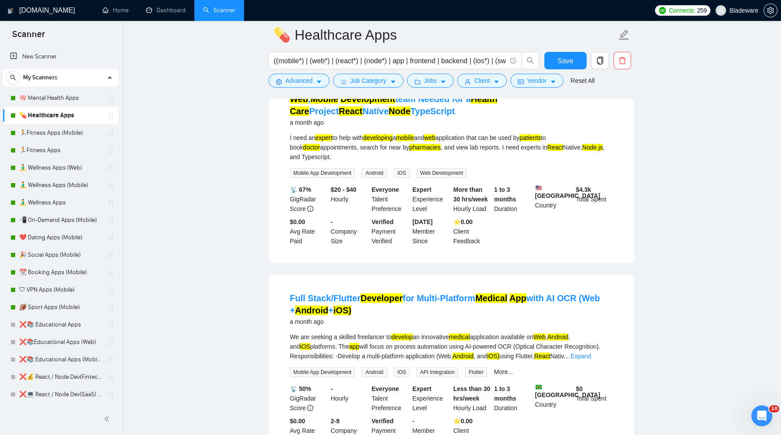
scroll to position [19670, 0]
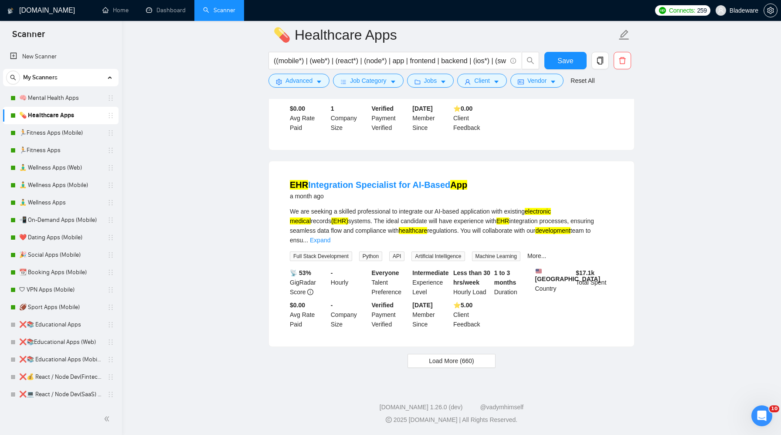
scroll to position [20891, 0]
click at [330, 237] on link "Expand" at bounding box center [320, 240] width 20 height 7
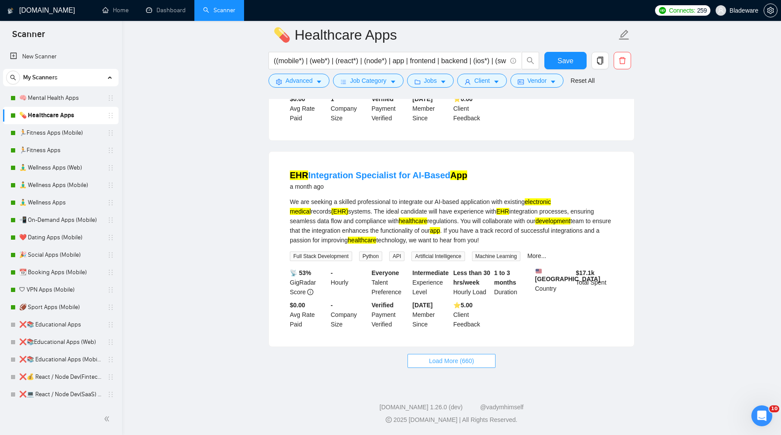
click at [464, 366] on span "Load More (660)" at bounding box center [451, 361] width 45 height 10
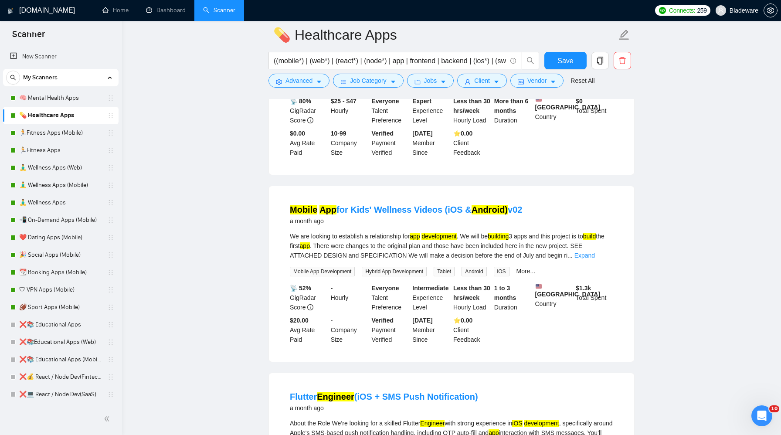
scroll to position [21703, 0]
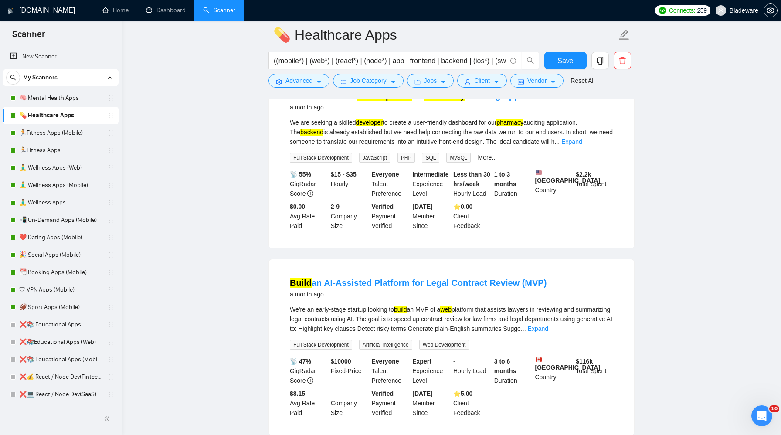
scroll to position [22562, 0]
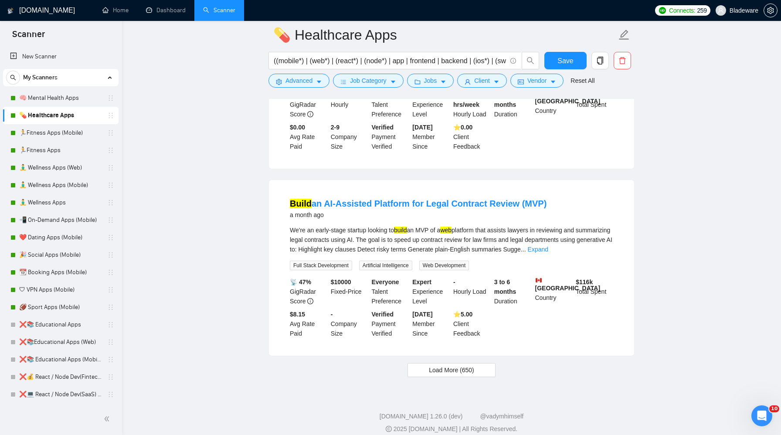
scroll to position [22854, 0]
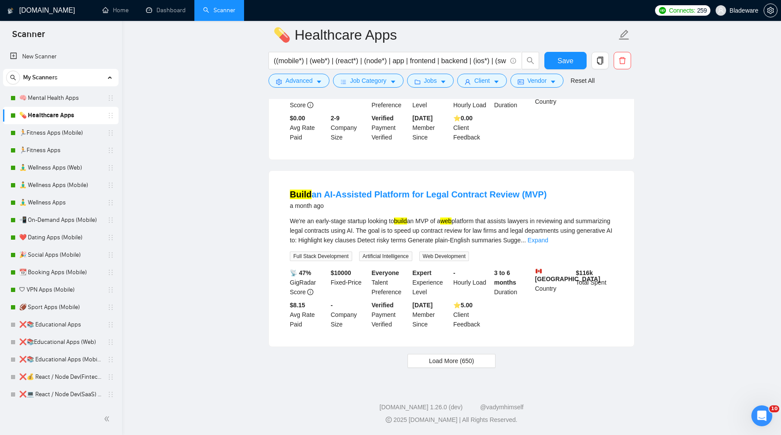
click at [548, 244] on link "Expand" at bounding box center [538, 240] width 20 height 7
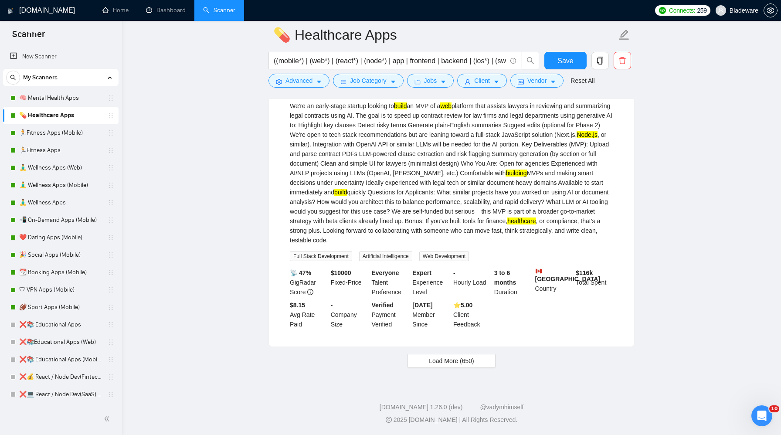
scroll to position [23339, 0]
click at [457, 360] on span "Load More (650)" at bounding box center [451, 361] width 45 height 10
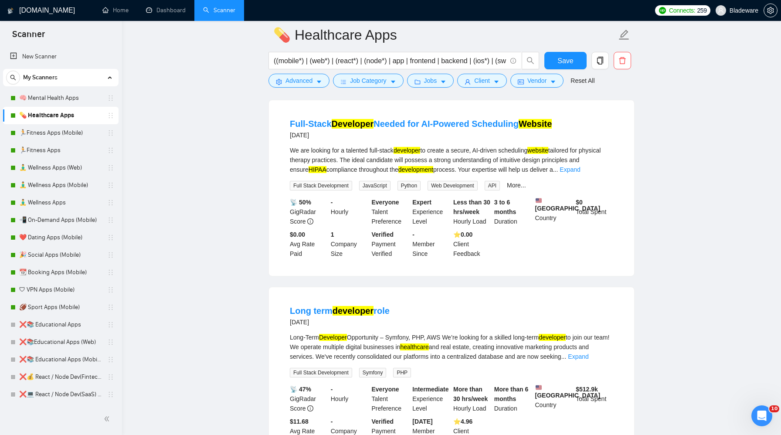
scroll to position [24391, 0]
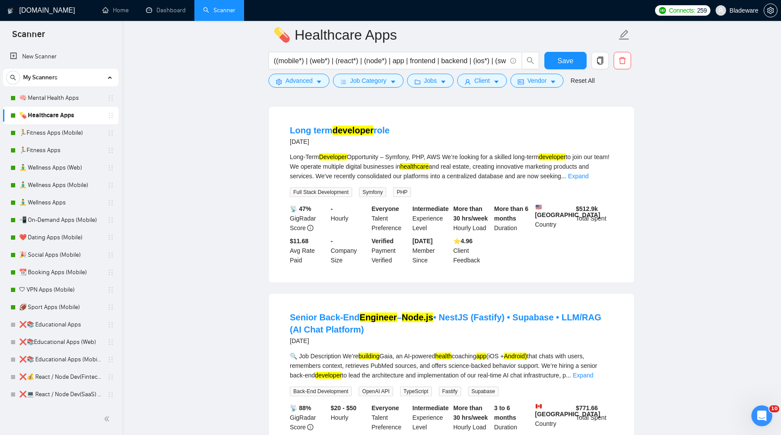
scroll to position [24639, 0]
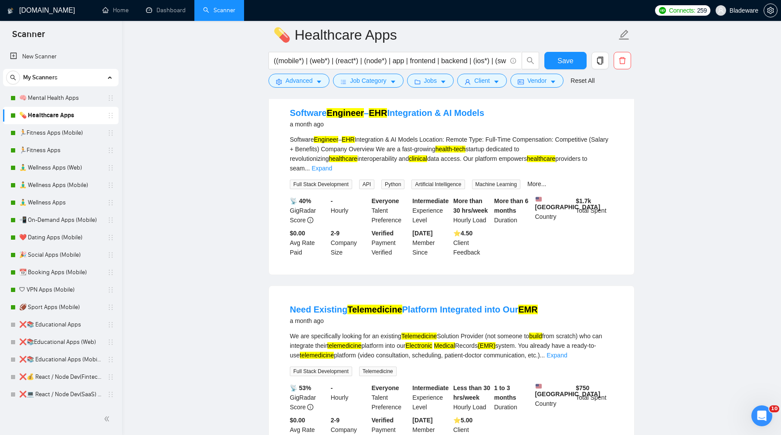
scroll to position [567, 0]
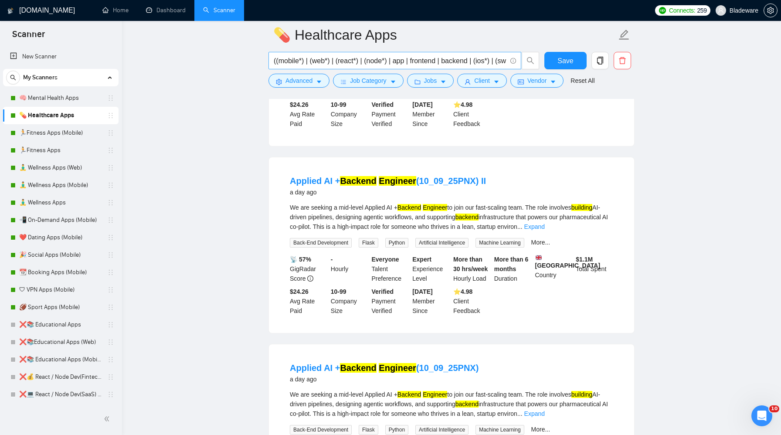
click at [456, 60] on input "((mobile*) | (web*) | (react*) | (node*) | app | frontend | backend | (ios*) | …" at bounding box center [390, 60] width 233 height 11
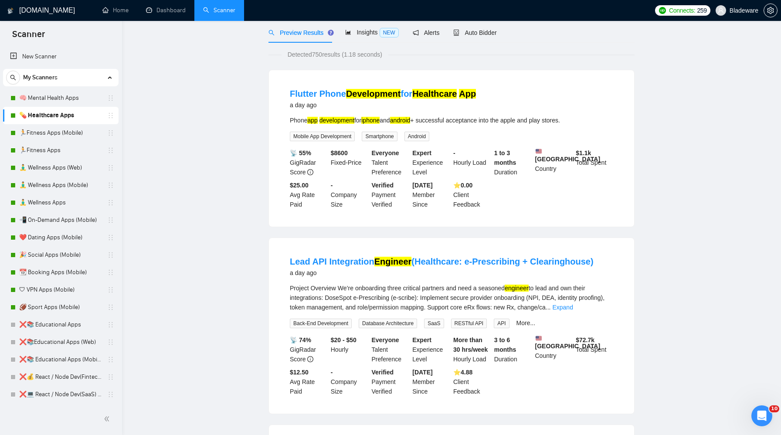
scroll to position [0, 0]
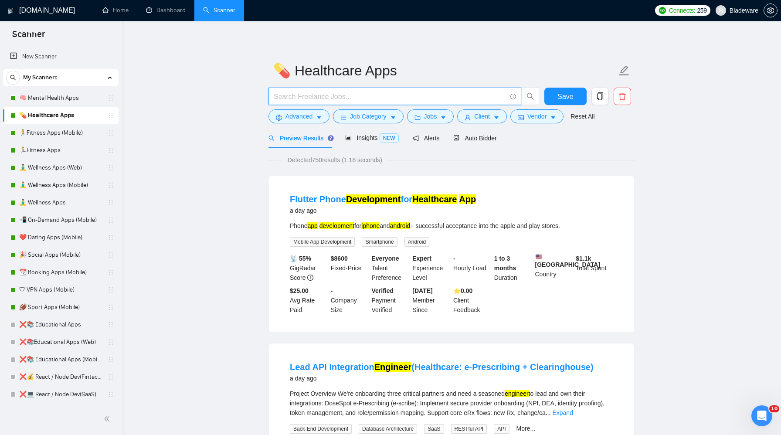
paste input "((mobile*) | (web*) | (react*) | (node*) | app | frontend | backend | (ios*) | …"
type input "((mobile*) | (web*) | (react*) | (node*) | app | frontend | backend | (ios*) | …"
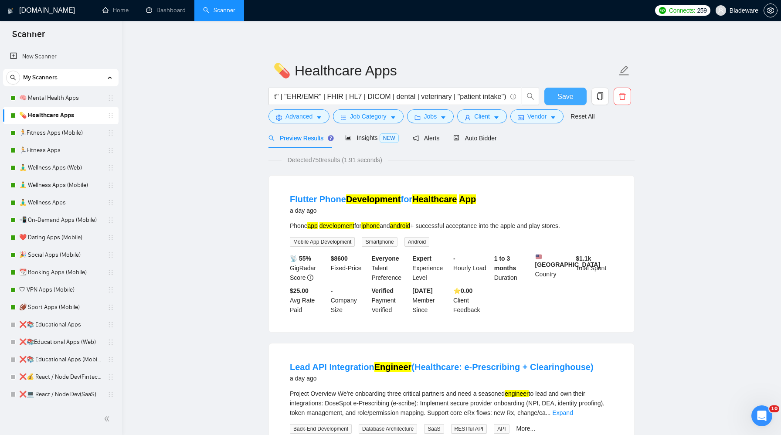
click at [559, 91] on span "Save" at bounding box center [565, 96] width 16 height 11
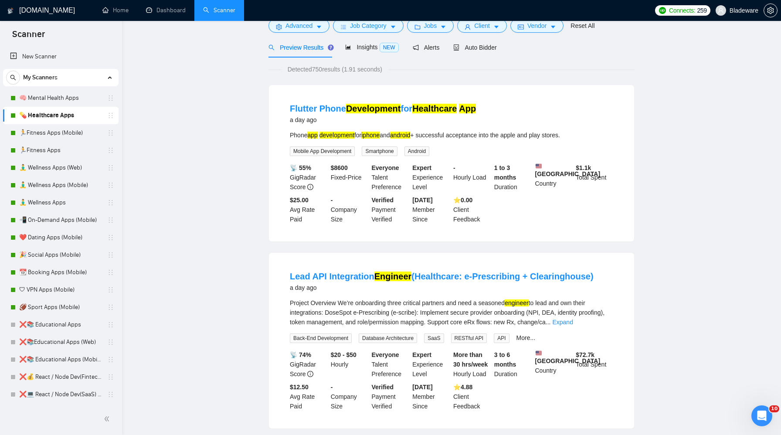
scroll to position [0, 0]
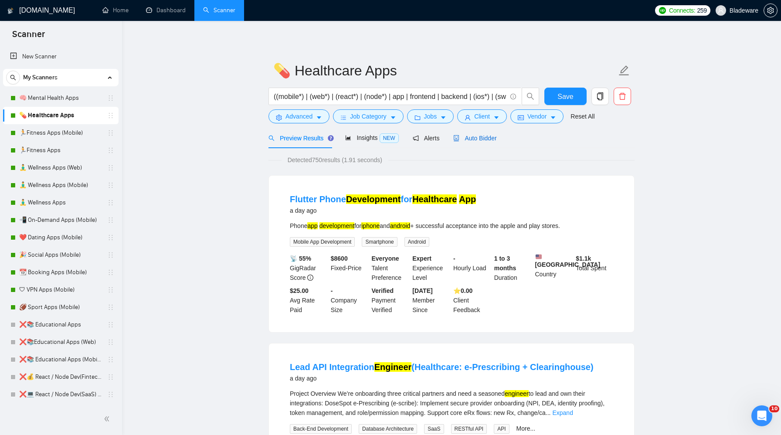
click at [477, 137] on span "Auto Bidder" at bounding box center [474, 138] width 43 height 7
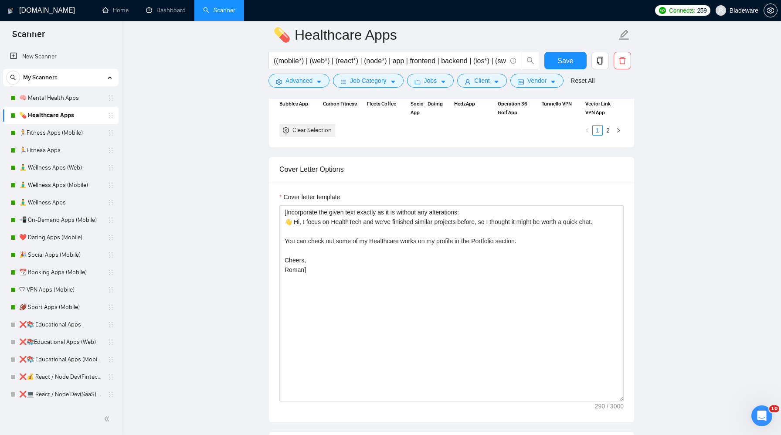
scroll to position [982, 0]
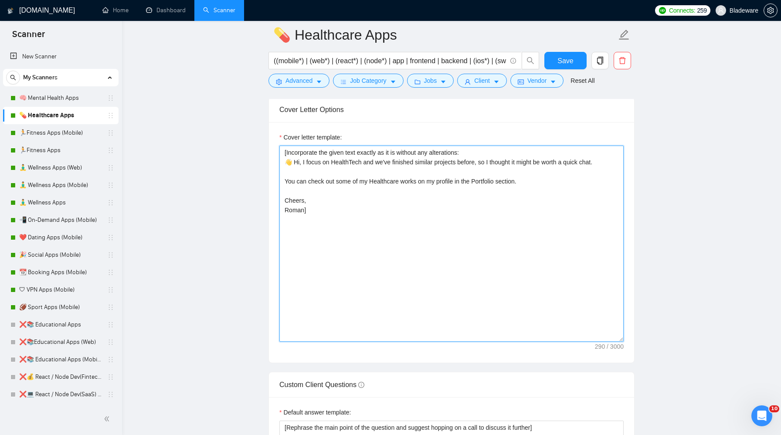
click at [402, 229] on textarea "​[Incorporate the given text exactly as it is without any alterations: 👋 Hi, I …" at bounding box center [451, 244] width 344 height 196
drag, startPoint x: 304, startPoint y: 224, endPoint x: 285, endPoint y: 174, distance: 52.7
click at [285, 174] on textarea "​[Incorporate the given text exactly as it is without any alterations: 👋 Hi, I …" at bounding box center [451, 244] width 344 height 196
click at [375, 229] on textarea "​[Incorporate the given text exactly as it is without any alterations: 👋 Hi, I …" at bounding box center [451, 244] width 344 height 196
drag, startPoint x: 376, startPoint y: 175, endPoint x: 481, endPoint y: 178, distance: 104.6
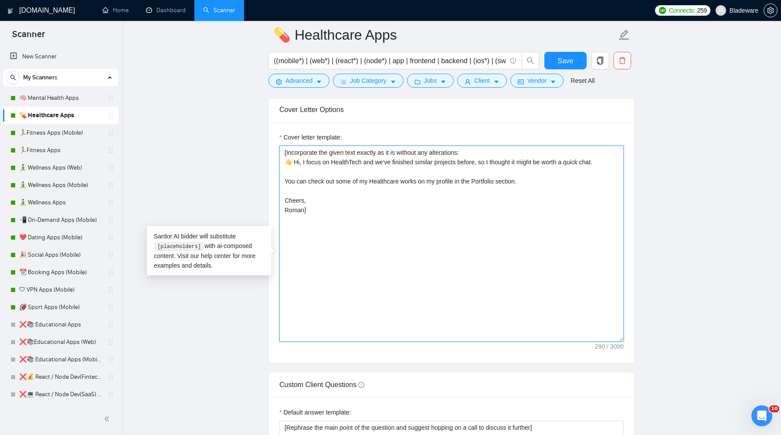
click at [481, 178] on textarea "​[Incorporate the given text exactly as it is without any alterations: 👋 Hi, I …" at bounding box center [451, 244] width 344 height 196
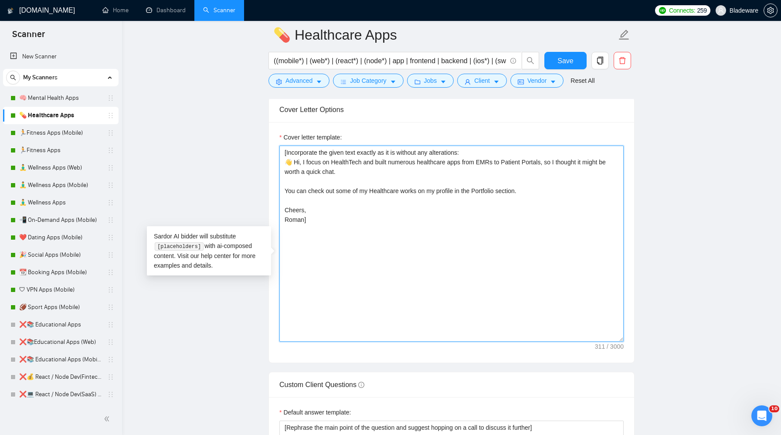
drag, startPoint x: 574, startPoint y: 184, endPoint x: 546, endPoint y: 176, distance: 29.0
click at [546, 176] on textarea "​[Incorporate the given text exactly as it is without any alterations: 👋 Hi, I …" at bounding box center [451, 244] width 344 height 196
click at [525, 190] on textarea "​[Incorporate the given text exactly as it is without any alterations: 👋 Hi, I …" at bounding box center [451, 244] width 344 height 196
click at [551, 177] on textarea "​[Incorporate the given text exactly as it is without any alterations: 👋 Hi, I …" at bounding box center [451, 244] width 344 height 196
drag, startPoint x: 539, startPoint y: 204, endPoint x: 247, endPoint y: 191, distance: 292.7
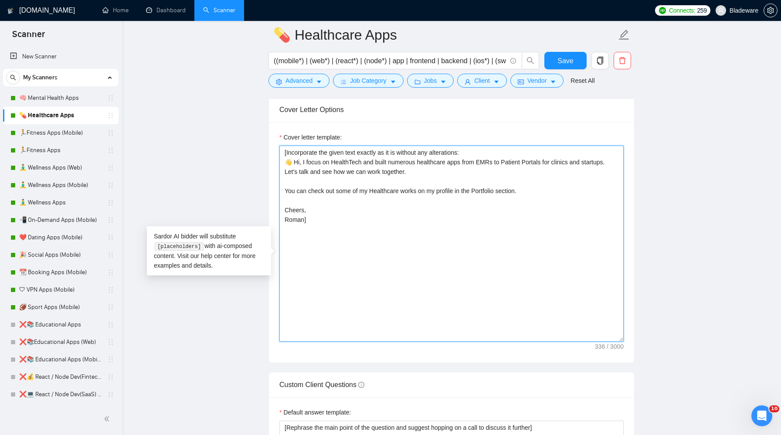
click at [245, 191] on main "💊 Healthcare Apps ((mobile*) | (web*) | (react*) | (node*) | app | frontend | b…" at bounding box center [451, 304] width 631 height 2502
drag, startPoint x: 333, startPoint y: 225, endPoint x: 265, endPoint y: 155, distance: 98.3
click at [265, 155] on main "💊 Healthcare Apps ((mobile*) | (web*) | (react*) | (node*) | app | frontend | b…" at bounding box center [451, 304] width 631 height 2502
click at [318, 187] on textarea "​[Incorporate the given text exactly as it is without any alterations: 👋 Hi, I …" at bounding box center [451, 244] width 344 height 196
drag, startPoint x: 304, startPoint y: 216, endPoint x: 266, endPoint y: 174, distance: 56.1
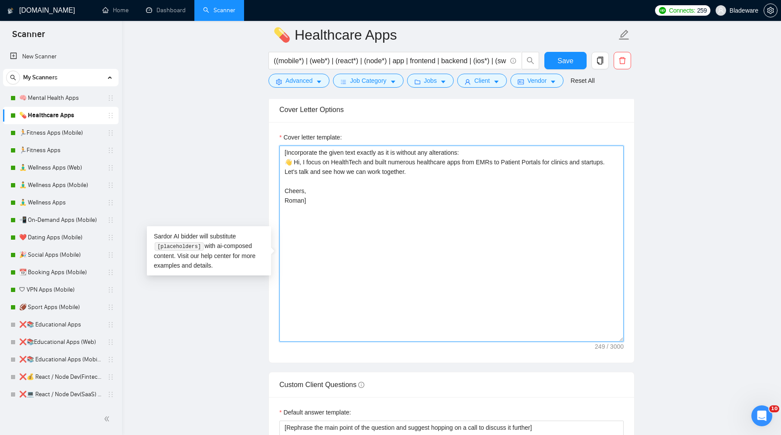
click at [266, 174] on main "💊 Healthcare Apps ((mobile*) | (web*) | (react*) | (node*) | app | frontend | b…" at bounding box center [451, 304] width 631 height 2502
click at [425, 184] on textarea "​[Incorporate the given text exactly as it is without any alterations: 👋 Hi, I …" at bounding box center [451, 244] width 344 height 196
click at [371, 176] on textarea "​[Incorporate the given text exactly as it is without any alterations: 👋 Hi, I …" at bounding box center [451, 244] width 344 height 196
click at [382, 175] on textarea "​[Incorporate the given text exactly as it is without any alterations: 👋 Hi, I …" at bounding box center [451, 244] width 344 height 196
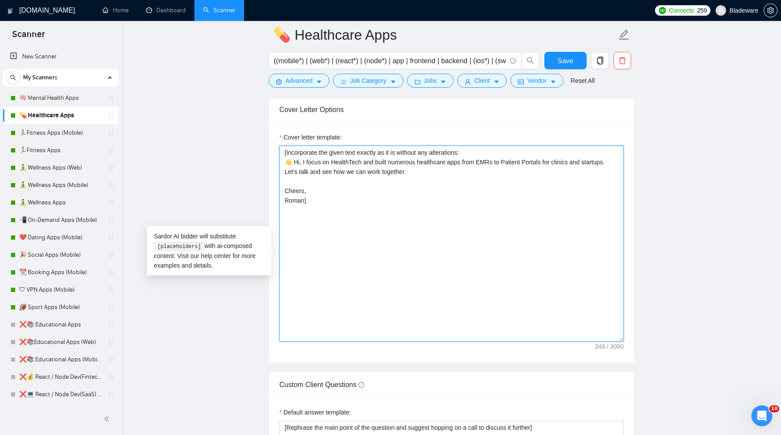
click at [506, 179] on textarea "​[Incorporate the given text exactly as it is without any alterations: 👋 Hi, I …" at bounding box center [451, 244] width 344 height 196
click at [475, 193] on textarea "​[Incorporate the given text exactly as it is without any alterations: 👋 Hi, I …" at bounding box center [451, 244] width 344 height 196
click at [546, 181] on textarea "​[Incorporate the given text exactly as it is without any alterations: 👋 Hi, I …" at bounding box center [451, 244] width 344 height 196
click at [547, 178] on textarea "​[Incorporate the given text exactly as it is without any alterations: 👋 Hi, I …" at bounding box center [451, 244] width 344 height 196
type textarea "​[Incorporate the given text exactly as it is without any alterations: 👋 Hi, I …"
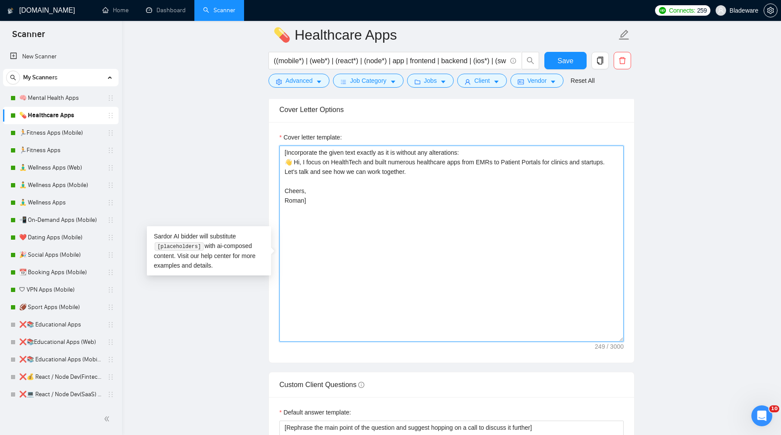
click at [402, 176] on textarea "​[Incorporate the given text exactly as it is without any alterations: 👋 Hi, I …" at bounding box center [451, 244] width 344 height 196
drag, startPoint x: 304, startPoint y: 214, endPoint x: 292, endPoint y: 176, distance: 40.0
click at [292, 176] on textarea "​[Incorporate the given text exactly as it is without any alterations: 👋 Hi, I …" at bounding box center [451, 244] width 344 height 196
click at [431, 177] on textarea "​[Incorporate the given text exactly as it is without any alterations: 👋 Hi, I …" at bounding box center [451, 244] width 344 height 196
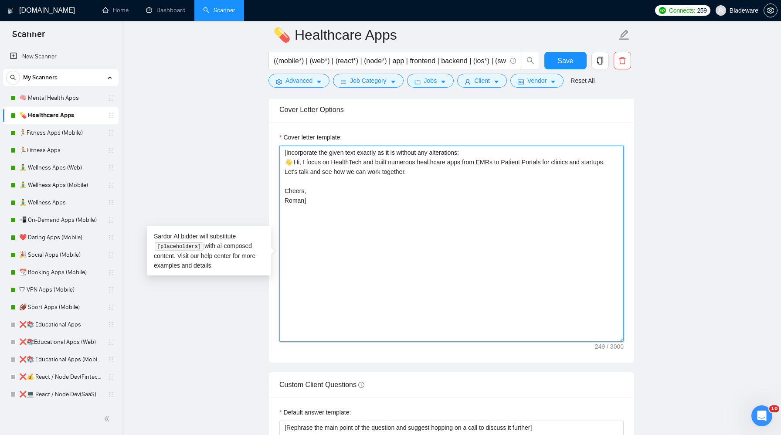
click at [416, 192] on textarea "​[Incorporate the given text exactly as it is without any alterations: 👋 Hi, I …" at bounding box center [451, 244] width 344 height 196
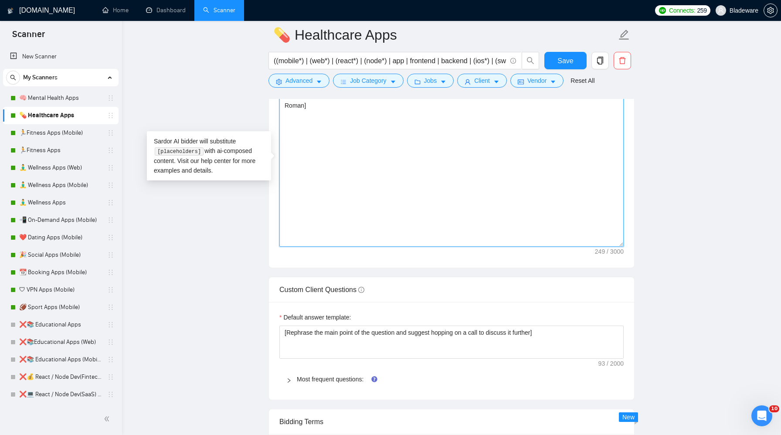
scroll to position [1084, 0]
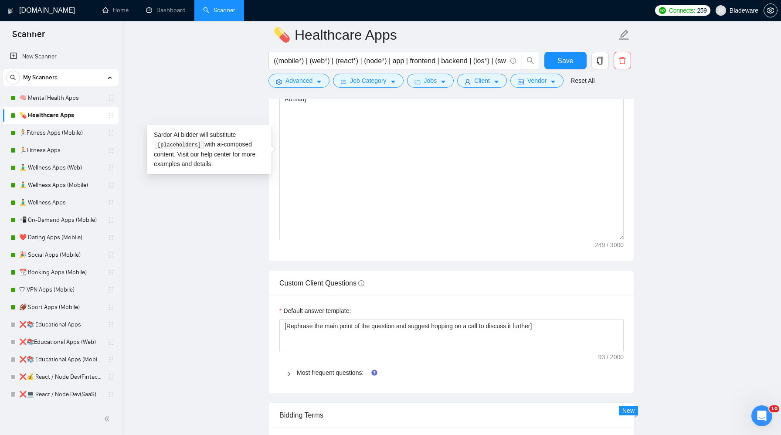
click at [295, 377] on div at bounding box center [291, 373] width 10 height 10
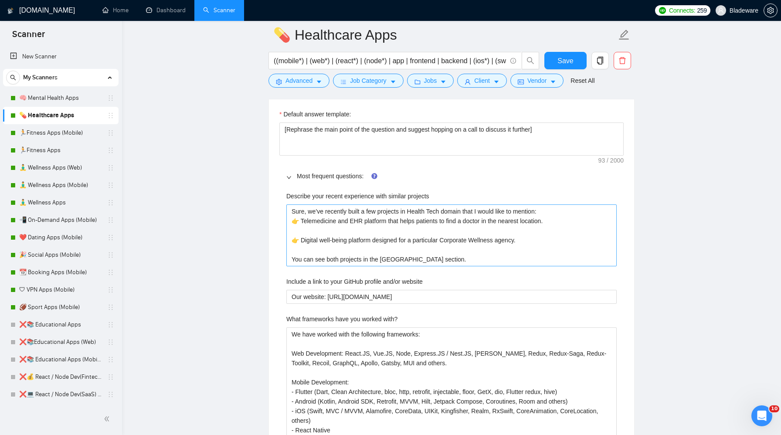
scroll to position [1286, 0]
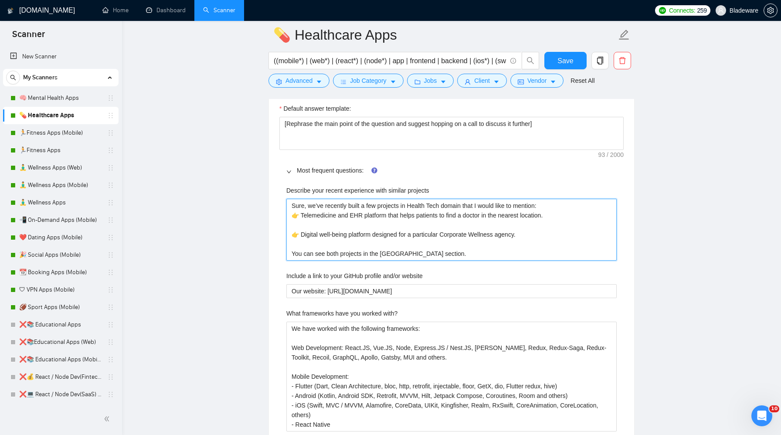
click at [519, 234] on projects "Sure, we’ve recently built a few projects in Health Tech domain that I would li…" at bounding box center [451, 230] width 330 height 62
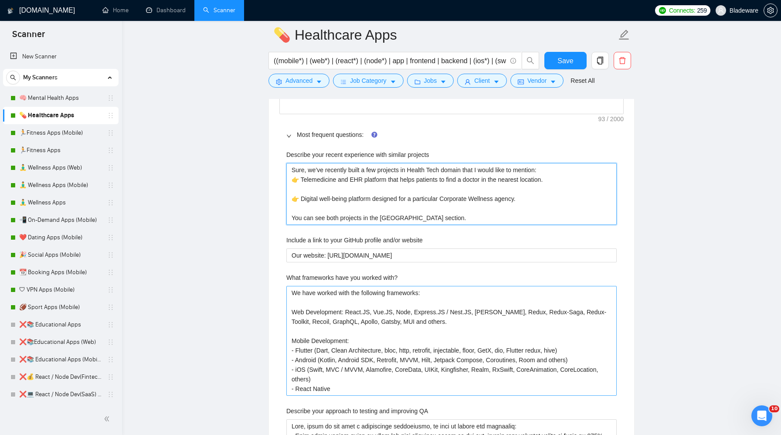
scroll to position [1320, 0]
click at [554, 187] on projects "Sure, we’ve recently built a few projects in Health Tech domain that I would li…" at bounding box center [451, 196] width 330 height 62
drag, startPoint x: 554, startPoint y: 187, endPoint x: 340, endPoint y: 187, distance: 213.6
click at [340, 187] on projects "Sure, we’ve recently built a few projects in Health Tech domain that I would li…" at bounding box center [451, 196] width 330 height 62
click at [468, 194] on projects "Sure, we’ve recently built a few projects in Health Tech domain that I would li…" at bounding box center [451, 196] width 330 height 62
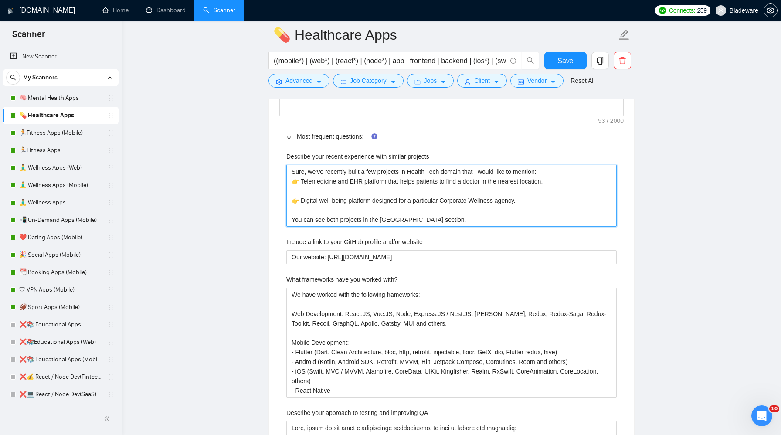
drag, startPoint x: 481, startPoint y: 186, endPoint x: 308, endPoint y: 184, distance: 173.0
click at [308, 184] on projects "Sure, we’ve recently built a few projects in Health Tech domain that I would li…" at bounding box center [451, 196] width 330 height 62
type projects "Sure, t I would like to mention: 👉 Telemedicine and EHR platform that helps pat…"
type projects "Sure, th I would like to mention: 👉 Telemedicine and EHR platform that helps pa…"
type projects "Sure, the I would like to mention: 👉 Telemedicine and EHR platform that helps p…"
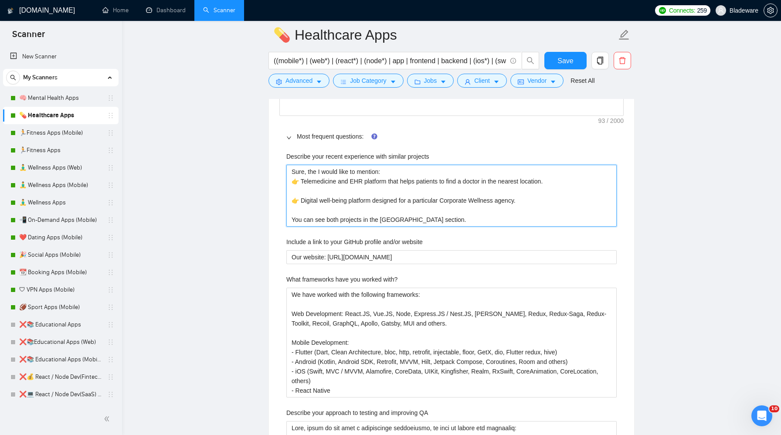
type projects "Sure, ther I would like to mention: 👉 Telemedicine and EHR platform that helps …"
type projects "Sure, there I would like to mention: 👉 Telemedicine and EHR platform that helps…"
type projects "Sure, there a I would like to mention: 👉 Telemedicine and EHR platform that hel…"
type projects "Sure, there ar I would like to mention: 👉 Telemedicine and EHR platform that he…"
type projects "Sure, there are I would like to mention: 👉 Telemedicine and EHR platform that h…"
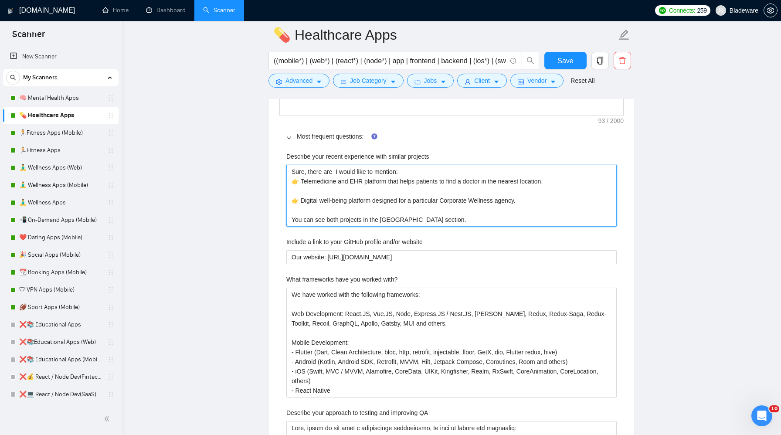
type projects "Sure, there are s I would like to mention: 👉 Telemedicine and EHR platform that…"
type projects "Sure, there are se I would like to mention: 👉 Telemedicine and EHR platform tha…"
type projects "Sure, there are seve I would like to mention: 👉 Telemedicine and EHR platform t…"
type projects "Sure, there are sever I would like to mention: 👉 Telemedicine and EHR platform …"
type projects "Sure, there are severa I would like to mention: 👉 Telemedicine and EHR platform…"
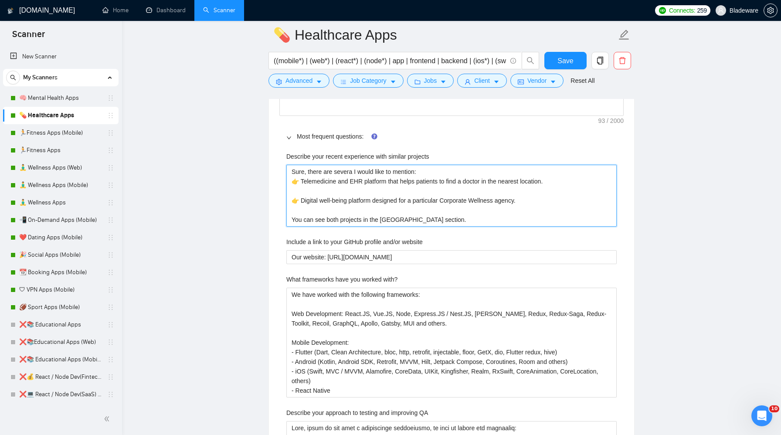
type projects "Sure, there are several I would like to mention: 👉 Telemedicine and EHR platfor…"
type projects "Sure, there are several t I would like to mention: 👉 Telemedicine and EHR platf…"
type projects "Sure, there are several th I would like to mention: 👉 Telemedicine and EHR plat…"
type projects "Sure, there are several tha I would like to mention: 👉 Telemedicine and EHR pla…"
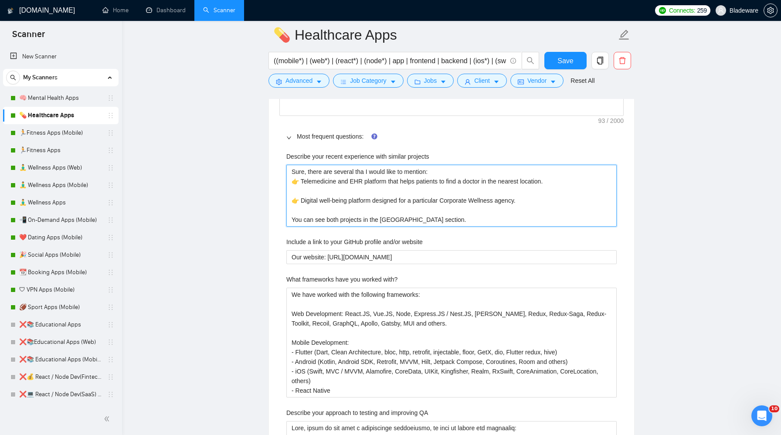
type projects "Sure, there are several that I would like to mention: 👉 Telemedicine and EHR pl…"
click at [461, 188] on projects "Sure, there are several that I would like to mention: 👉 Telemedicine and EHR pl…" at bounding box center [451, 196] width 330 height 62
drag, startPoint x: 550, startPoint y: 216, endPoint x: 298, endPoint y: 216, distance: 252.8
click at [298, 216] on projects "Sure, there are several that I would like to mention: 👉 Telemedicine and EHR pl…" at bounding box center [451, 196] width 330 height 62
type projects "Sure, there are several that I would like to mention: 👉 Telemedicine and EHR pl…"
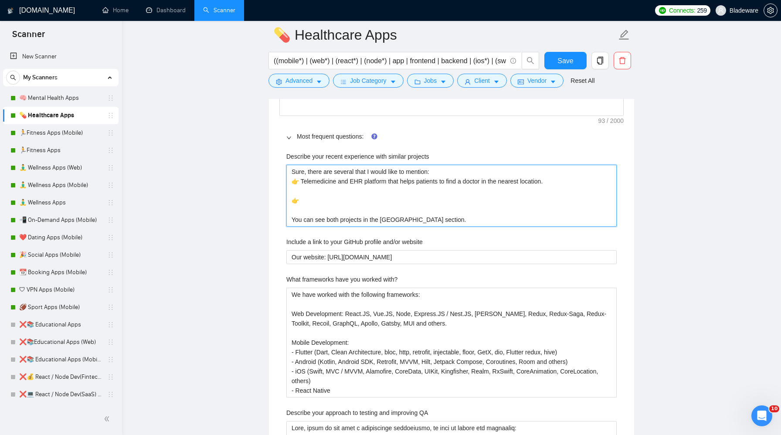
type projects "Sure, there are several that I would like to mention: 👉 Telemedicine and EHR pl…"
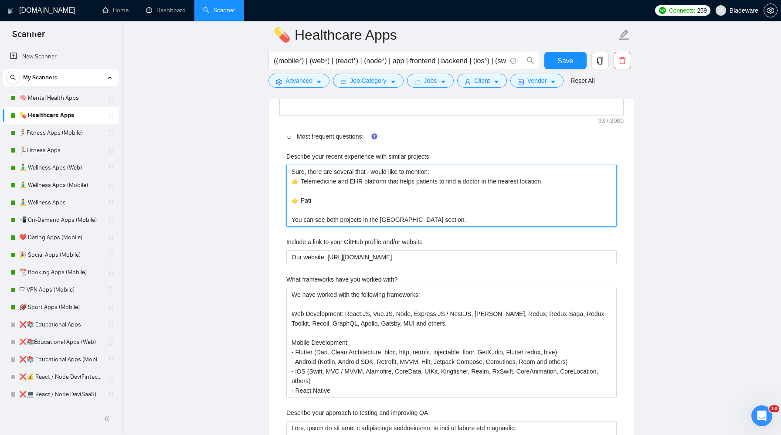
type projects "Sure, there are several that I would like to mention: 👉 Telemedicine and EHR pl…"
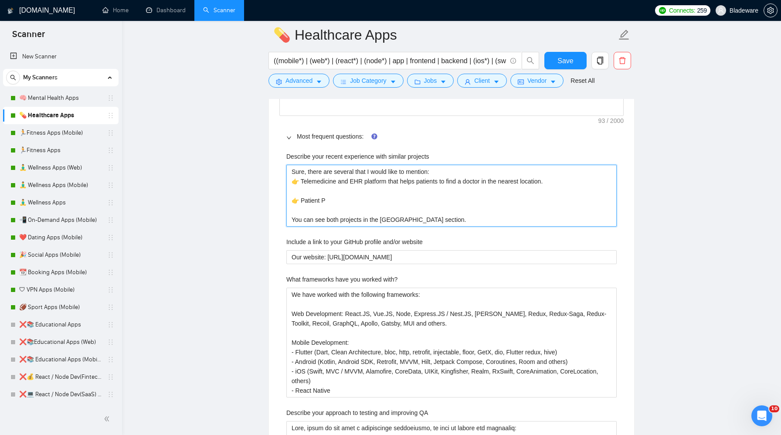
type projects "Sure, there are several that I would like to mention: 👉 Telemedicine and EHR pl…"
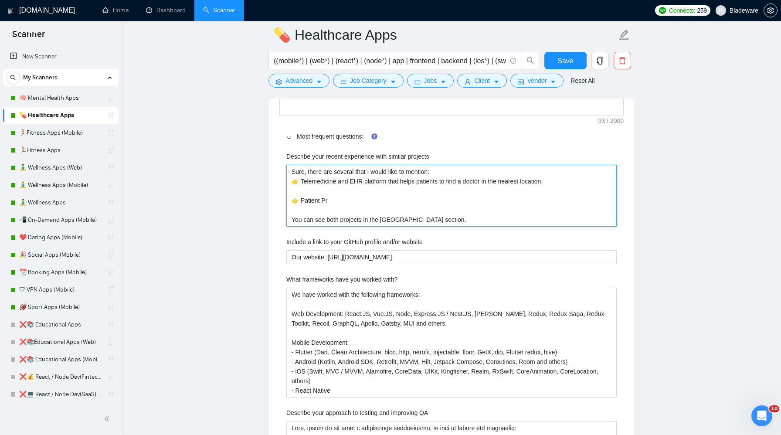
type projects "Sure, there are several that I would like to mention: 👉 Telemedicine and EHR pl…"
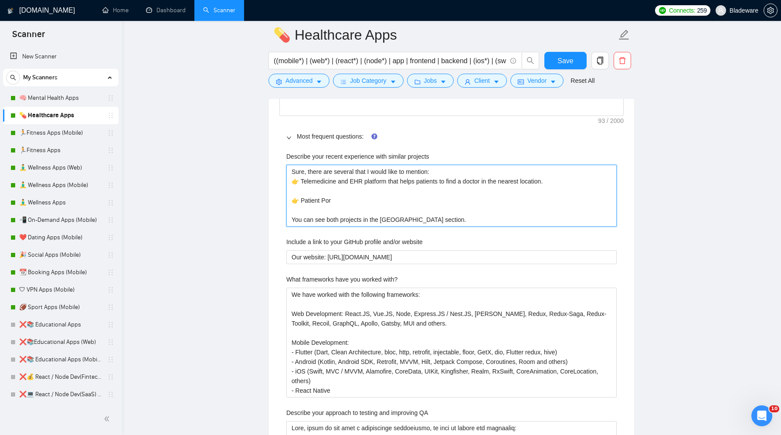
type projects "Sure, there are several that I would like to mention: 👉 Telemedicine and EHR pl…"
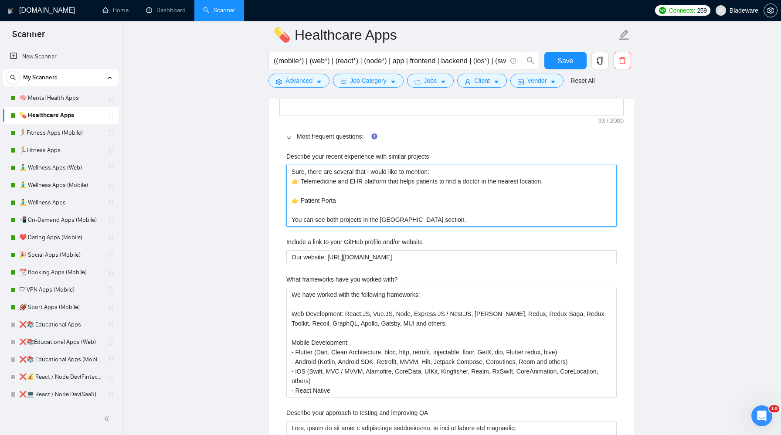
type projects "Sure, there are several that I would like to mention: 👉 Telemedicine and EHR pl…"
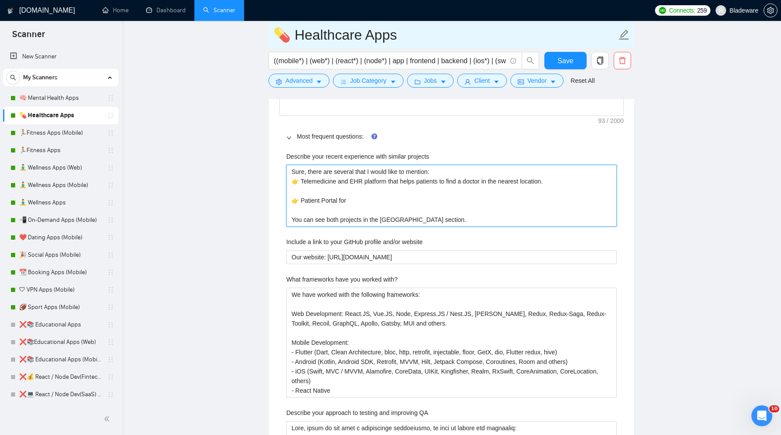
type projects "Sure, there are several that I would like to mention: 👉 Telemedicine and EHR pl…"
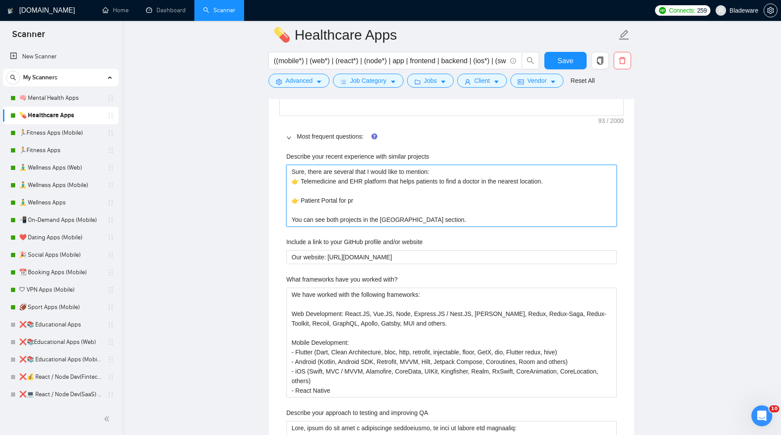
type projects "Sure, there are several that I would like to mention: 👉 Telemedicine and EHR pl…"
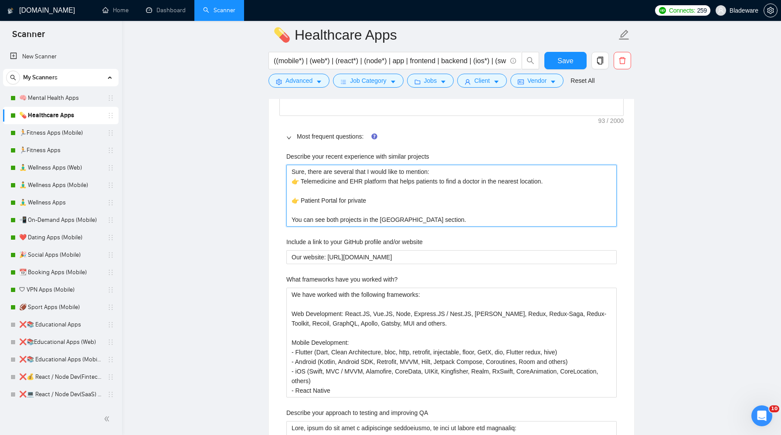
type projects "Sure, there are several that I would like to mention: 👉 Telemedicine and EHR pl…"
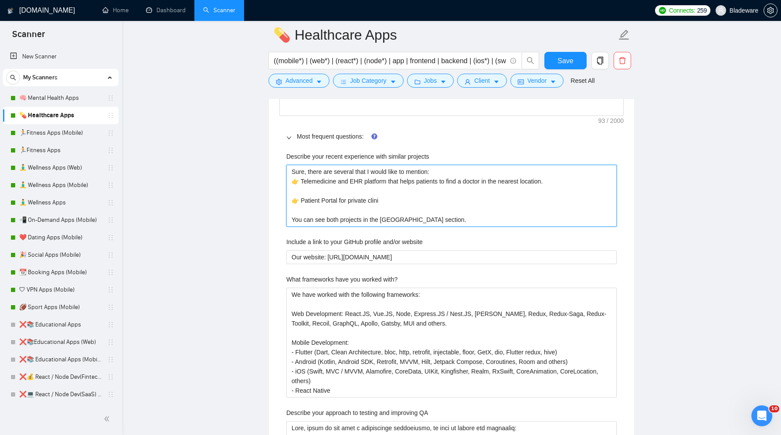
type projects "Sure, there are several that I would like to mention: 👉 Telemedicine and EHR pl…"
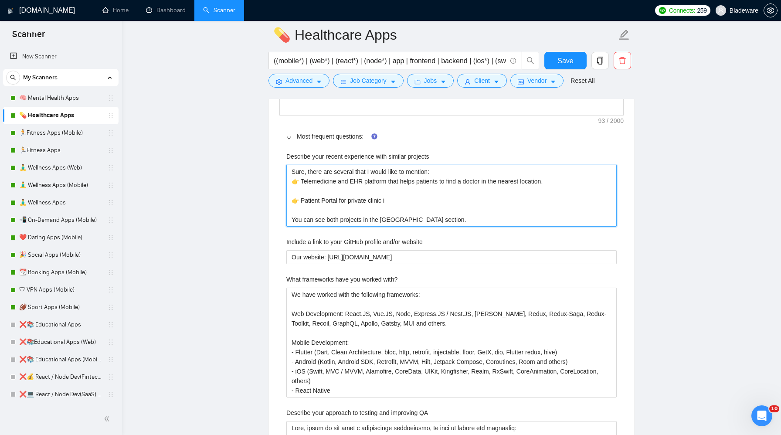
type projects "Sure, there are several that I would like to mention: 👉 Telemedicine and EHR pl…"
drag, startPoint x: 421, startPoint y: 210, endPoint x: 248, endPoint y: 210, distance: 172.2
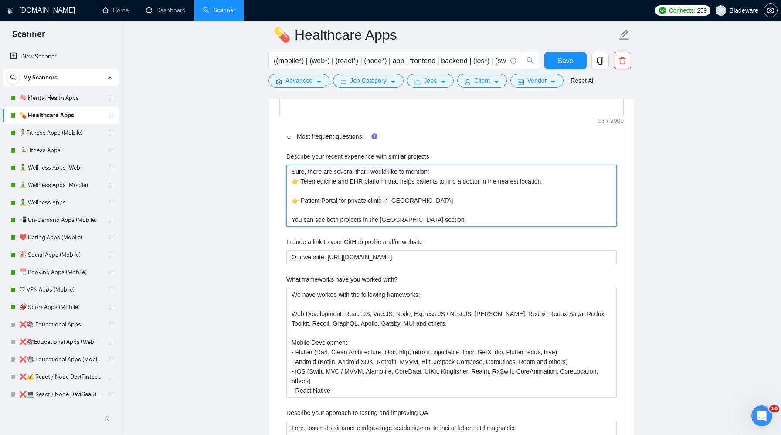
click at [249, 210] on main "💊 Healthcare Apps ((mobile*) | (web*) | (react*) | (node*) | app | frontend | b…" at bounding box center [451, 365] width 631 height 3301
click at [416, 214] on projects "Sure, there are several that I would like to mention: 👉 Telemedicine and EHR pl…" at bounding box center [451, 196] width 330 height 62
type projects "Sure, there are several that I would like to mention: 👉 Telemedicine and EHR pl…"
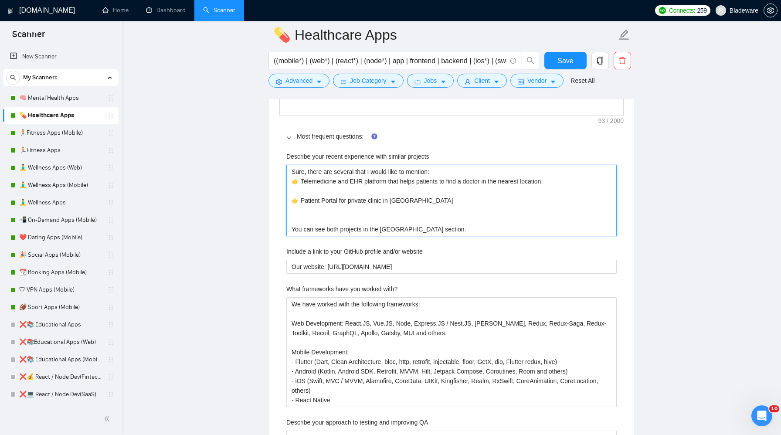
paste projects "👉 Patient Portal for private clinic in [GEOGRAPHIC_DATA]"
type projects "Sure, there are several that I would like to mention: 👉 Telemedicine and EHR pl…"
click at [328, 236] on projects "Sure, there are several that I would like to mention: 👉 Telemedicine and EHR pl…" at bounding box center [451, 200] width 330 height 71
type projects "Sure, there are several that I would like to mention: 👉 Telemedicine and EHR pl…"
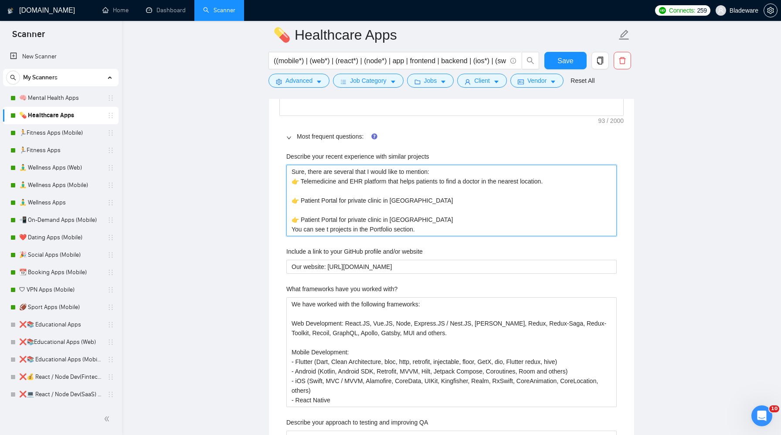
type projects "Sure, there are several that I would like to mention: 👉 Telemedicine and EHR pl…"
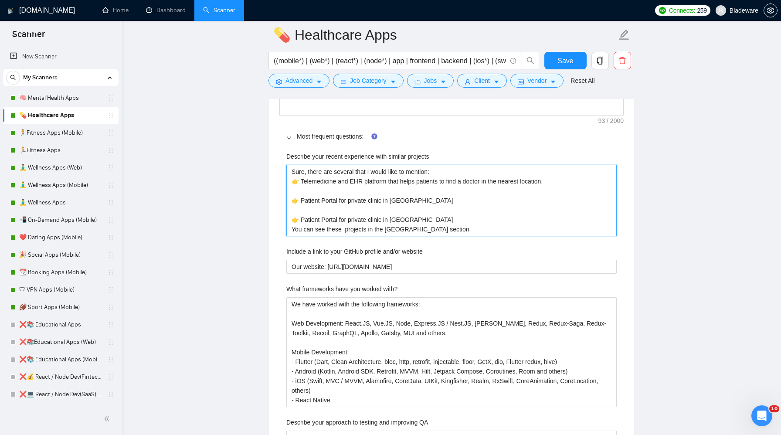
click at [410, 235] on projects "Sure, there are several that I would like to mention: 👉 Telemedicine and EHR pl…" at bounding box center [451, 200] width 330 height 71
type projects "Sure, there are several that I would like to mention: 👉 Telemedicine and EHR pl…"
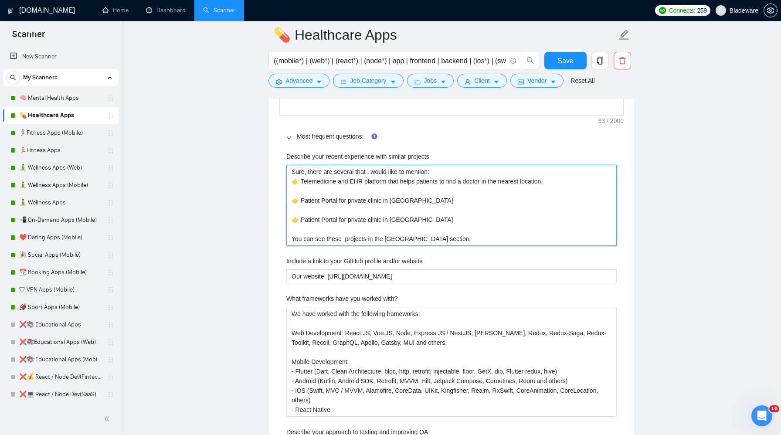
drag, startPoint x: 408, startPoint y: 234, endPoint x: 301, endPoint y: 236, distance: 106.8
click at [301, 236] on projects "Sure, there are several that I would like to mention: 👉 Telemedicine and EHR pl…" at bounding box center [451, 205] width 330 height 81
type projects "Sure, there are several that I would like to mention: 👉 Telemedicine and EHR pl…"
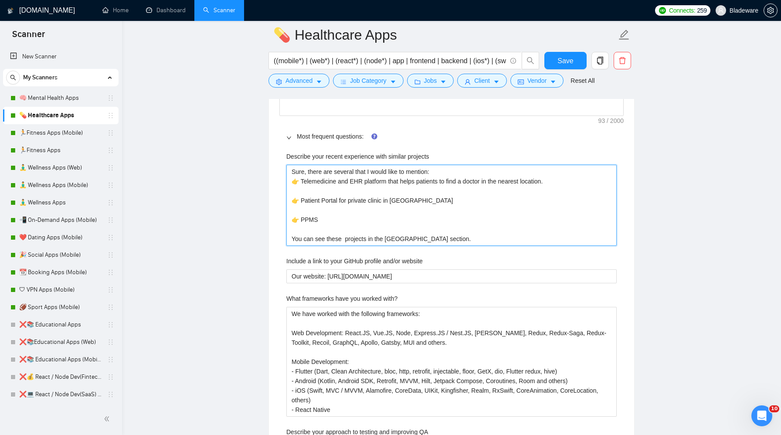
type projects "Sure, there are several that I would like to mention: 👉 Telemedicine and EHR pl…"
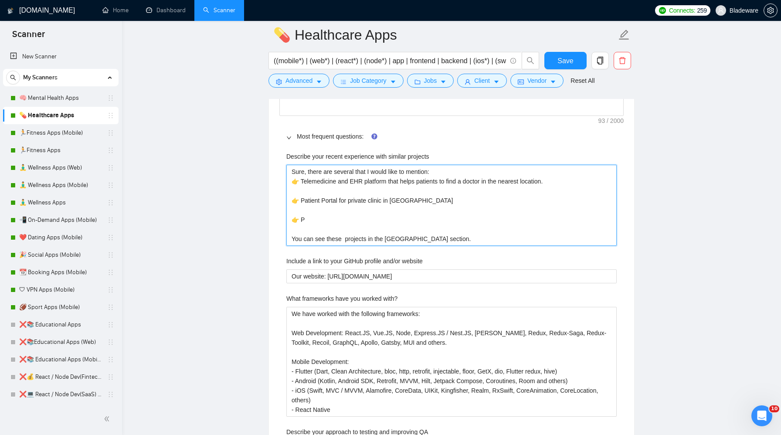
type projects "Sure, there are several that I would like to mention: 👉 Telemedicine and EHR pl…"
click at [307, 236] on projects "Sure, there are several that I would like to mention: 👉 Telemedicine and EHR pl…" at bounding box center [451, 205] width 330 height 81
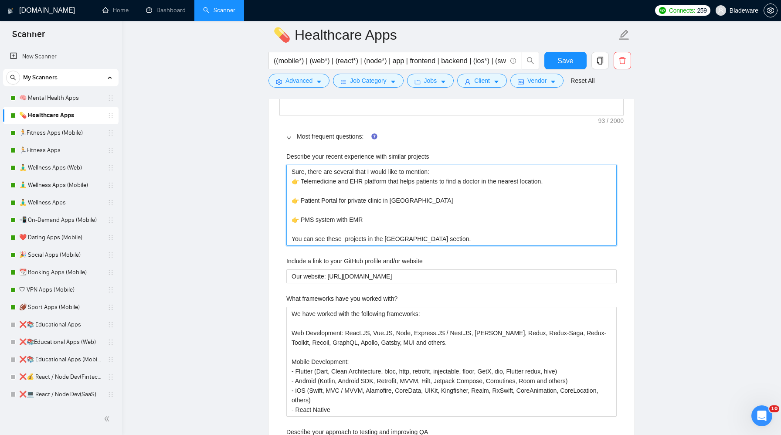
click at [369, 232] on projects "Sure, there are several that I would like to mention: 👉 Telemedicine and EHR pl…" at bounding box center [451, 205] width 330 height 81
click at [348, 215] on projects "Sure, there are several that I would like to mention: 👉 Telemedicine and EHR pl…" at bounding box center [451, 205] width 330 height 81
click at [418, 234] on projects "Sure, there are several that I would like to mention: 👉 Telemedicine and EHR pl…" at bounding box center [451, 205] width 330 height 81
click at [378, 201] on projects "Sure, there are several that I would like to mention: 👉 Telemedicine and EHR pl…" at bounding box center [451, 205] width 330 height 81
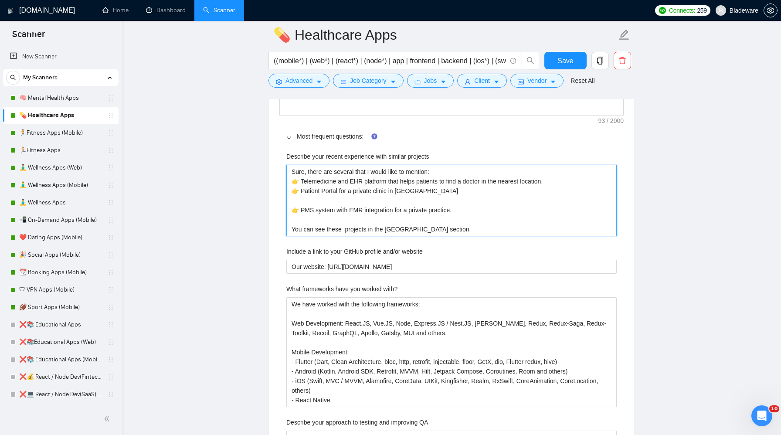
click at [375, 214] on projects "Sure, there are several that I would like to mention: 👉 Telemedicine and EHR pl…" at bounding box center [451, 200] width 330 height 71
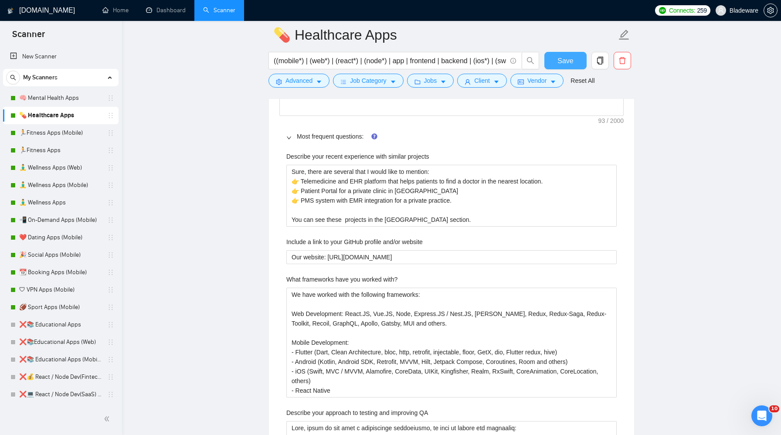
click at [561, 61] on span "Save" at bounding box center [565, 60] width 16 height 11
